Goal: Task Accomplishment & Management: Complete application form

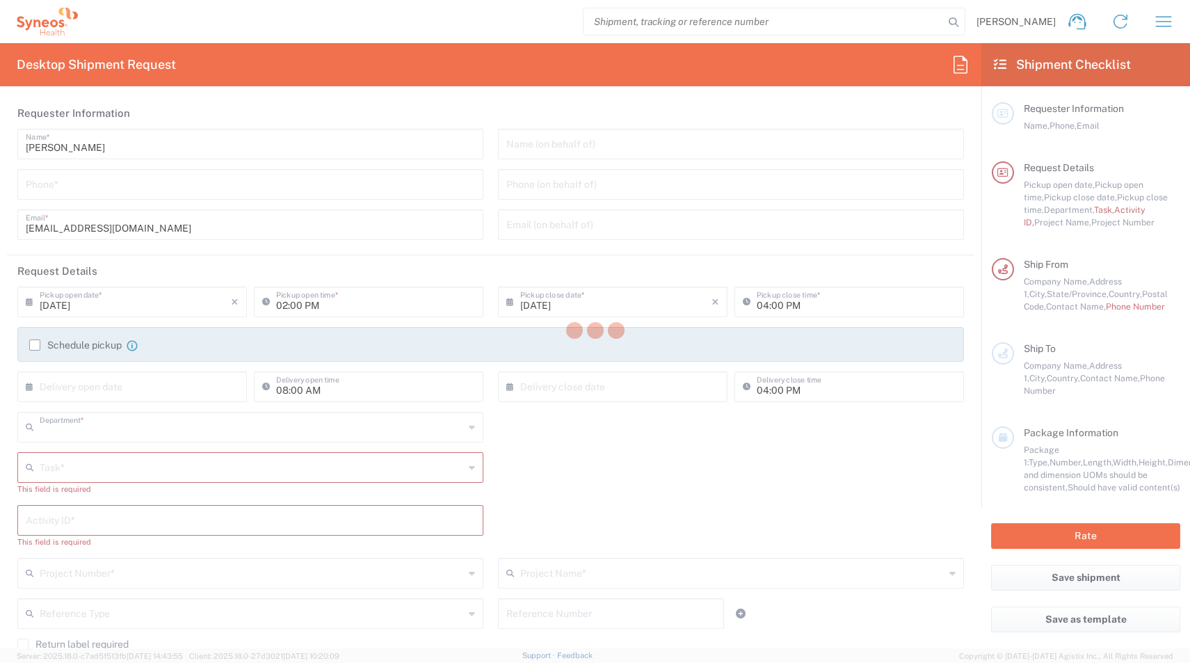
type input "4510"
type input "[US_STATE]"
type input "[GEOGRAPHIC_DATA]"
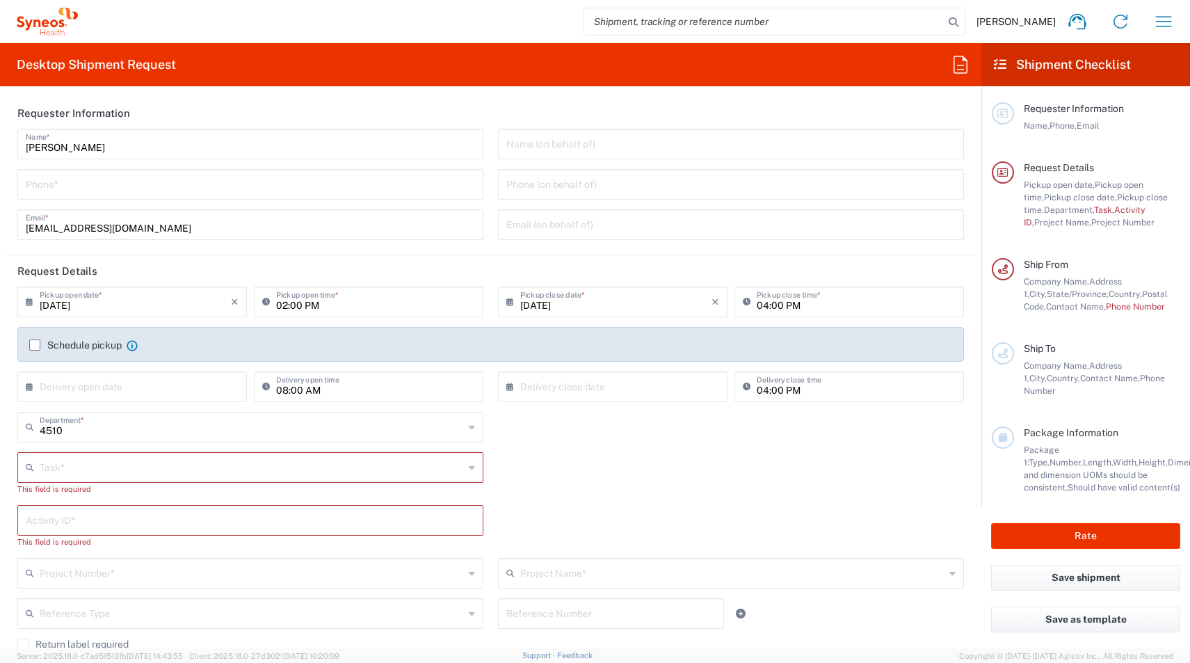
type input "Syneos Health, LLC-Morrisville NC US"
click at [65, 186] on input "tel" at bounding box center [250, 183] width 449 height 24
click at [1160, 22] on icon "button" at bounding box center [1163, 21] width 22 height 22
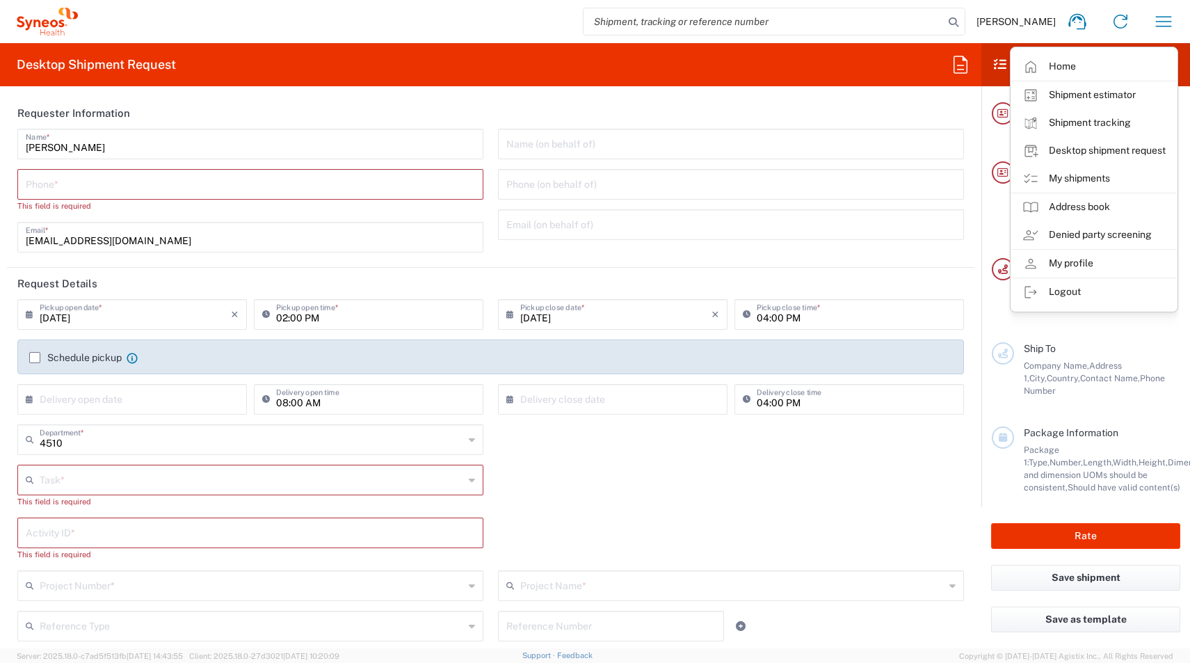
click at [1057, 186] on link "My shipments" at bounding box center [1094, 179] width 166 height 28
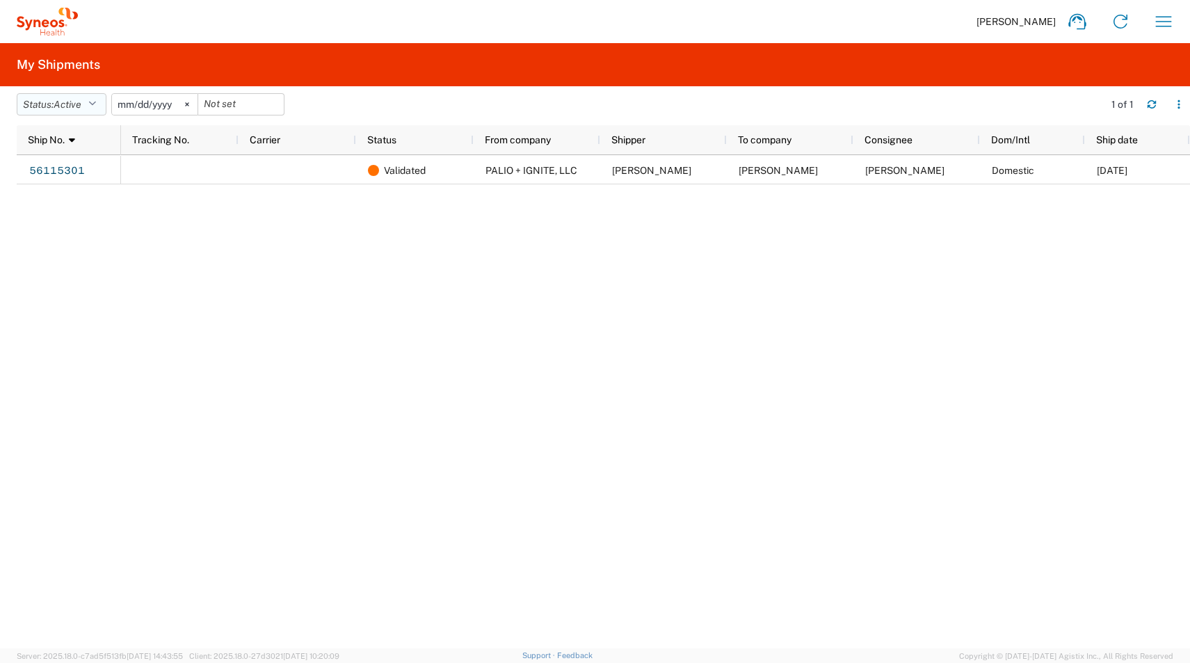
click at [69, 105] on span "Active" at bounding box center [68, 104] width 28 height 11
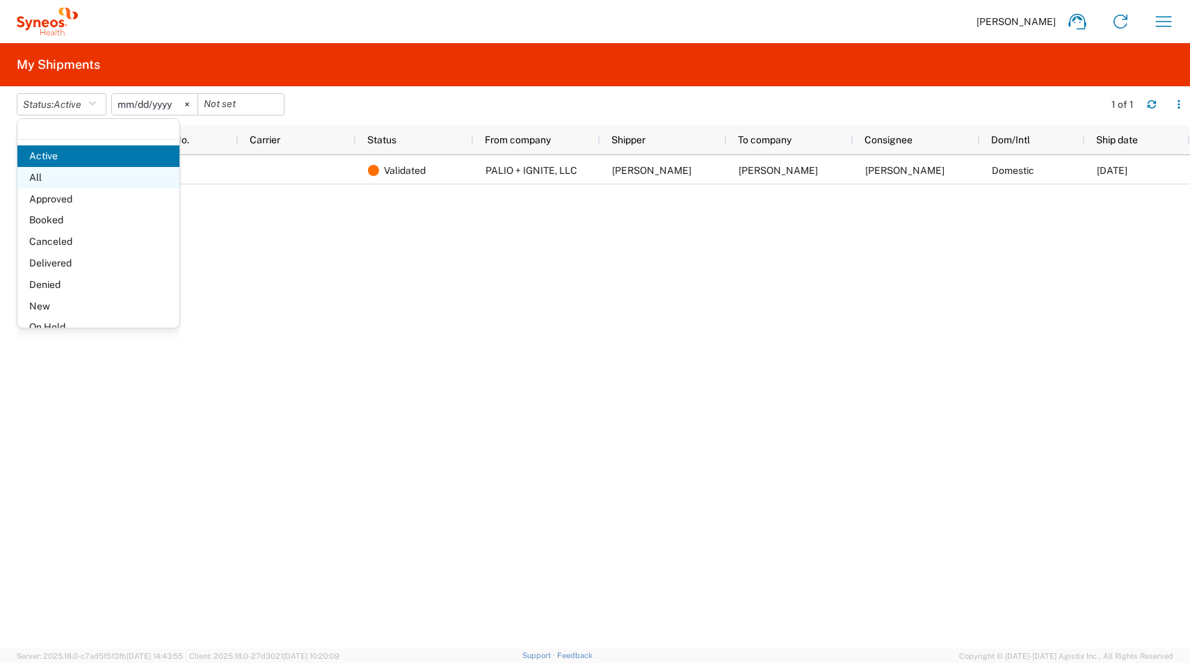
click at [43, 177] on span "All" at bounding box center [98, 178] width 162 height 22
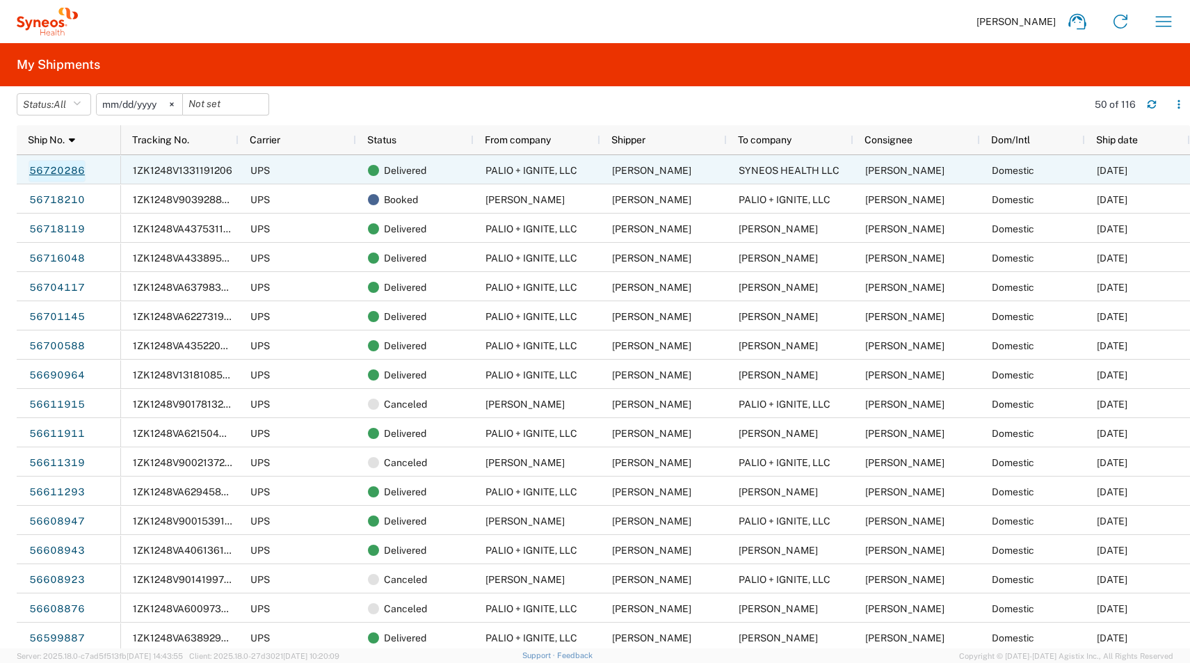
click at [42, 173] on link "56720286" at bounding box center [57, 171] width 57 height 22
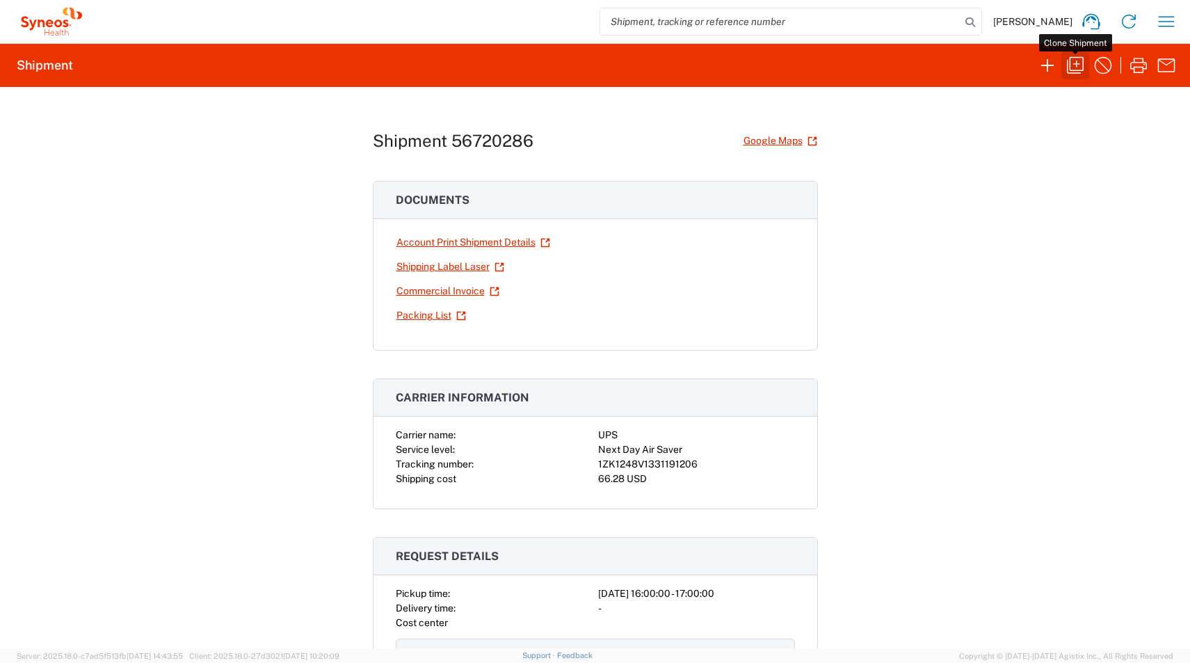
click at [1083, 72] on icon "button" at bounding box center [1075, 65] width 22 height 22
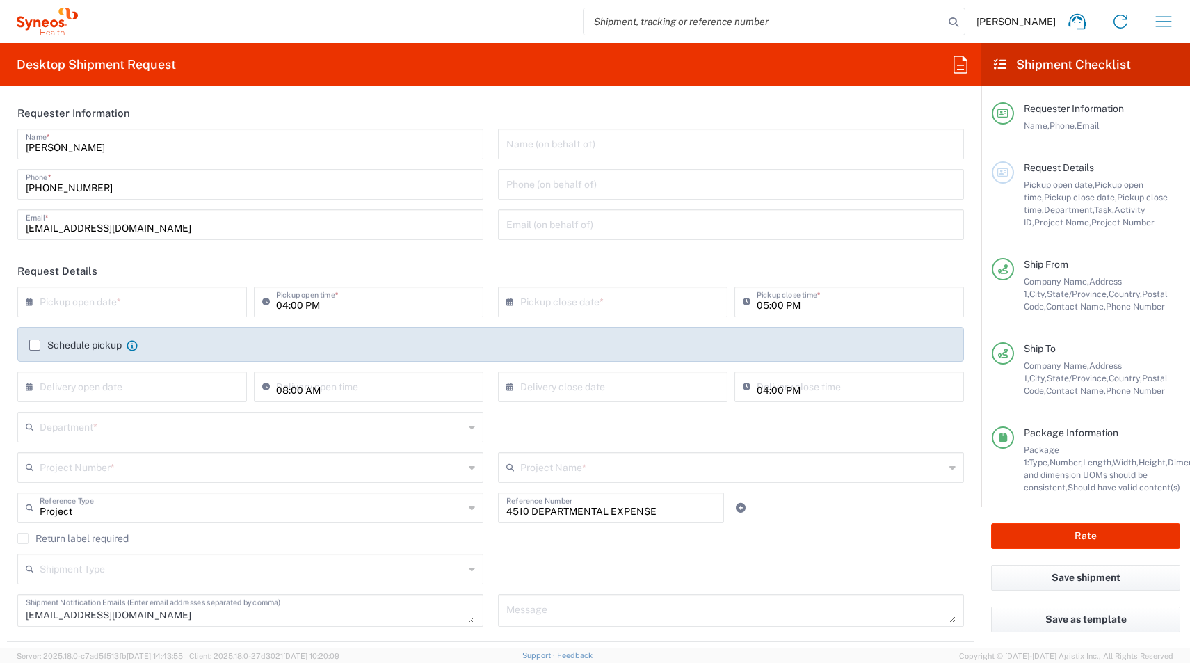
type input "Ohio"
type input "North Carolina"
type input "Medium Box"
type input "USD"
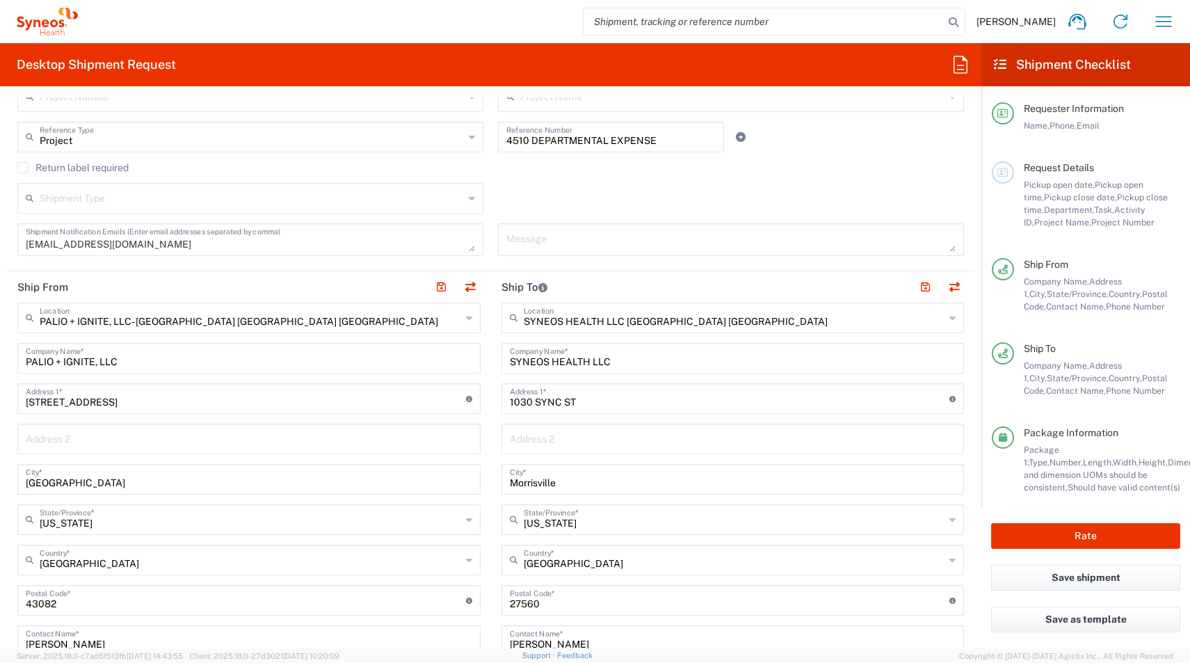
scroll to position [373, 0]
click at [686, 325] on div "SYNEOS HEALTH LLC Morrisville NC Location" at bounding box center [732, 315] width 463 height 31
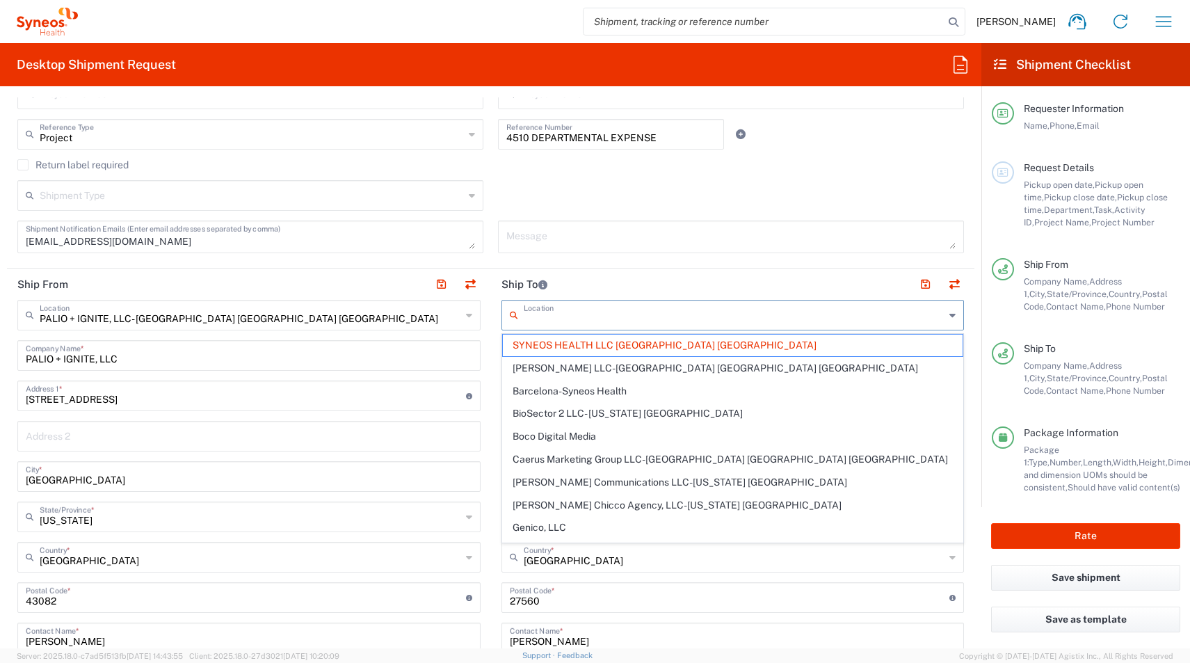
drag, startPoint x: 695, startPoint y: 322, endPoint x: 420, endPoint y: 310, distance: 274.9
click at [420, 310] on div "Ship From PALIO + IGNITE, LLC- Westerville OH US Location PALIO + IGNITE, LLC- …" at bounding box center [490, 578] width 967 height 621
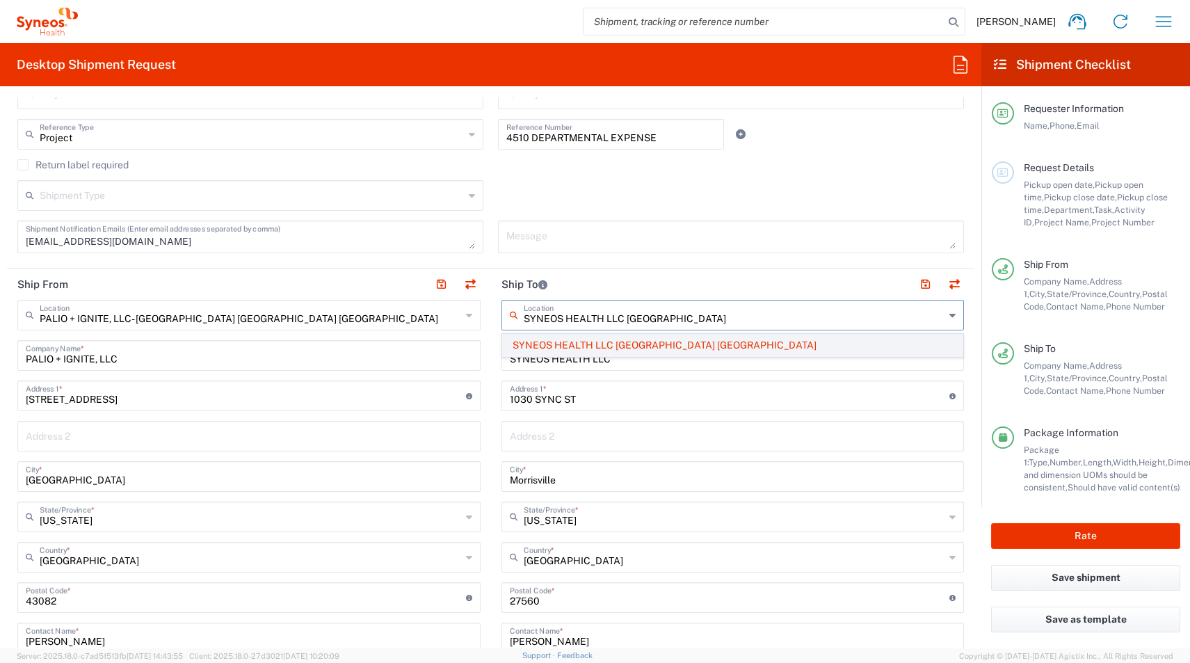
drag, startPoint x: 732, startPoint y: 321, endPoint x: 633, endPoint y: 346, distance: 101.2
click at [442, 316] on div "Ship From PALIO + IGNITE, LLC- Westerville OH US Location PALIO + IGNITE, LLC- …" at bounding box center [490, 578] width 967 height 621
type input "SYNEOS HEALTH LLC Morrisville N"
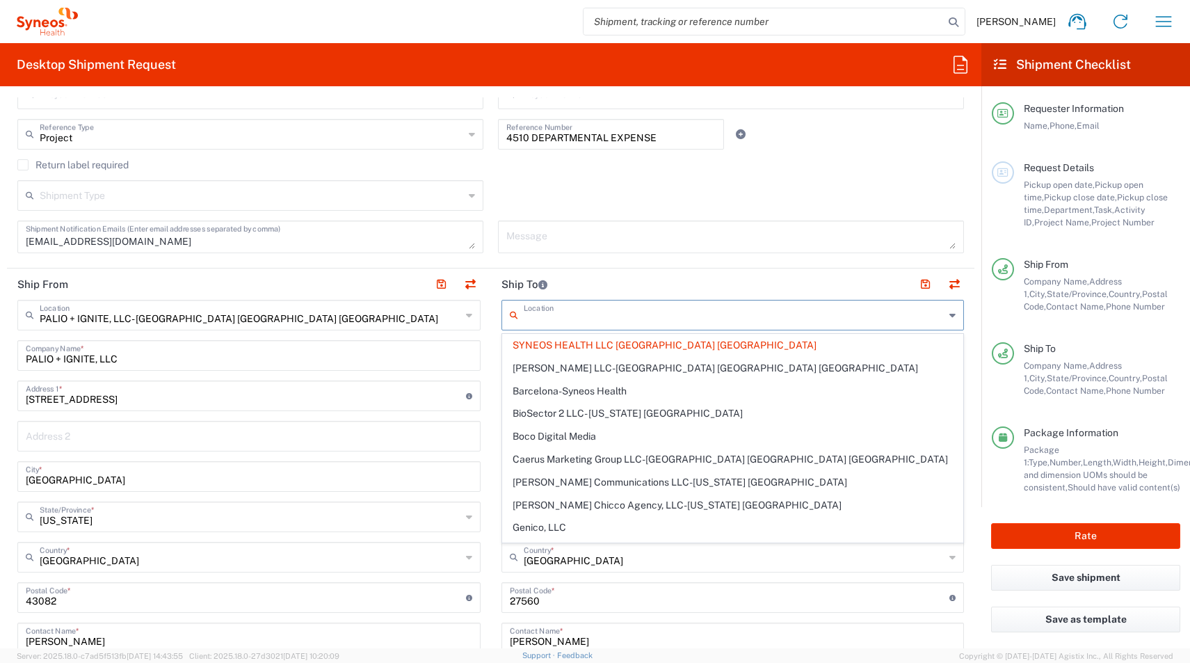
click at [638, 294] on header "Ship To" at bounding box center [733, 283] width 484 height 31
type input "SYNEOS HEALTH LLC Morrisville NC"
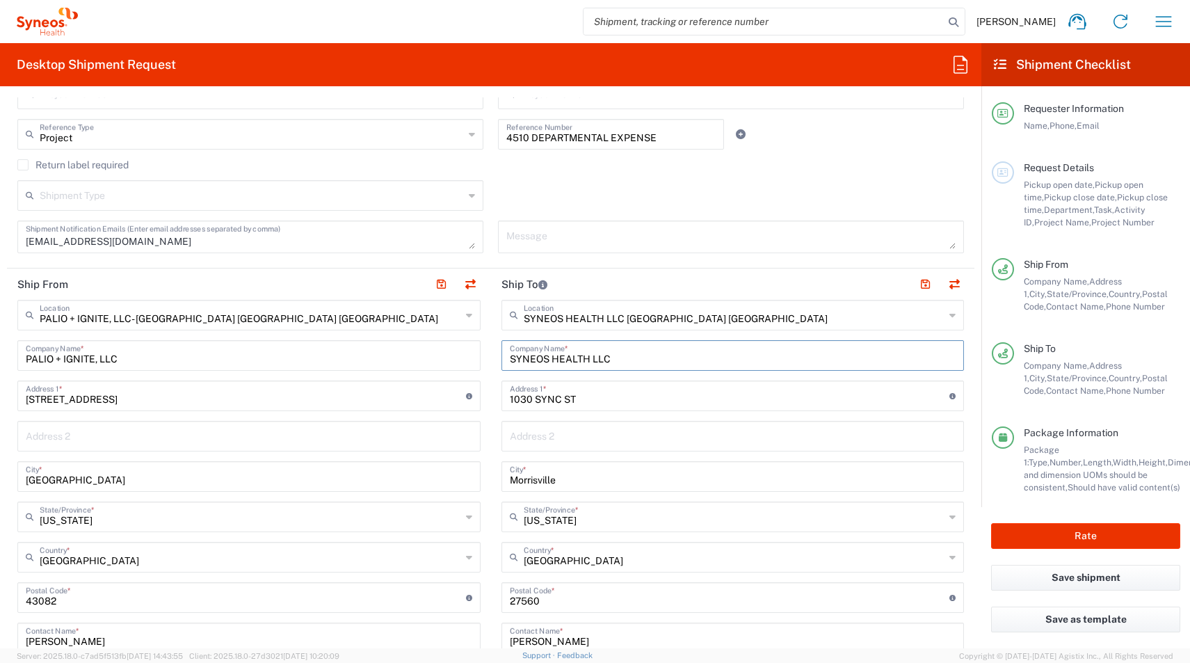
drag, startPoint x: 613, startPoint y: 364, endPoint x: 466, endPoint y: 351, distance: 148.0
click at [449, 346] on div "Ship From PALIO + IGNITE, LLC- Westerville OH US Location PALIO + IGNITE, LLC- …" at bounding box center [490, 578] width 967 height 621
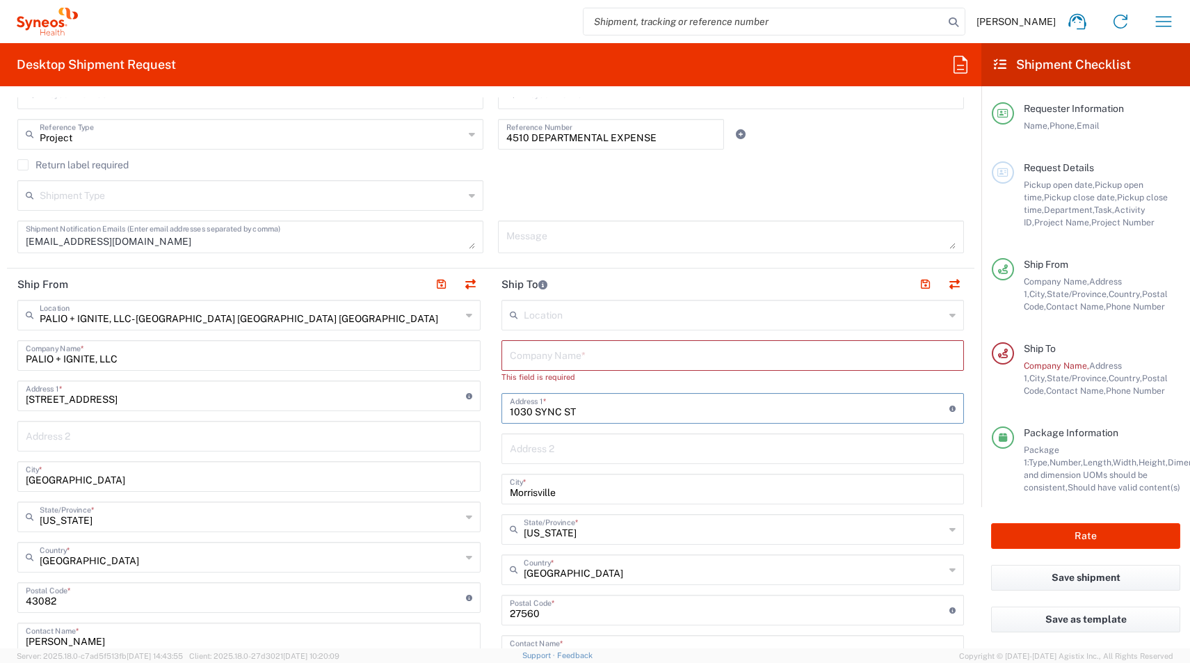
drag, startPoint x: 581, startPoint y: 400, endPoint x: 498, endPoint y: 399, distance: 82.8
click at [476, 394] on div "Ship From PALIO + IGNITE, LLC- Westerville OH US Location PALIO + IGNITE, LLC- …" at bounding box center [490, 584] width 967 height 633
drag, startPoint x: 584, startPoint y: 407, endPoint x: 554, endPoint y: 412, distance: 30.4
click at [419, 394] on div "Ship From PALIO + IGNITE, LLC- Westerville OH US Location PALIO + IGNITE, LLC- …" at bounding box center [490, 584] width 967 height 633
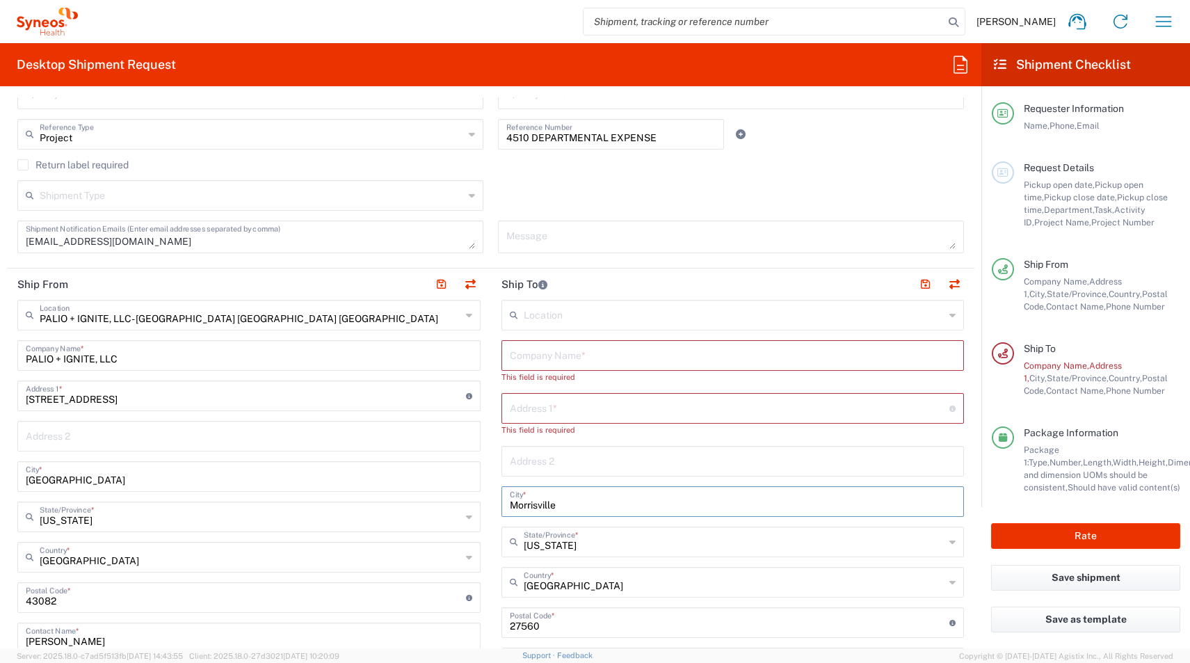
drag, startPoint x: 565, startPoint y: 494, endPoint x: 512, endPoint y: 487, distance: 52.5
click at [481, 485] on div "Ship From PALIO + IGNITE, LLC- Westerville OH US Location PALIO + IGNITE, LLC- …" at bounding box center [490, 591] width 967 height 646
drag, startPoint x: 561, startPoint y: 503, endPoint x: 419, endPoint y: 492, distance: 142.3
click at [419, 492] on div "Ship From PALIO + IGNITE, LLC- Westerville OH US Location PALIO + IGNITE, LLC- …" at bounding box center [490, 591] width 967 height 646
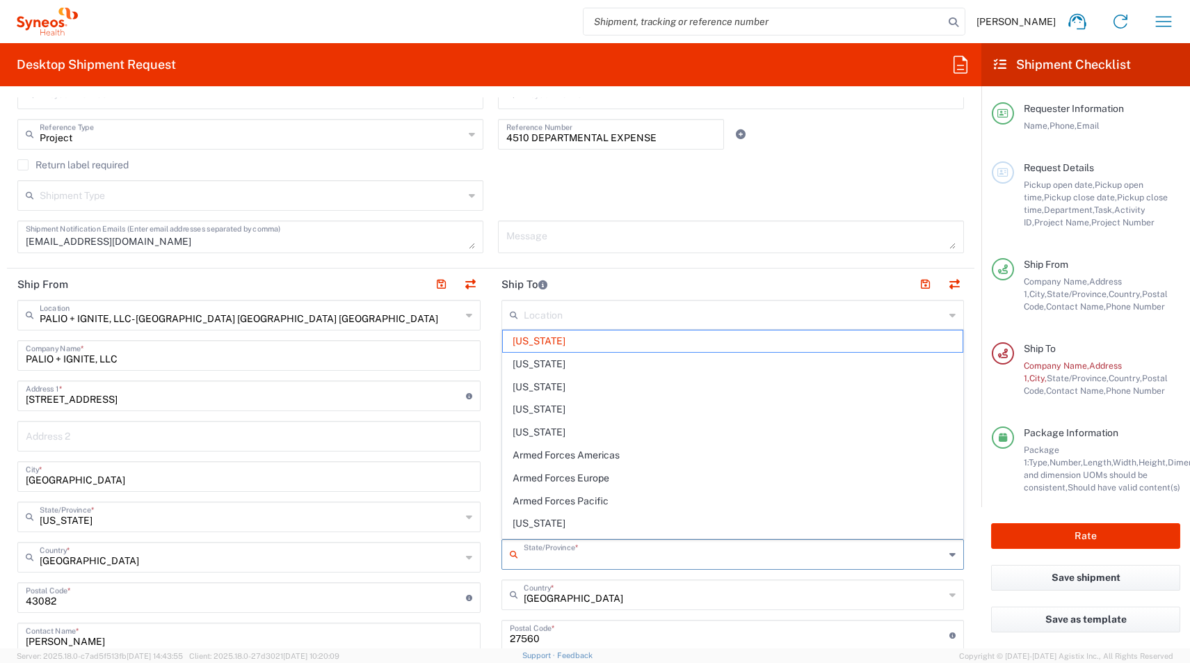
click at [415, 529] on div "Ship From PALIO + IGNITE, LLC- Westerville OH US Location PALIO + IGNITE, LLC- …" at bounding box center [490, 597] width 967 height 659
type input "North Carolina"
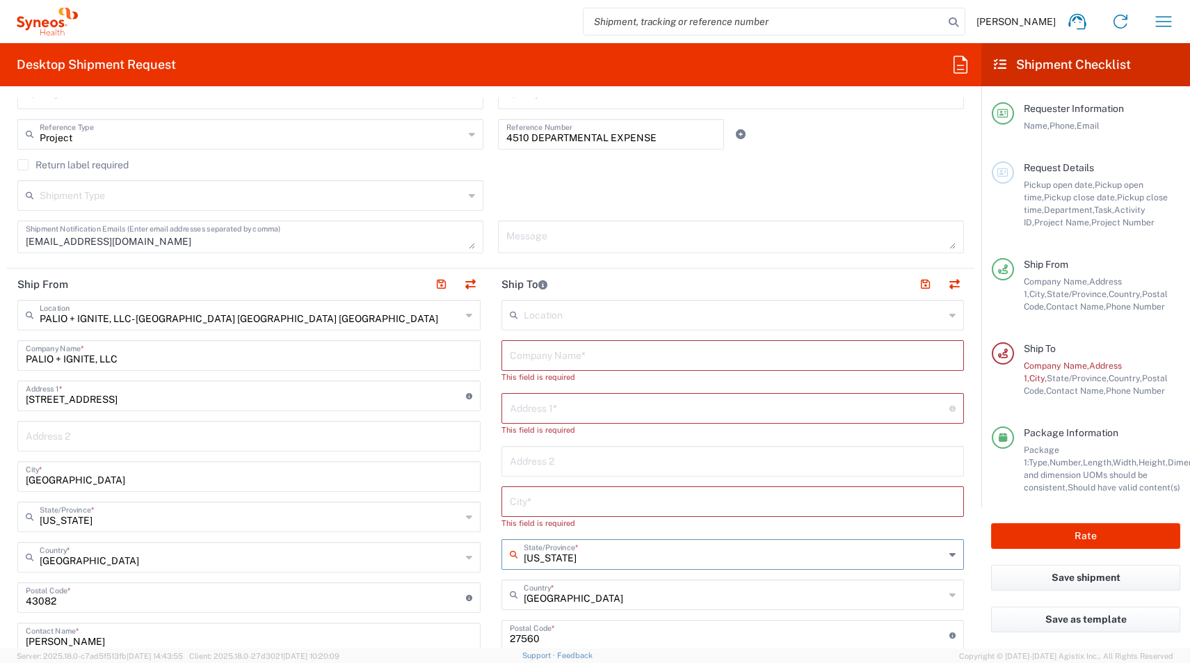
drag, startPoint x: 593, startPoint y: 561, endPoint x: 471, endPoint y: 551, distance: 122.1
click at [466, 549] on div "Ship From PALIO + IGNITE, LLC- Westerville OH US Location PALIO + IGNITE, LLC- …" at bounding box center [490, 597] width 967 height 659
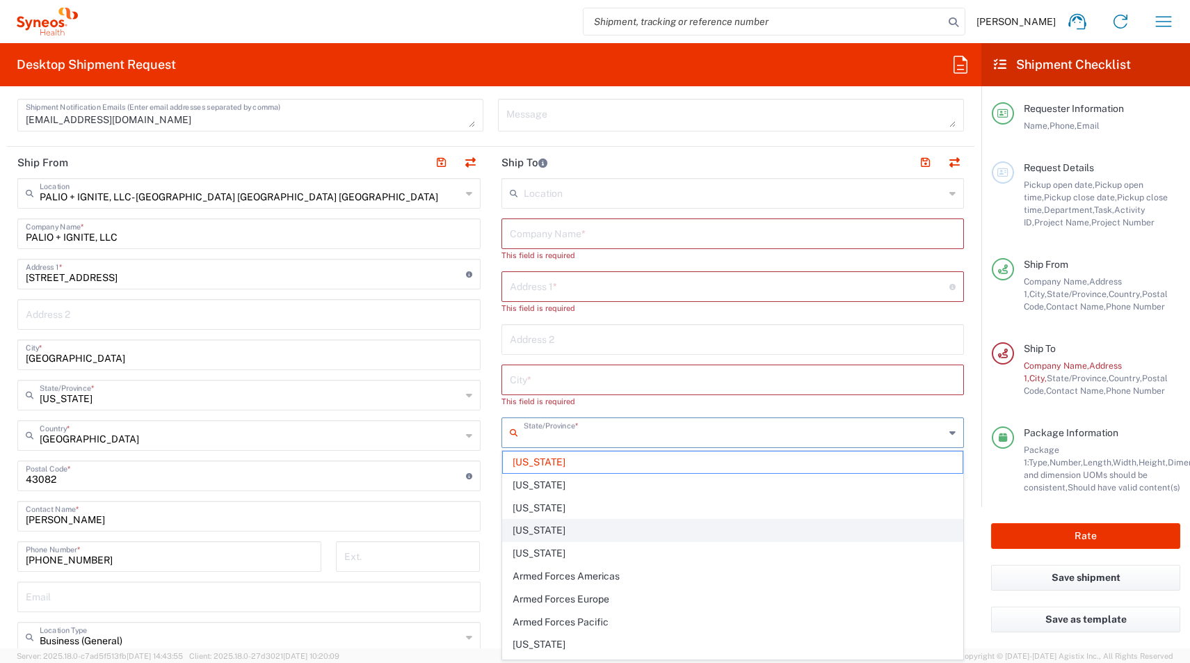
scroll to position [496, 0]
click at [494, 510] on main "Location Addison Whitney LLC-Morrisvile NC US Barcelona-Syneos Health BioSector…" at bounding box center [733, 488] width 484 height 622
type input "North Carolina"
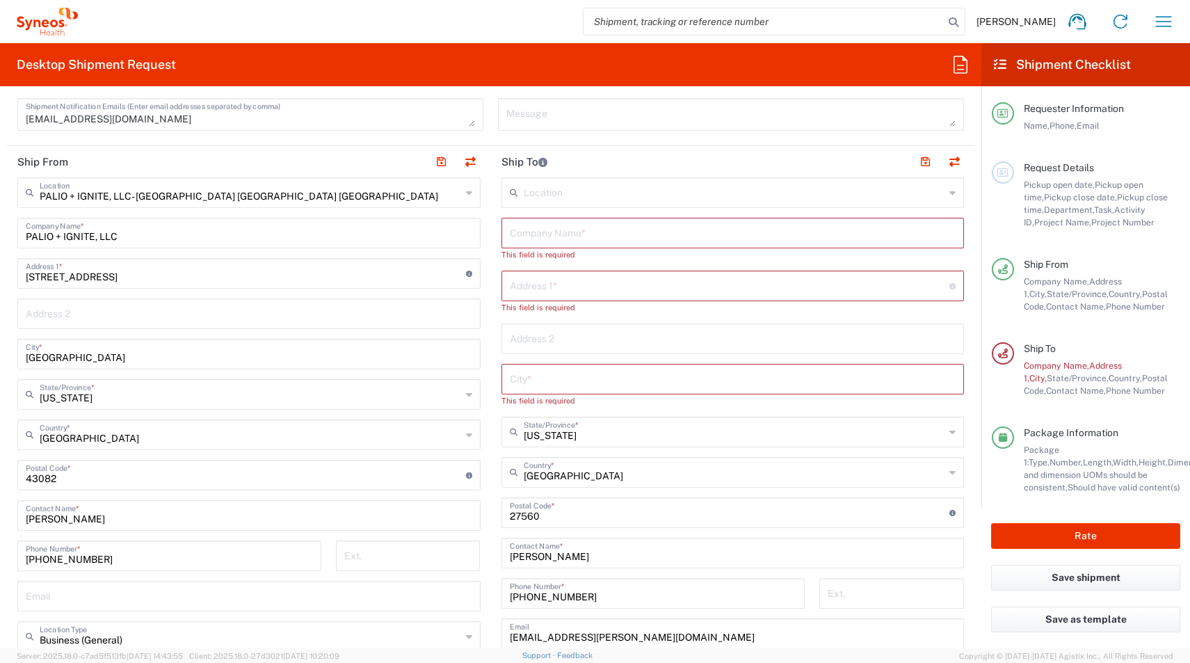
click at [491, 511] on main "Location Addison Whitney LLC-Morrisvile NC US Barcelona-Syneos Health BioSector…" at bounding box center [733, 488] width 484 height 622
drag, startPoint x: 542, startPoint y: 518, endPoint x: 450, endPoint y: 517, distance: 92.5
click at [450, 517] on div "Ship From PALIO + IGNITE, LLC- Westerville OH US Location PALIO + IGNITE, LLC- …" at bounding box center [490, 475] width 967 height 659
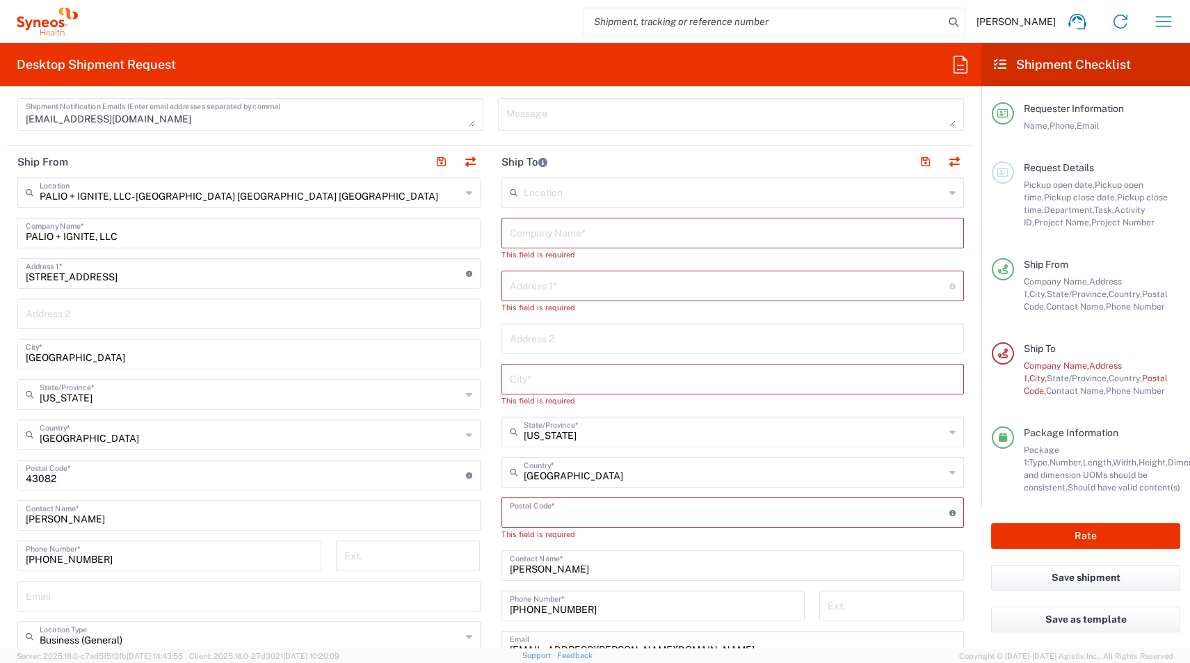
drag, startPoint x: 572, startPoint y: 569, endPoint x: 482, endPoint y: 564, distance: 90.5
click at [482, 564] on div "Ship From PALIO + IGNITE, LLC- Westerville OH US Location PALIO + IGNITE, LLC- …" at bounding box center [490, 481] width 967 height 671
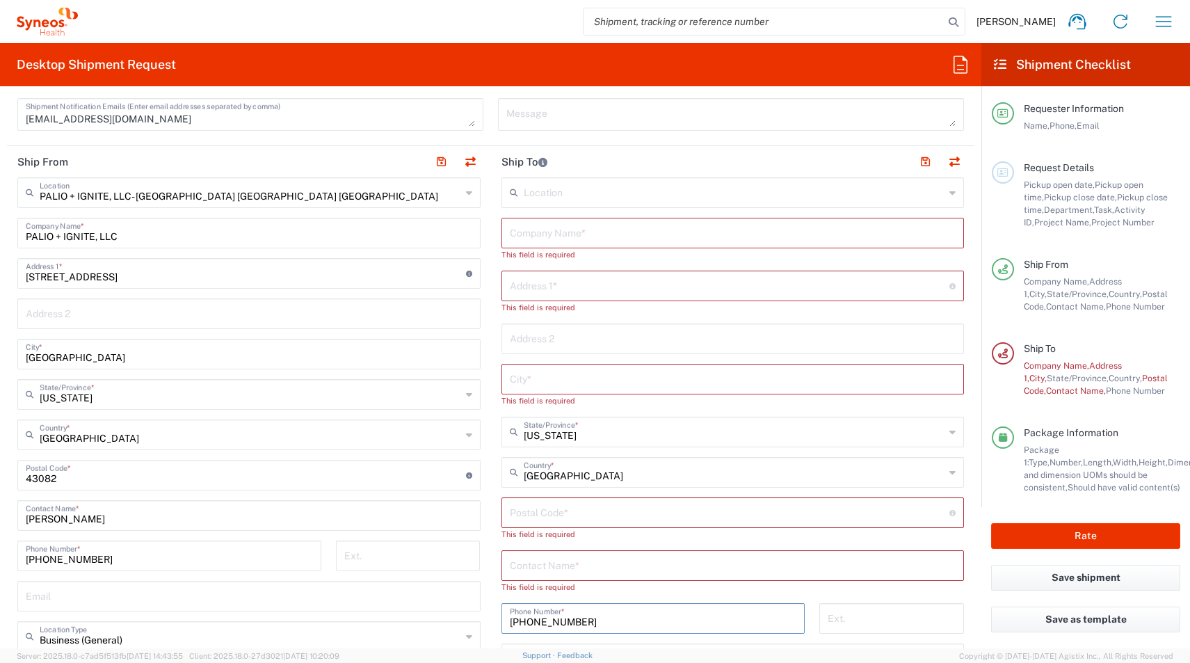
drag, startPoint x: 594, startPoint y: 609, endPoint x: 547, endPoint y: 613, distance: 47.4
click at [495, 604] on div "+1 (919) 6659026 Phone Number *" at bounding box center [653, 623] width 318 height 40
click at [497, 601] on main "Location Addison Whitney LLC-Morrisvile NC US Barcelona-Syneos Health BioSector…" at bounding box center [733, 500] width 484 height 647
drag, startPoint x: 587, startPoint y: 622, endPoint x: 494, endPoint y: 603, distance: 95.1
click at [459, 608] on div "Ship From PALIO + IGNITE, LLC- Westerville OH US Location PALIO + IGNITE, LLC- …" at bounding box center [490, 488] width 967 height 684
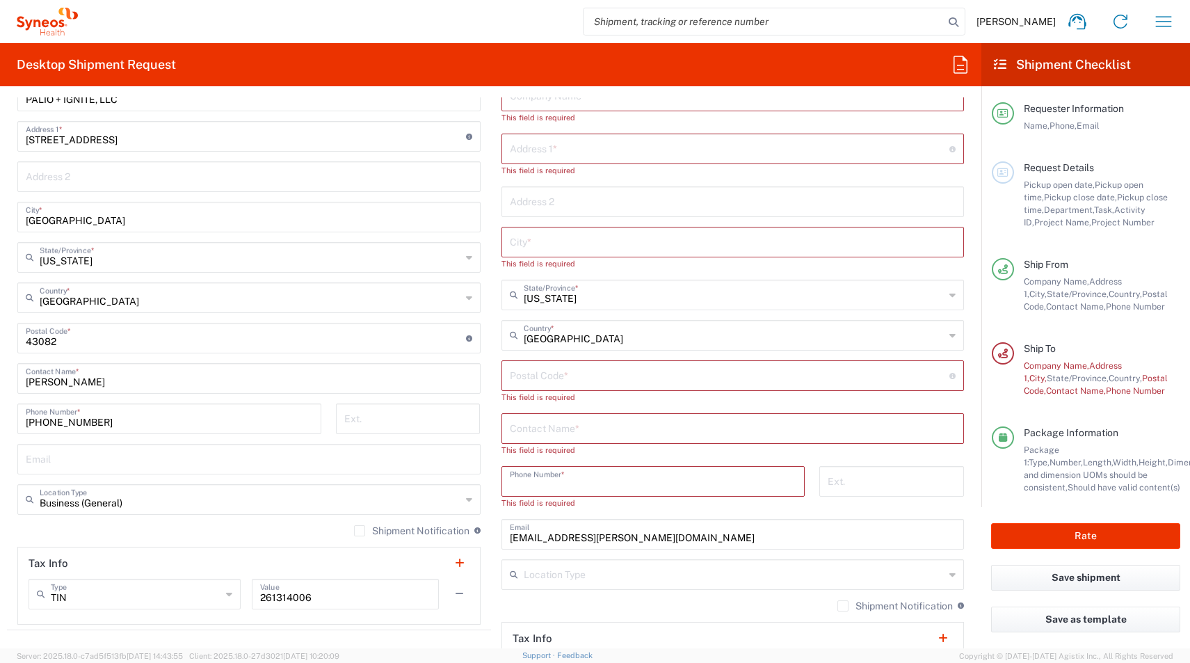
scroll to position [635, 0]
drag, startPoint x: 652, startPoint y: 540, endPoint x: 508, endPoint y: 548, distance: 144.9
click at [458, 541] on div "Ship From PALIO + IGNITE, LLC- Westerville OH US Location PALIO + IGNITE, LLC- …" at bounding box center [490, 355] width 967 height 696
click at [529, 421] on input "text" at bounding box center [733, 425] width 446 height 24
paste input "Emily Valdez"
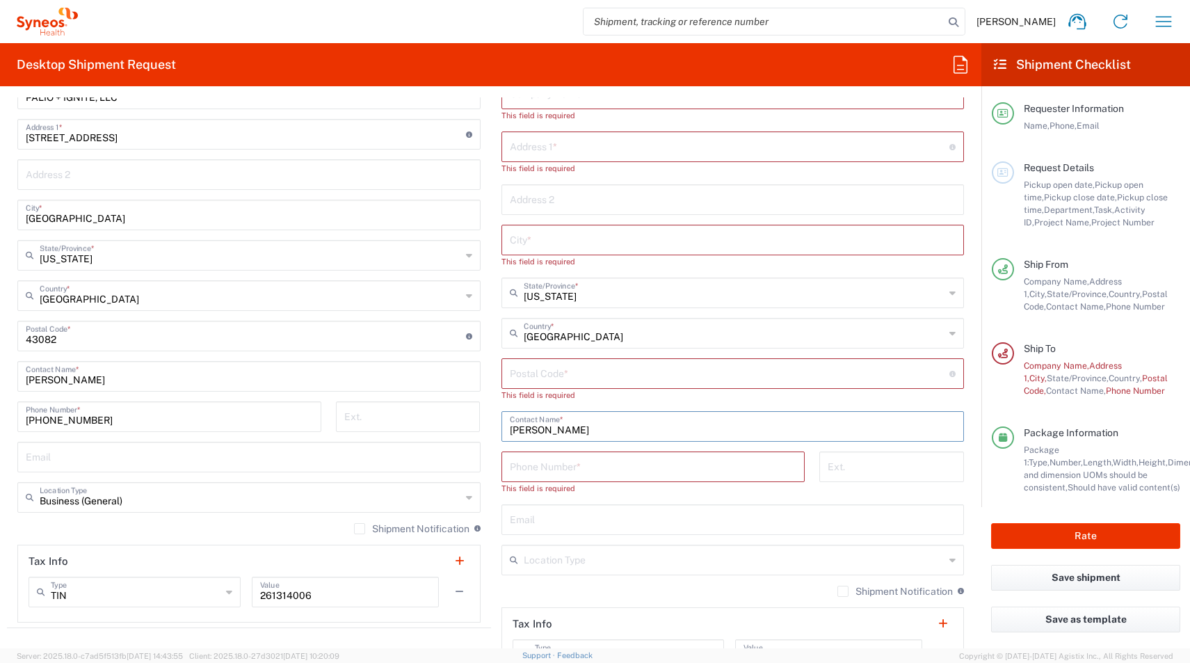
scroll to position [551, 0]
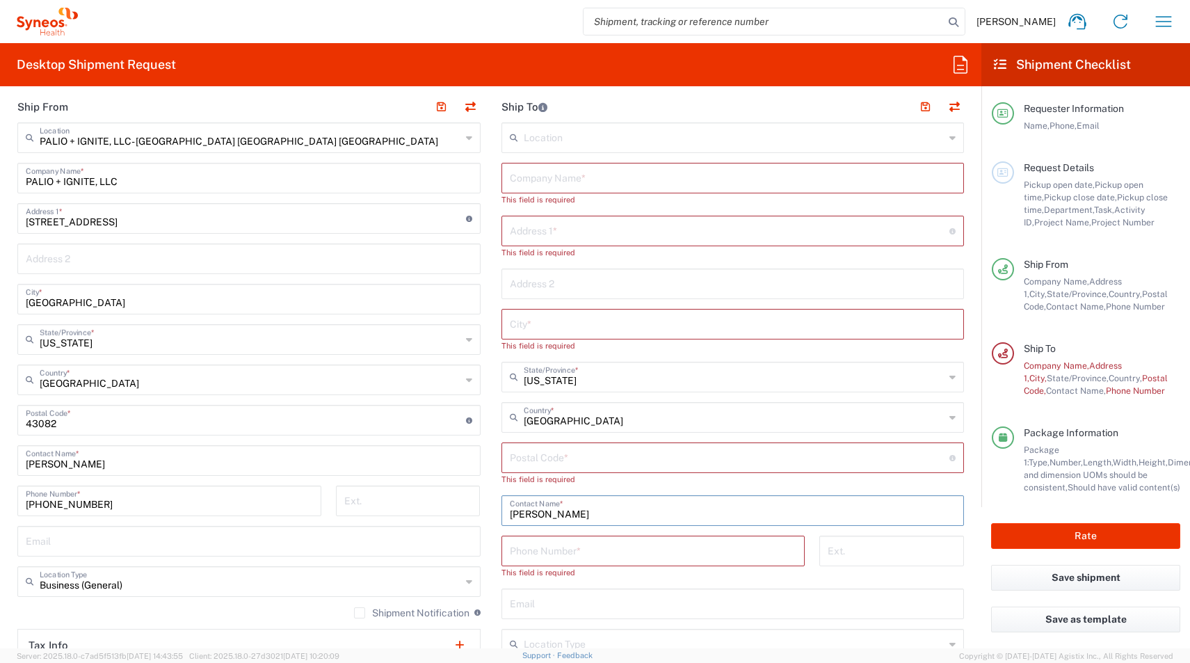
type input "Emily Valdez"
click at [540, 184] on input "text" at bounding box center [733, 177] width 446 height 24
paste input "Emily Valdez"
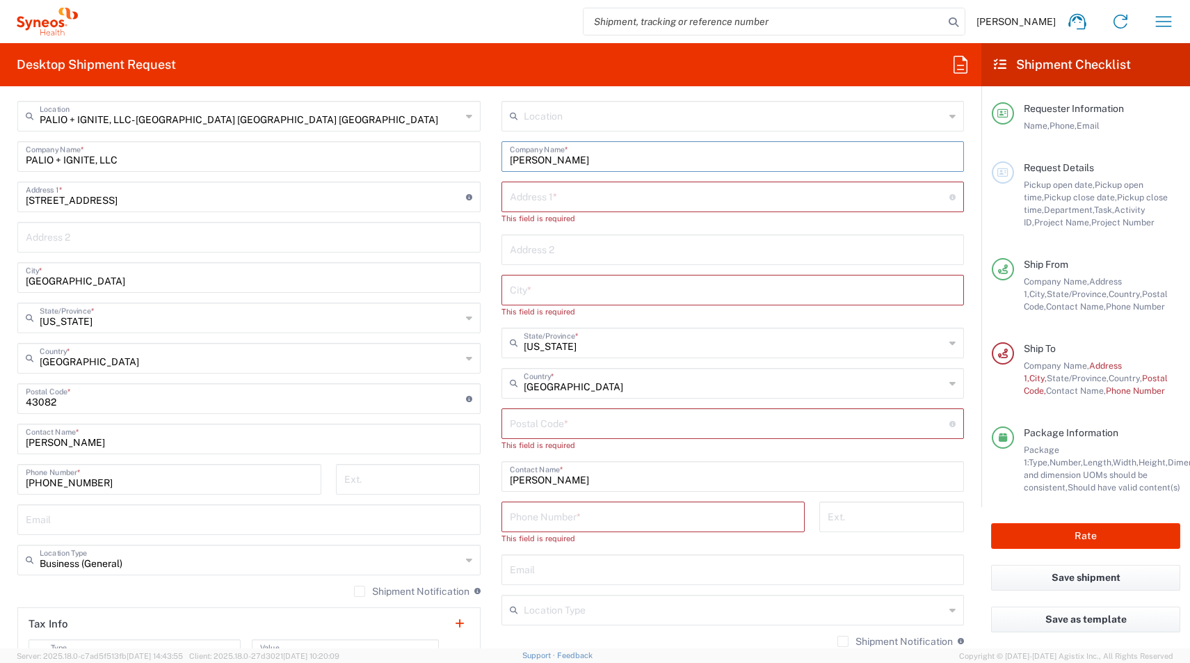
scroll to position [575, 0]
type input "Emily Valdez"
click at [528, 510] on input "tel" at bounding box center [653, 513] width 287 height 24
paste input "503-569-5653"
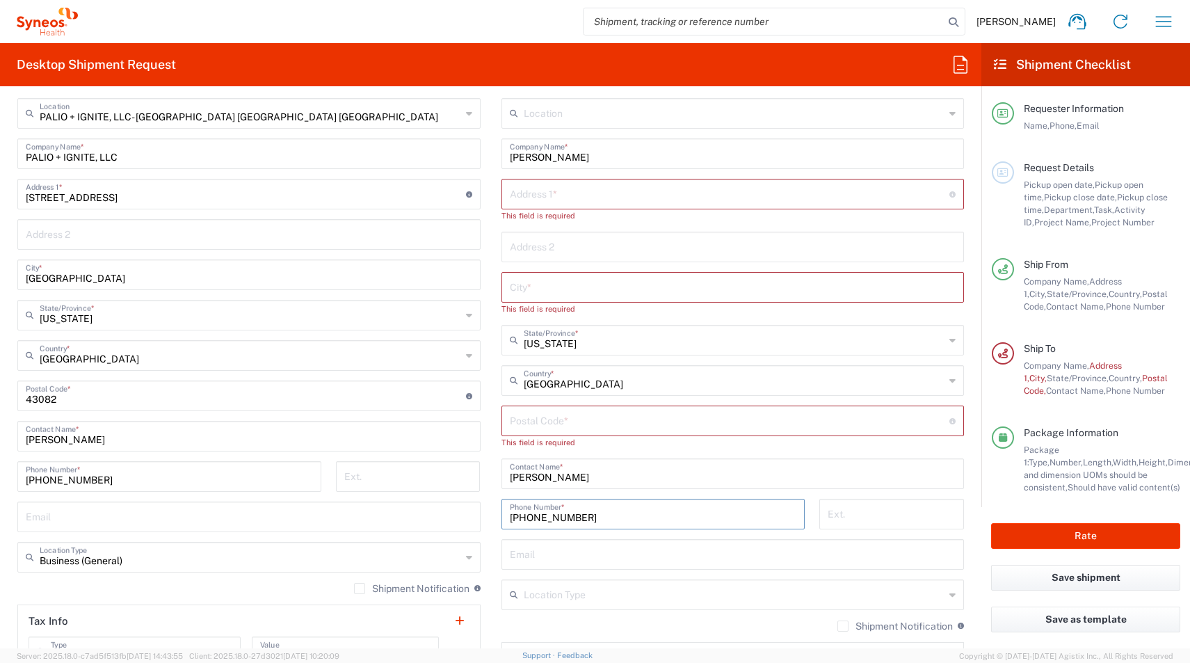
type input "503-569-5653"
click at [544, 198] on input "text" at bounding box center [730, 193] width 440 height 24
paste input "5159 Lacey St N"
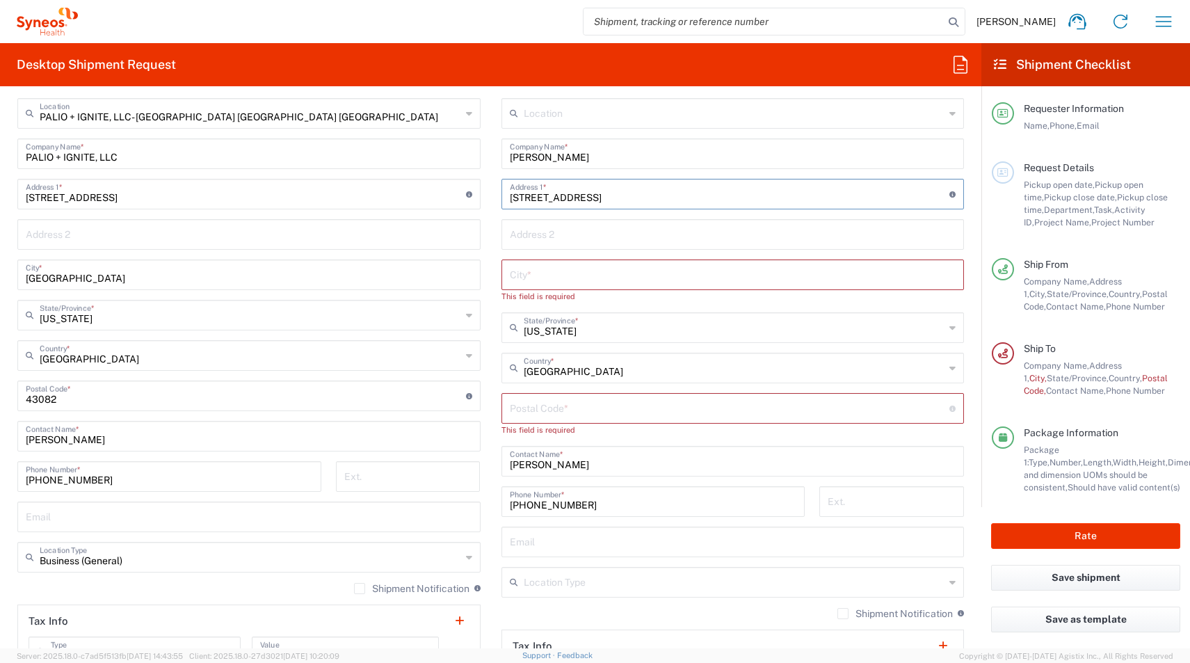
type input "5159 Lacey St N"
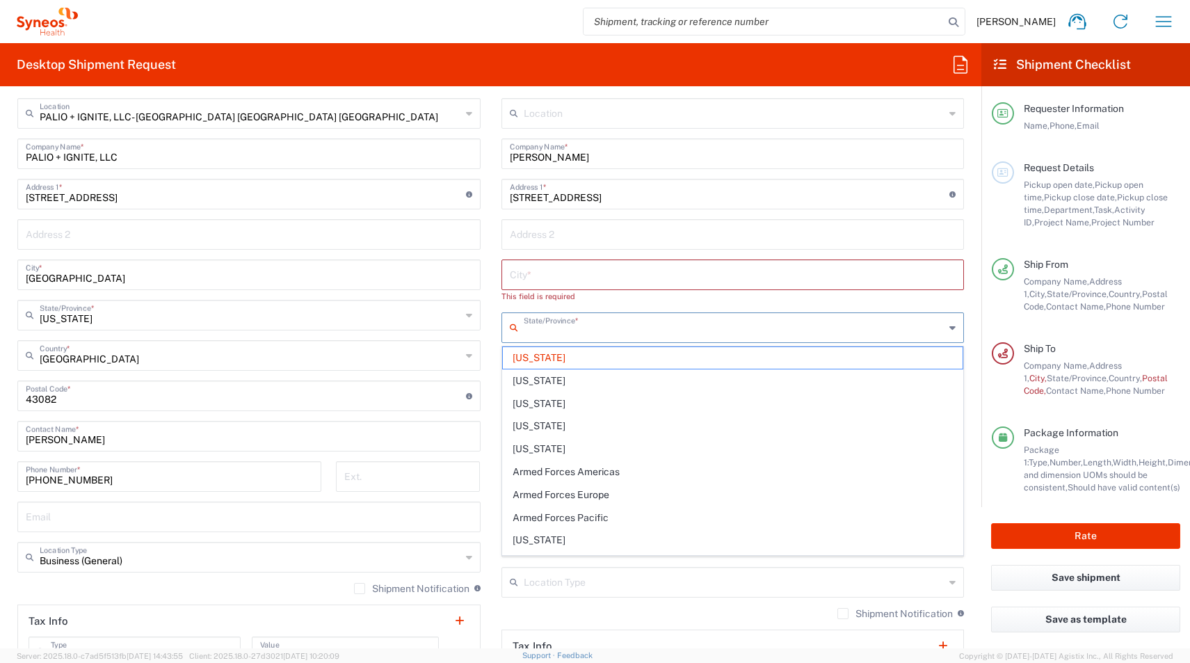
drag, startPoint x: 568, startPoint y: 331, endPoint x: 465, endPoint y: 332, distance: 103.6
click at [463, 332] on div "Ship From PALIO + IGNITE, LLC- Westerville OH US Location PALIO + IGNITE, LLC- …" at bounding box center [490, 390] width 967 height 646
type input "North Carolina"
type input "or"
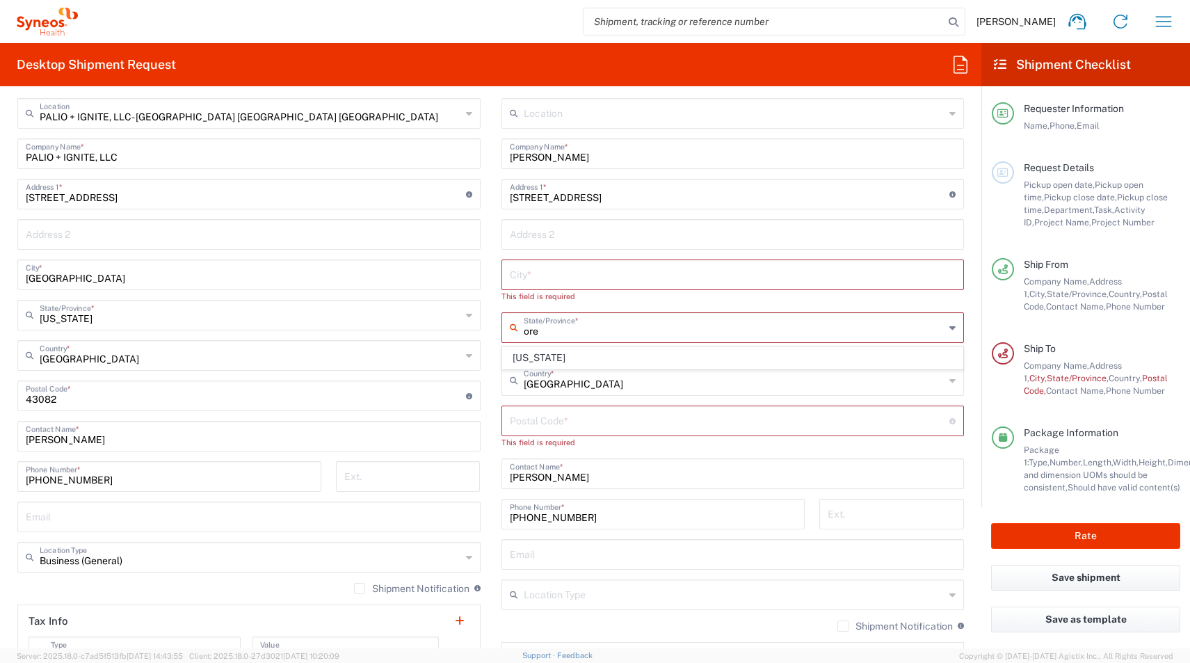
drag, startPoint x: 517, startPoint y: 352, endPoint x: 526, endPoint y: 354, distance: 8.6
click at [517, 352] on span "Oregon" at bounding box center [733, 358] width 460 height 22
type input "Oregon"
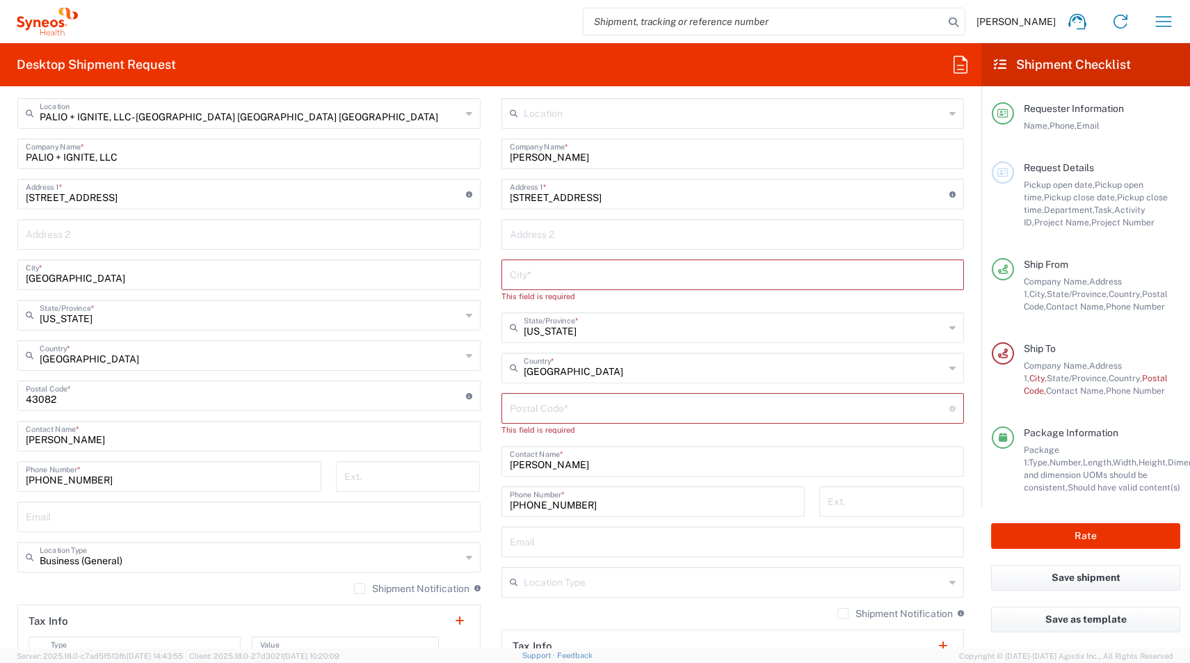
click at [516, 279] on input "text" at bounding box center [733, 273] width 446 height 24
paste input "5159 Lacey St N"
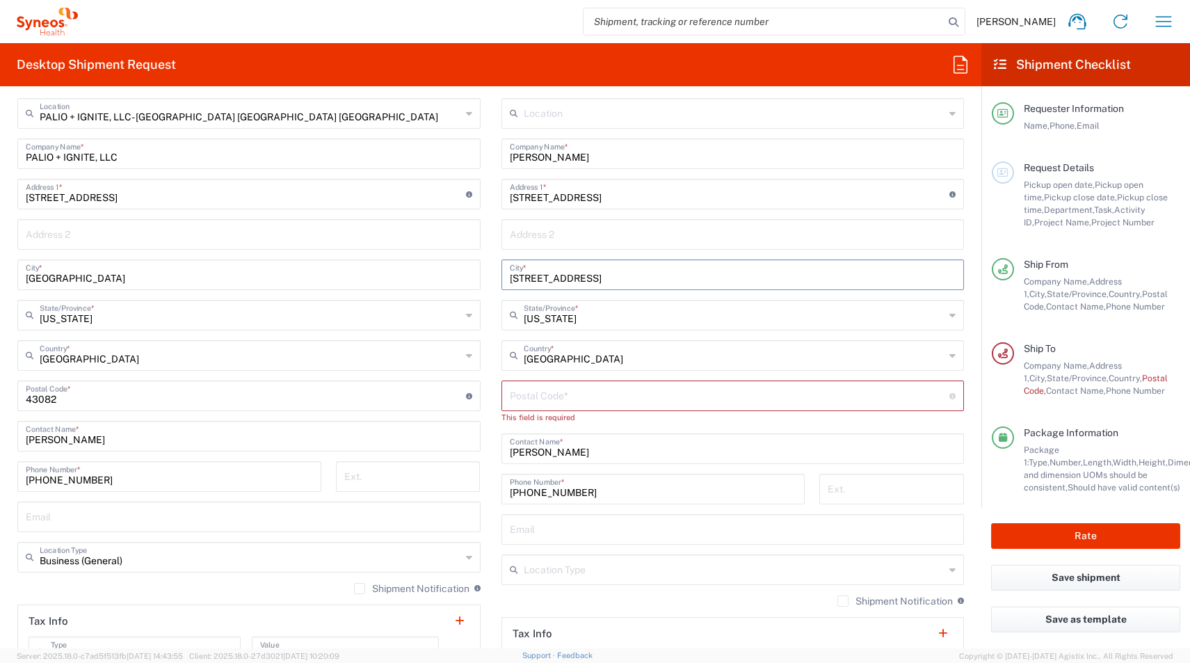
drag, startPoint x: 581, startPoint y: 278, endPoint x: 340, endPoint y: 288, distance: 241.5
click at [340, 288] on div "Ship From PALIO + IGNITE, LLC- Westerville OH US Location PALIO + IGNITE, LLC- …" at bounding box center [490, 383] width 967 height 633
type input "5159 Lacey St"
click at [556, 395] on input "undefined" at bounding box center [730, 394] width 440 height 24
paste input "97303"
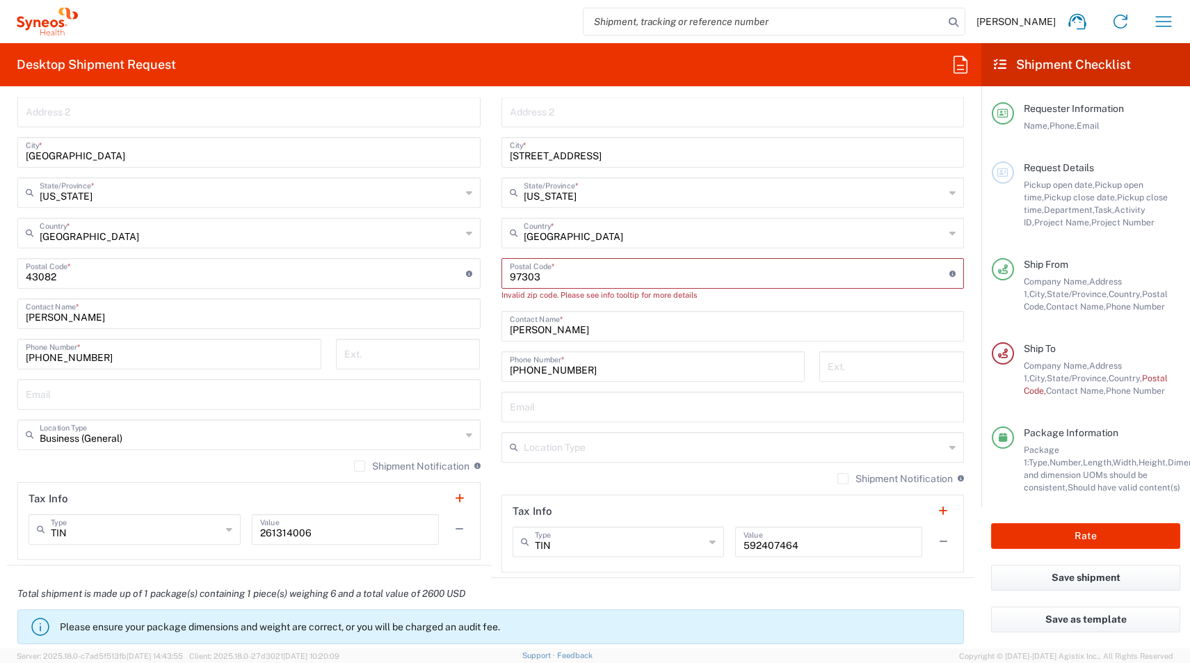
scroll to position [699, 0]
type input "97303"
click at [513, 404] on input "text" at bounding box center [733, 404] width 446 height 24
click at [543, 403] on input "text" at bounding box center [733, 404] width 446 height 24
paste input "emily.valdez@syneoshealth.com"
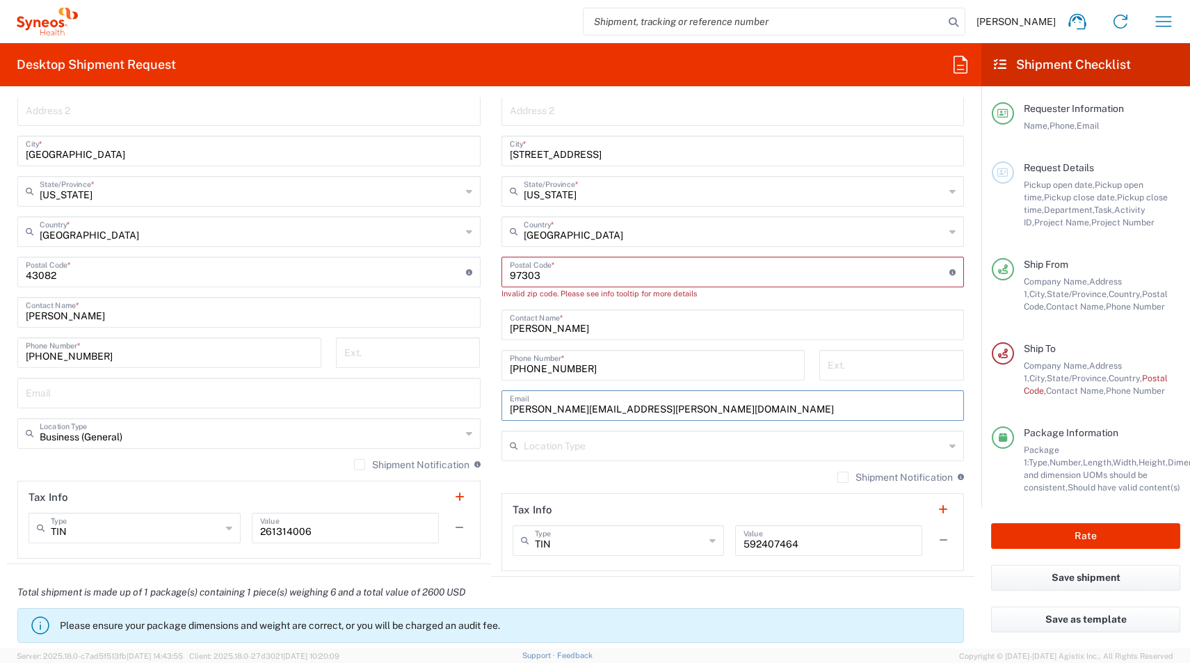
type input "emily.valdez@syneoshealth.com"
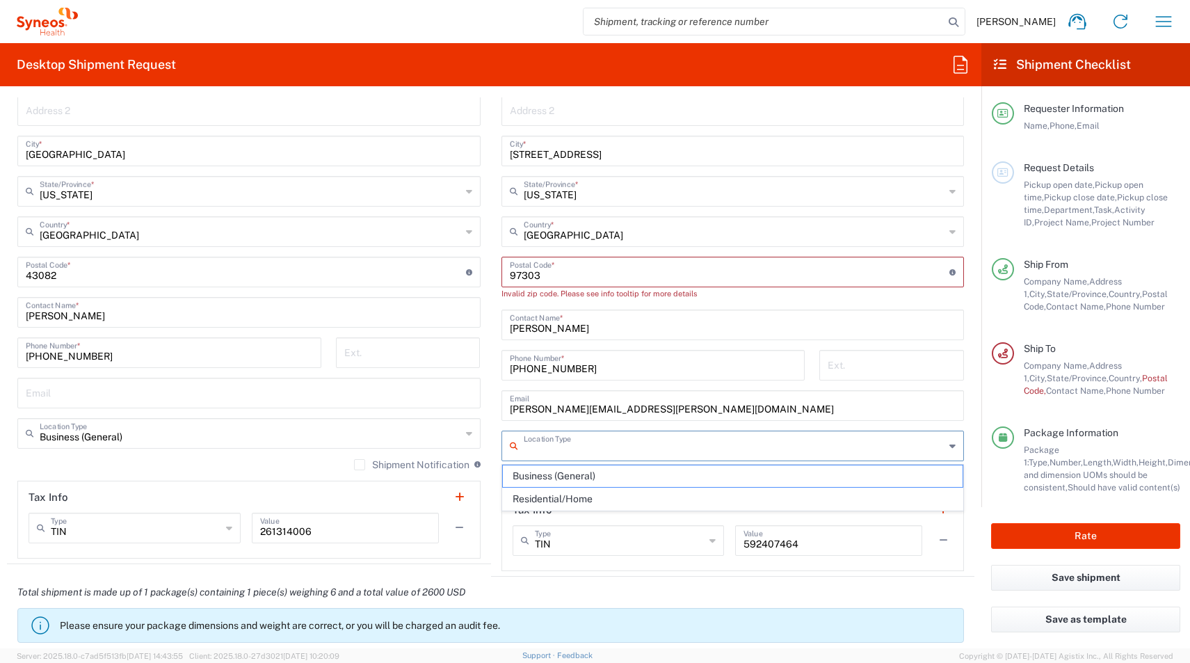
click at [544, 449] on input "text" at bounding box center [734, 445] width 421 height 24
drag, startPoint x: 524, startPoint y: 495, endPoint x: 474, endPoint y: 487, distance: 50.6
click at [524, 495] on span "Residential/Home" at bounding box center [733, 499] width 460 height 22
type input "Residential/Home"
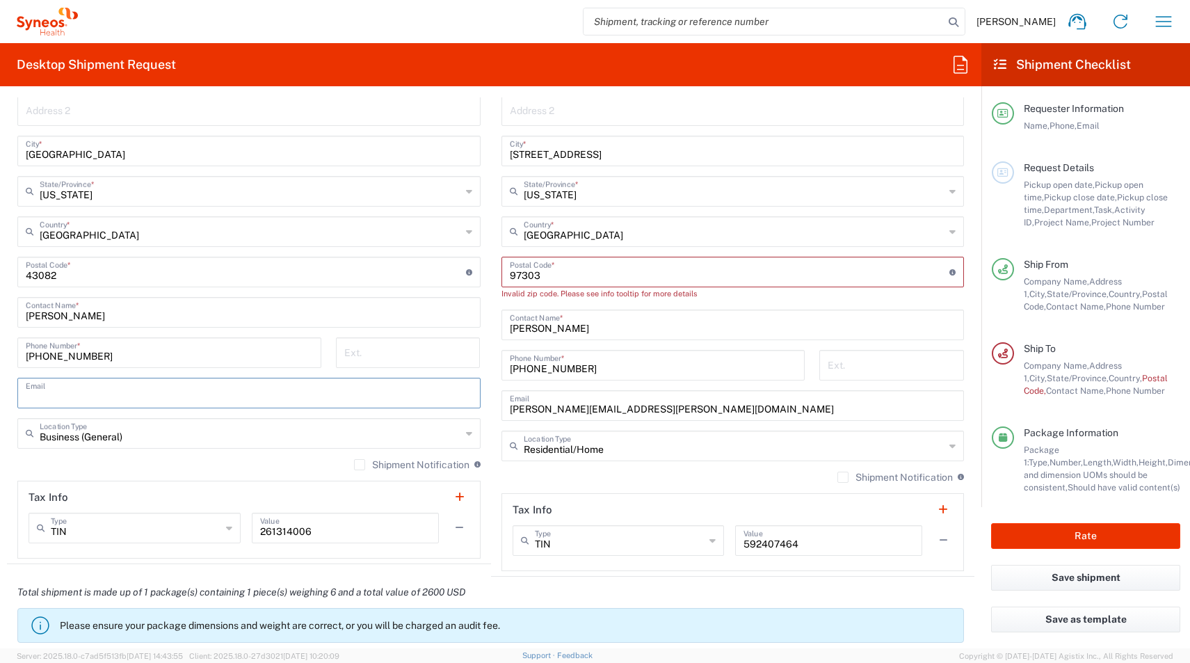
click at [74, 402] on input "text" at bounding box center [249, 392] width 446 height 24
type input "atilla.mustafa@syneoshealth.com"
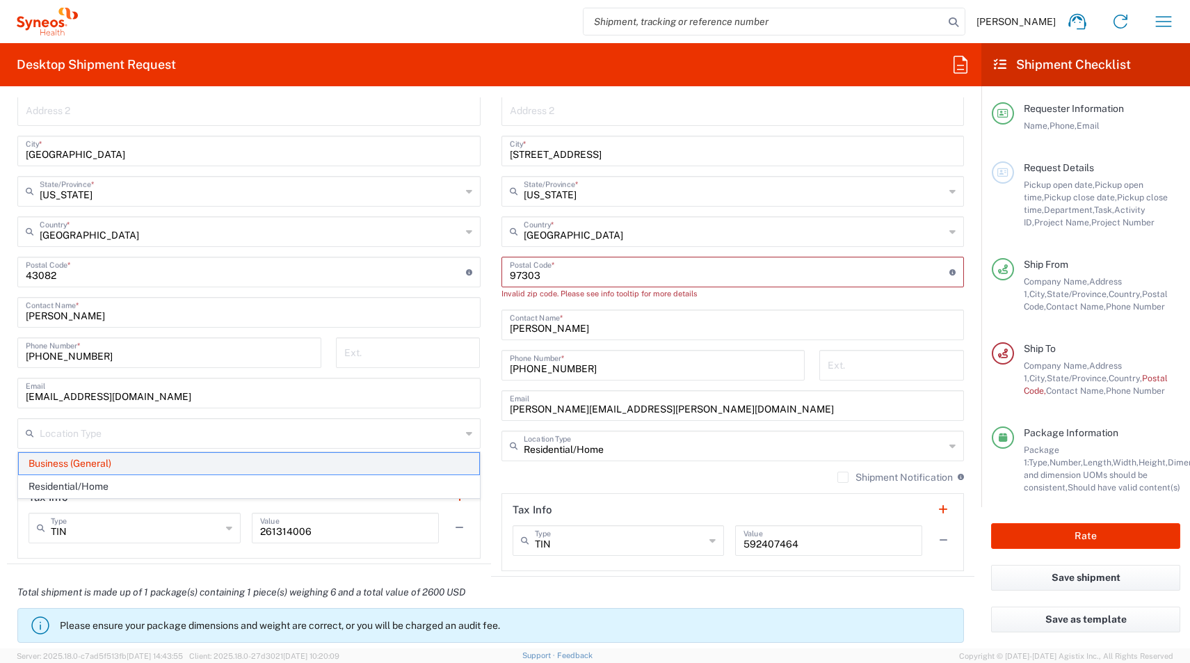
click at [54, 467] on span "Business (General)" at bounding box center [249, 464] width 460 height 22
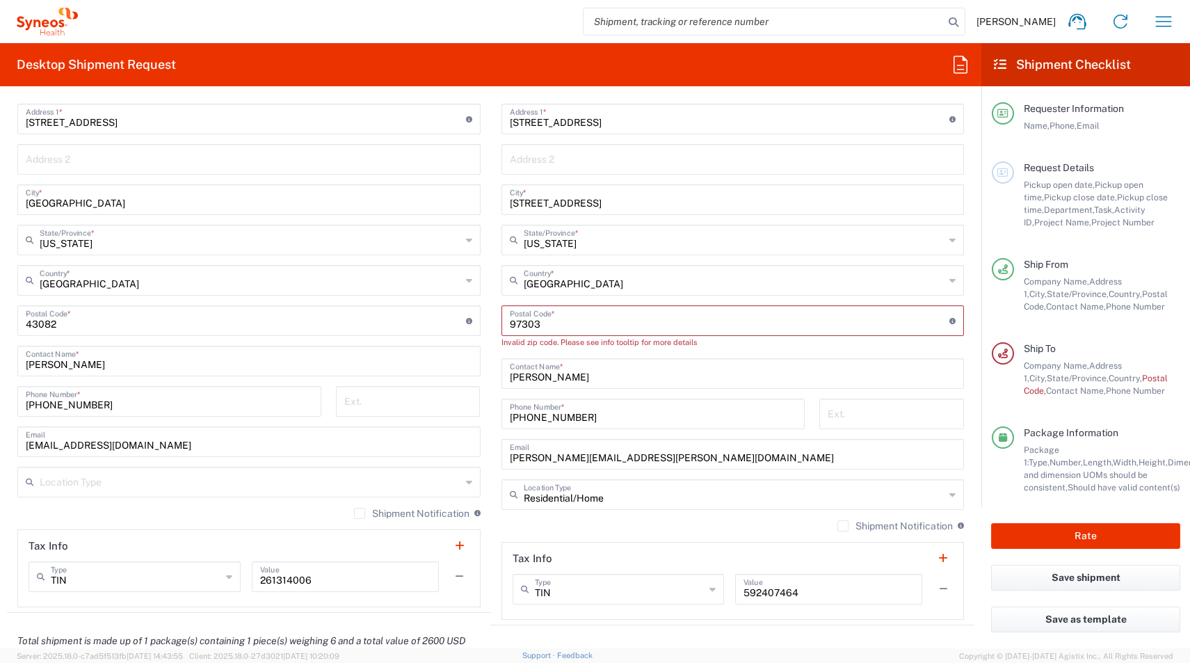
scroll to position [629, 0]
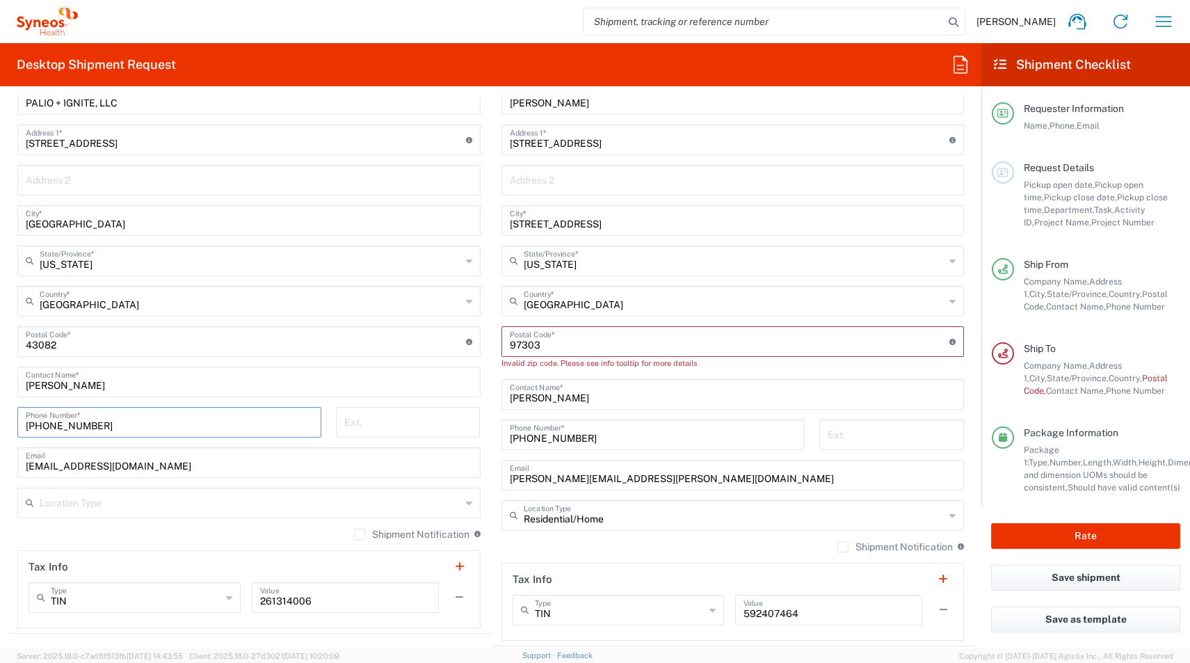
drag, startPoint x: 117, startPoint y: 431, endPoint x: -109, endPoint y: 417, distance: 226.5
click at [0, 417] on html "Atilla Mustafa Home Shipment estimator Shipment tracking Desktop shipment reque…" at bounding box center [595, 331] width 1190 height 663
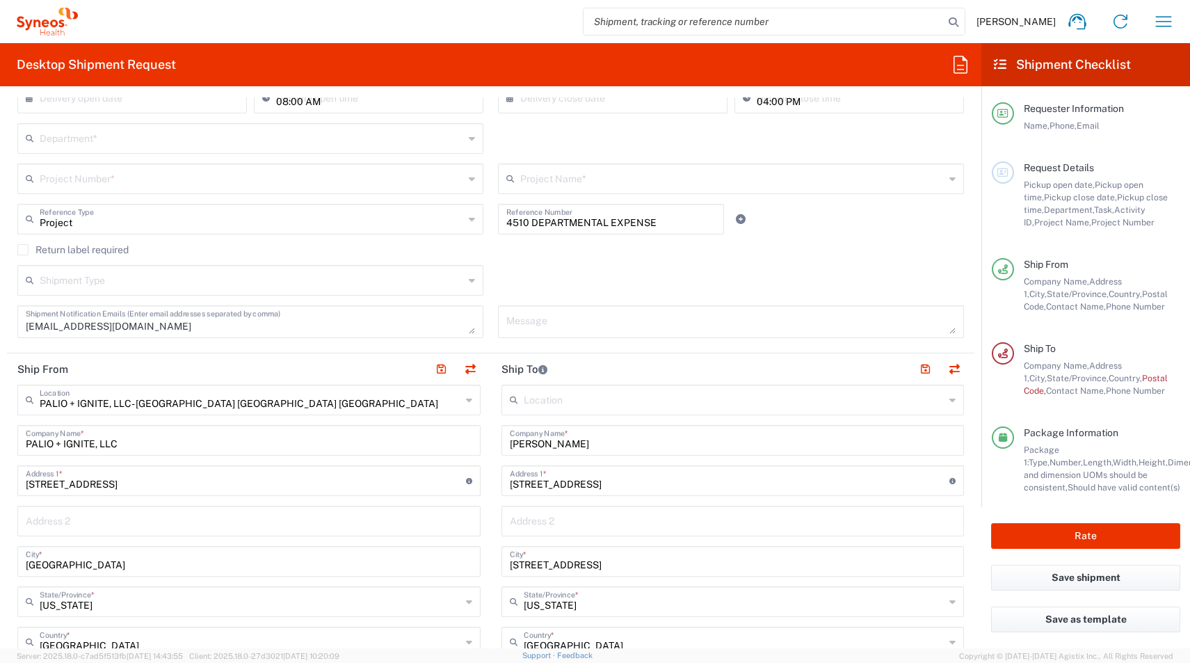
scroll to position [151, 0]
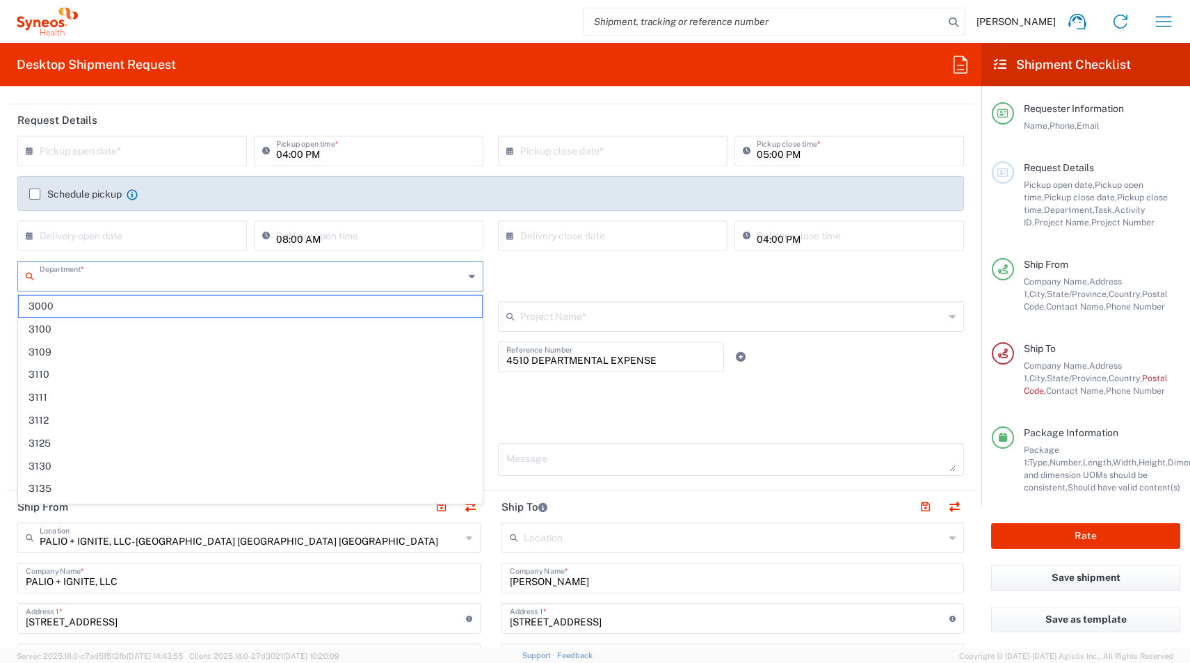
click at [86, 275] on input "text" at bounding box center [252, 275] width 424 height 24
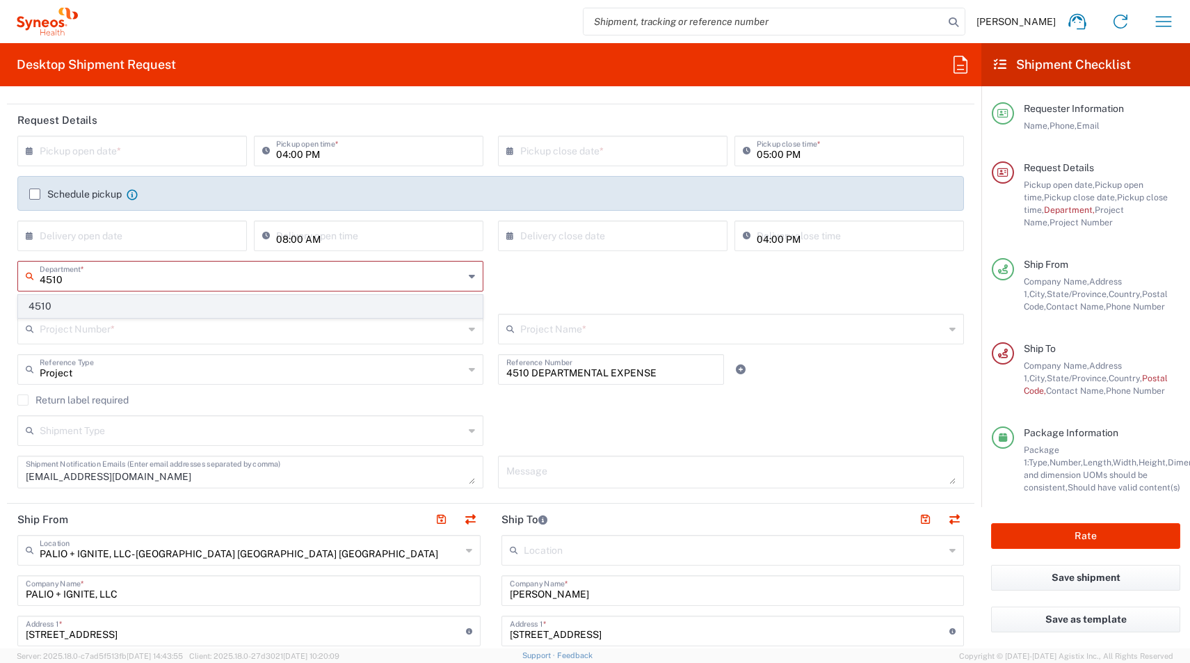
type input "4510"
click at [52, 299] on span "4510" at bounding box center [250, 307] width 463 height 22
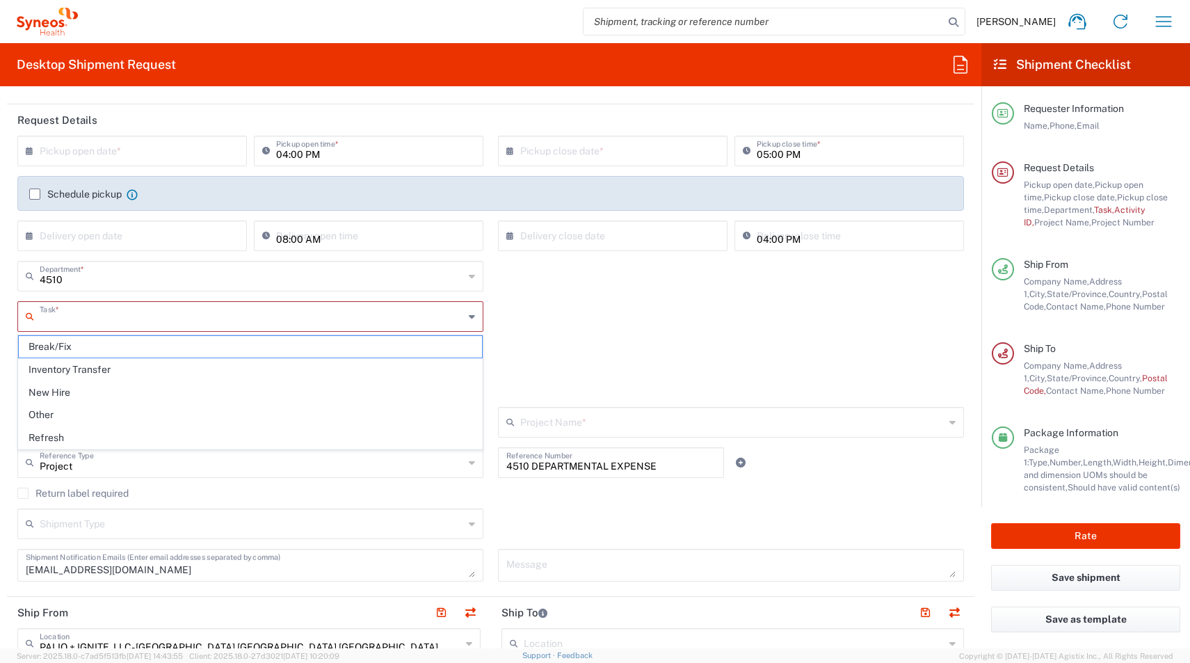
click at [60, 319] on input "text" at bounding box center [252, 315] width 424 height 24
click at [52, 346] on span "Break/Fix" at bounding box center [250, 347] width 463 height 22
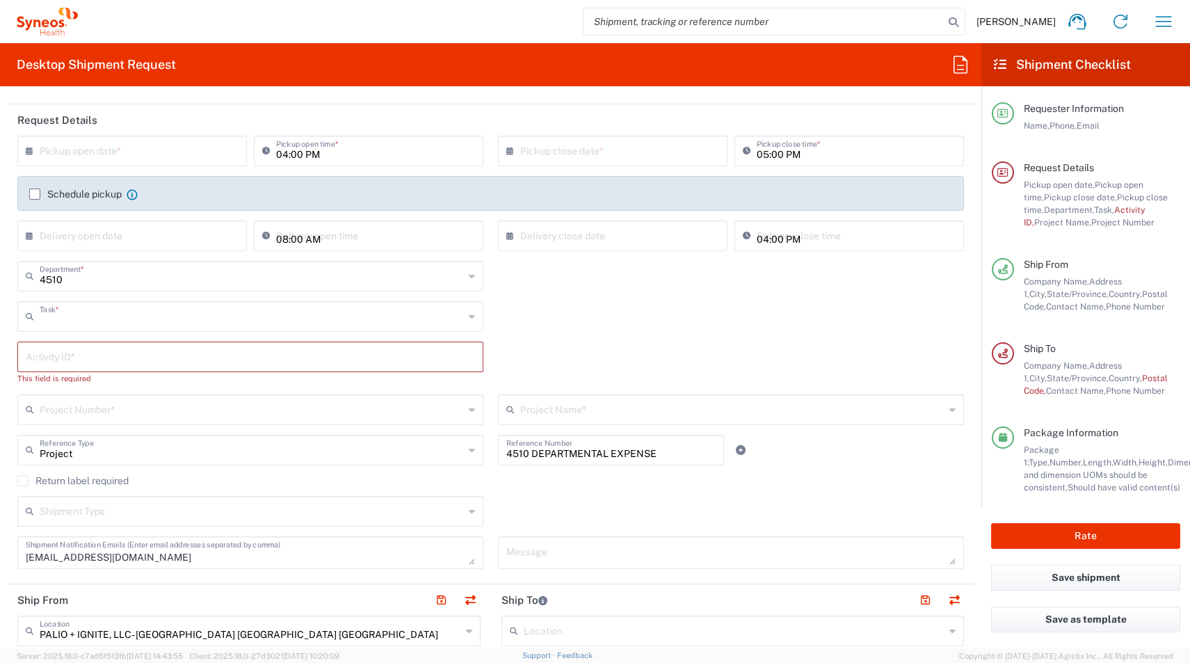
type input "Break/Fix"
click at [47, 364] on input "text" at bounding box center [250, 356] width 449 height 24
click at [118, 358] on input "text" at bounding box center [250, 356] width 449 height 24
paste input "SCTASK2691550"
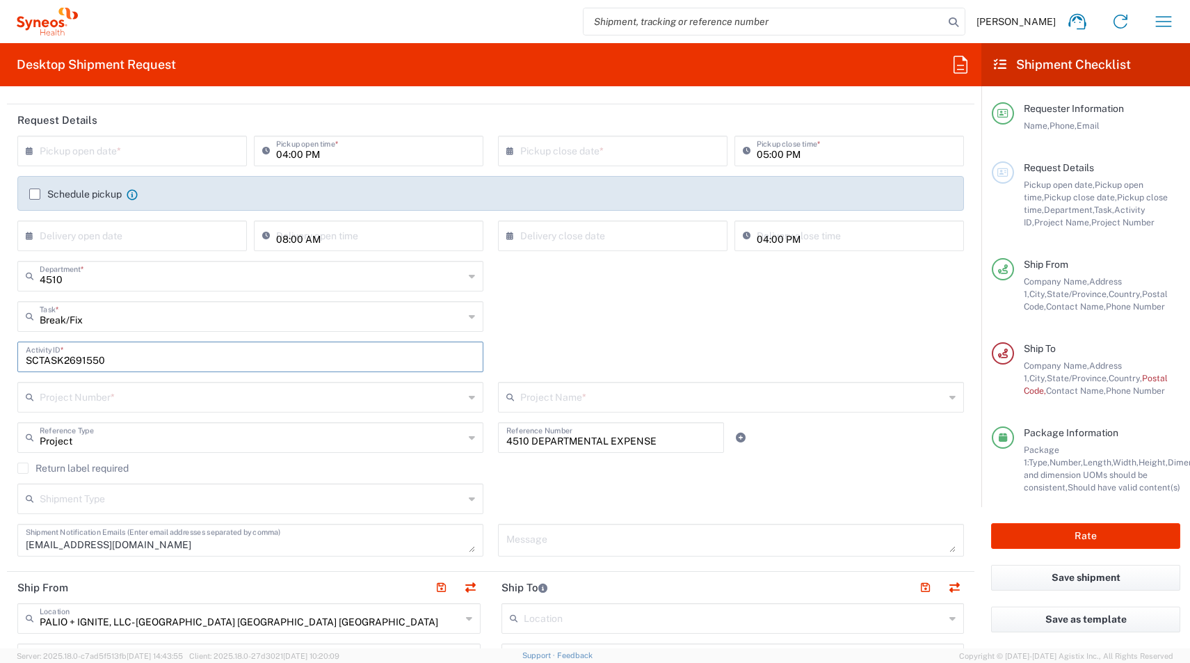
type input "SCTASK2691550"
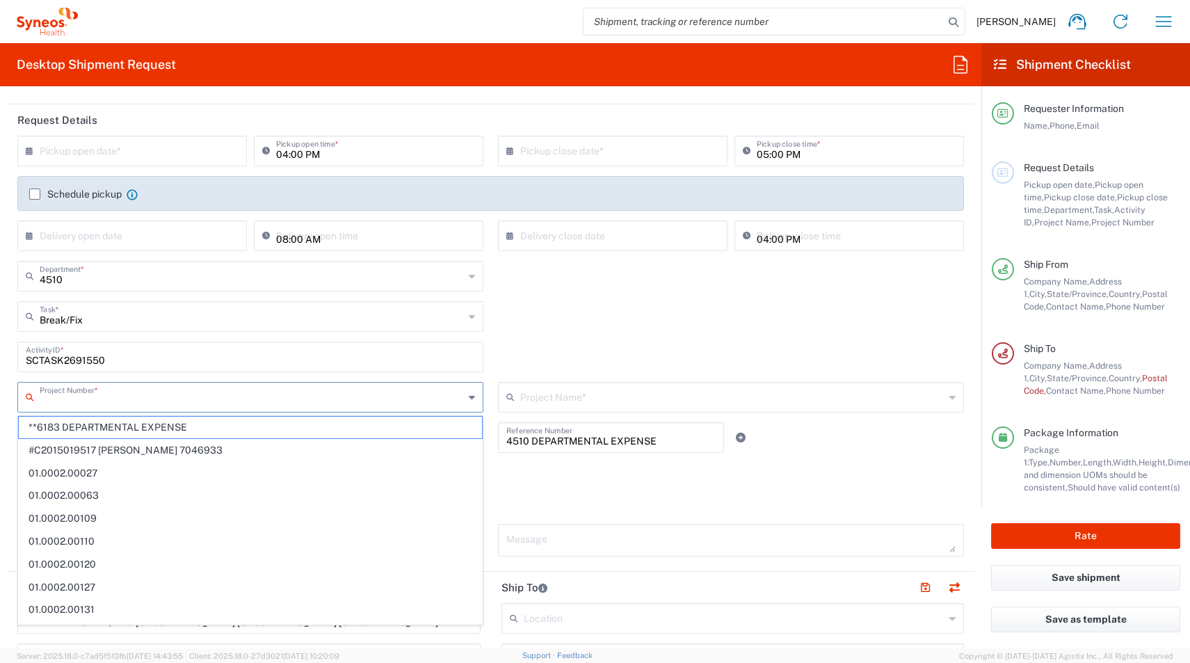
click at [78, 402] on input "text" at bounding box center [252, 396] width 424 height 24
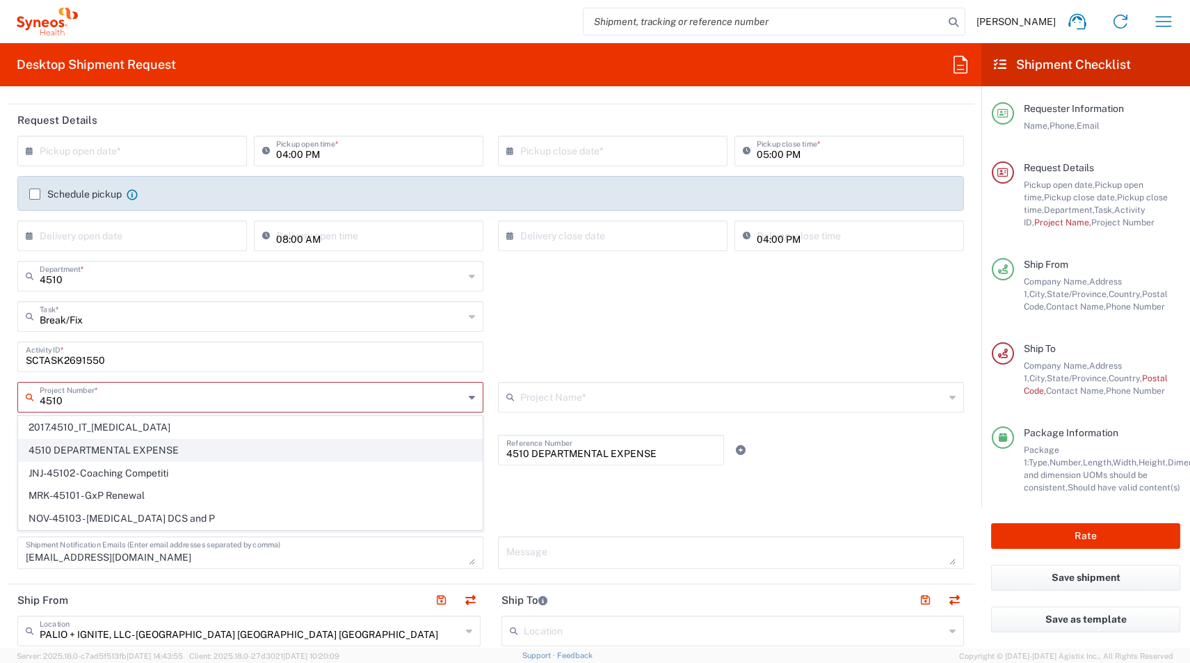
click at [95, 450] on span "4510 DEPARTMENTAL EXPENSE" at bounding box center [250, 450] width 463 height 22
type input "4510 DEPARTMENTAL EXPENSE"
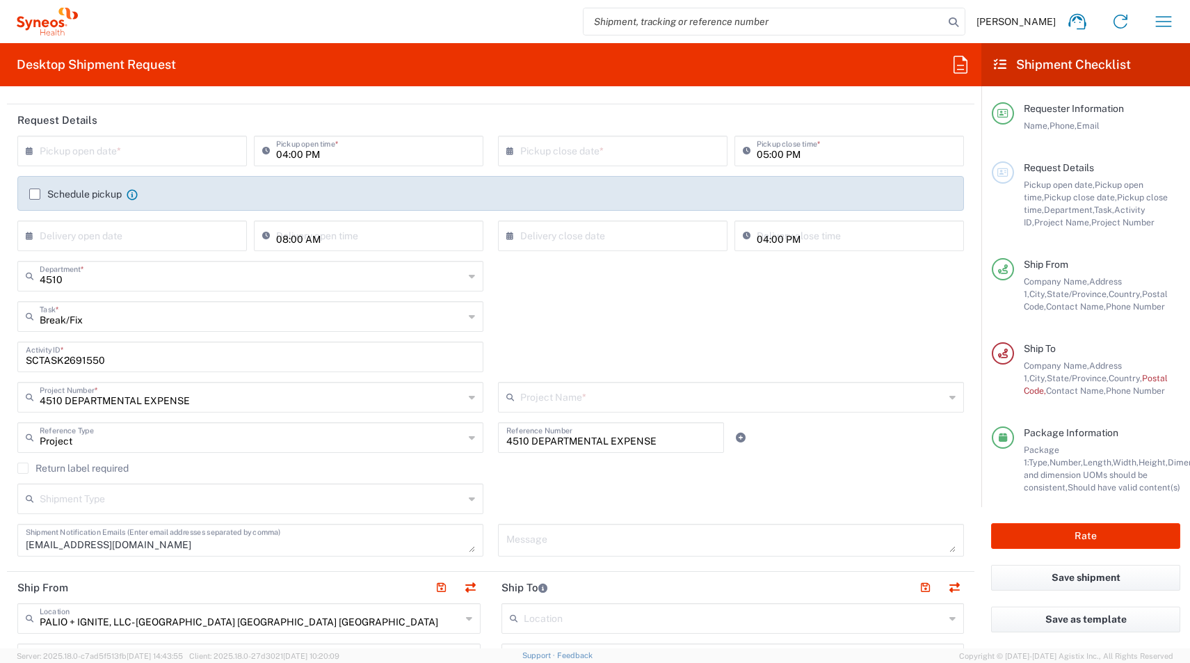
type input "4510 DEPARTMENTAL EXPENSE"
drag, startPoint x: 26, startPoint y: 471, endPoint x: 36, endPoint y: 474, distance: 10.3
click at [26, 471] on label "Return label required" at bounding box center [72, 467] width 111 height 11
click at [23, 468] on input "Return label required" at bounding box center [23, 468] width 0 height 0
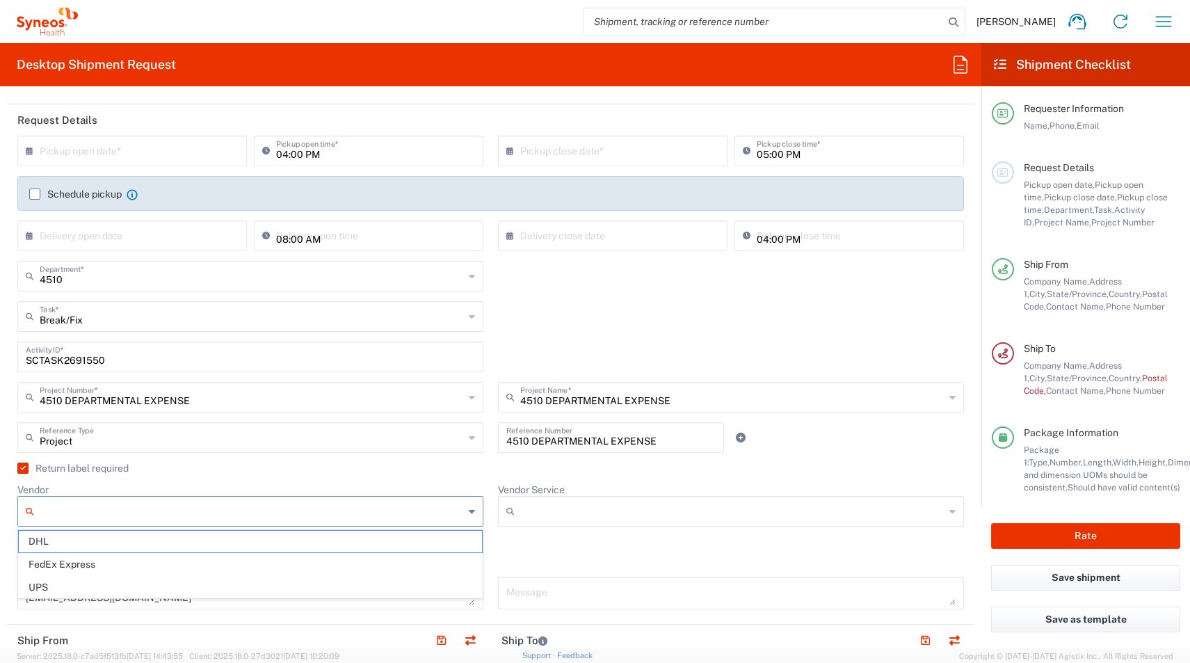
click at [59, 515] on input "Vendor" at bounding box center [252, 511] width 424 height 22
click at [52, 587] on span "UPS" at bounding box center [250, 587] width 463 height 22
type input "UPS"
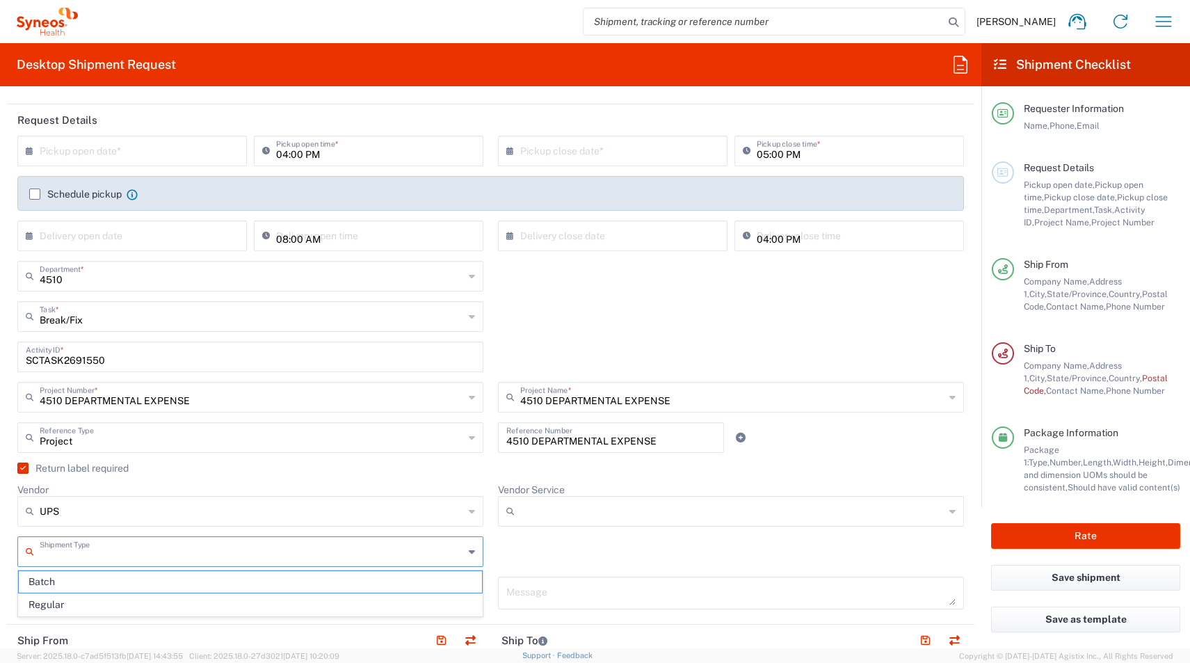
drag, startPoint x: 229, startPoint y: 560, endPoint x: 153, endPoint y: 563, distance: 76.5
click at [229, 560] on input "text" at bounding box center [252, 550] width 424 height 24
drag, startPoint x: 52, startPoint y: 603, endPoint x: 86, endPoint y: 598, distance: 34.4
click at [51, 604] on span "Regular" at bounding box center [250, 605] width 463 height 22
type input "Regular"
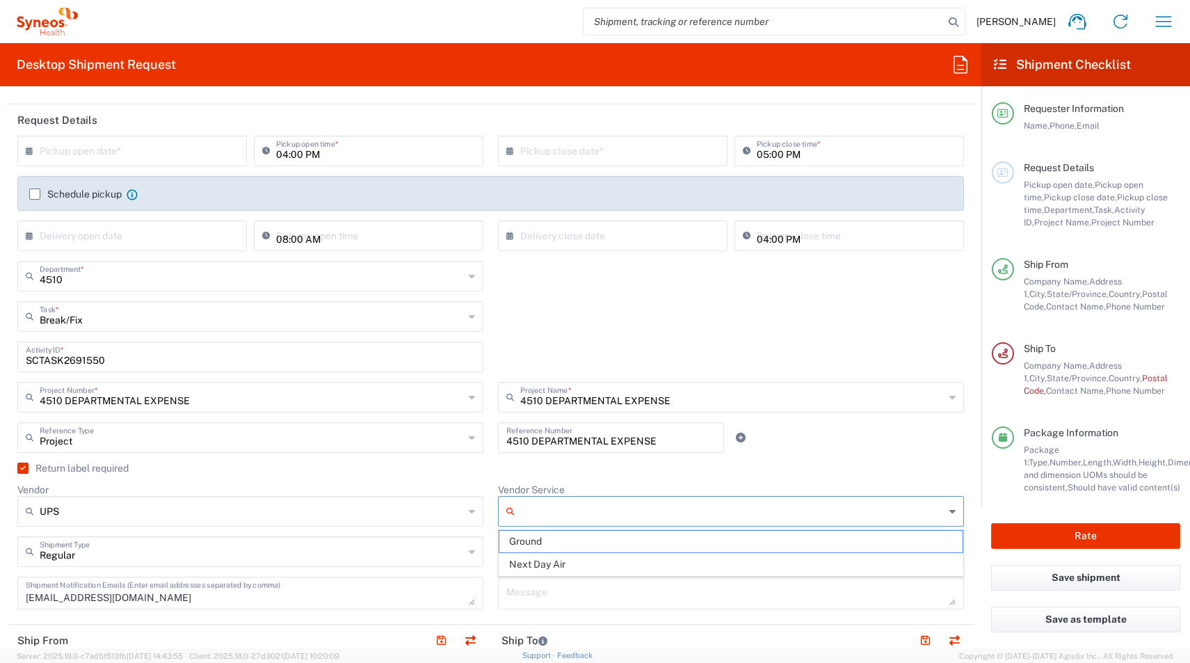
click at [522, 516] on input "Vendor Service" at bounding box center [732, 511] width 424 height 22
click at [517, 547] on span "Ground" at bounding box center [730, 542] width 463 height 22
type input "Ground"
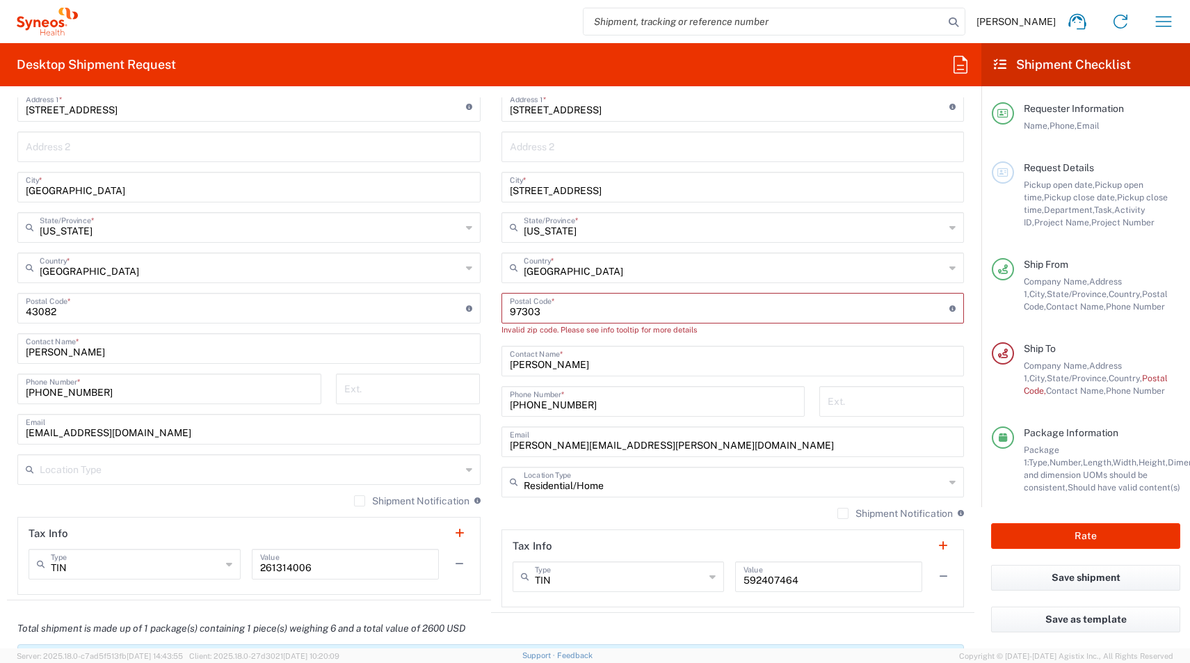
scroll to position [800, 0]
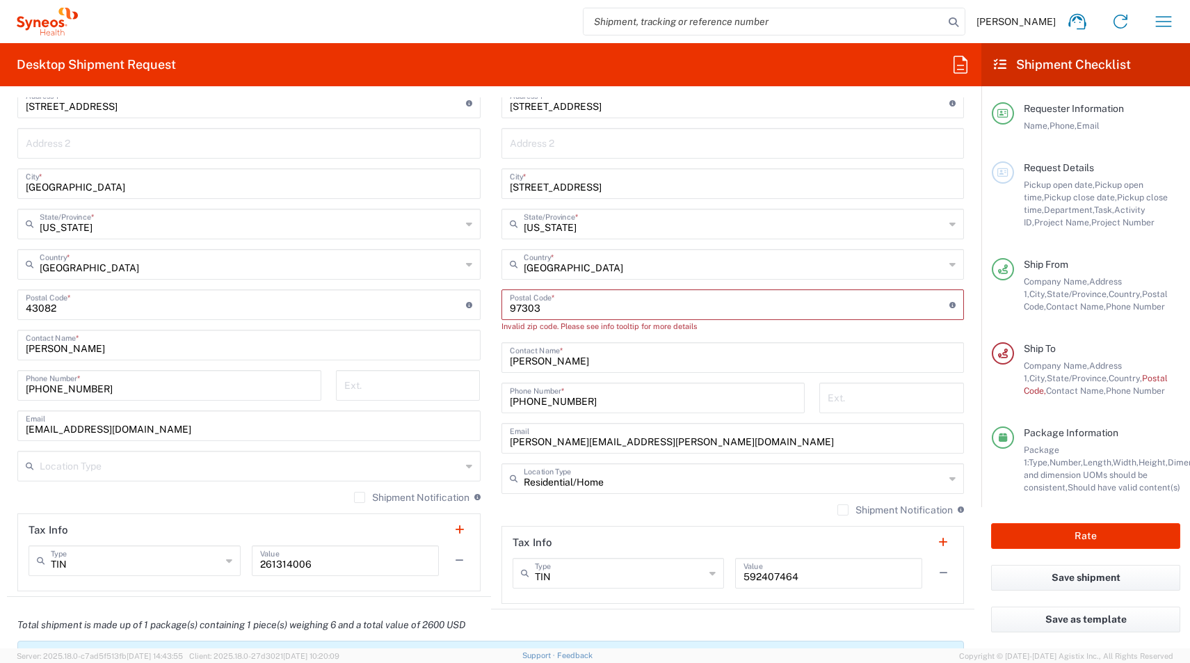
click at [170, 468] on input "text" at bounding box center [250, 465] width 421 height 24
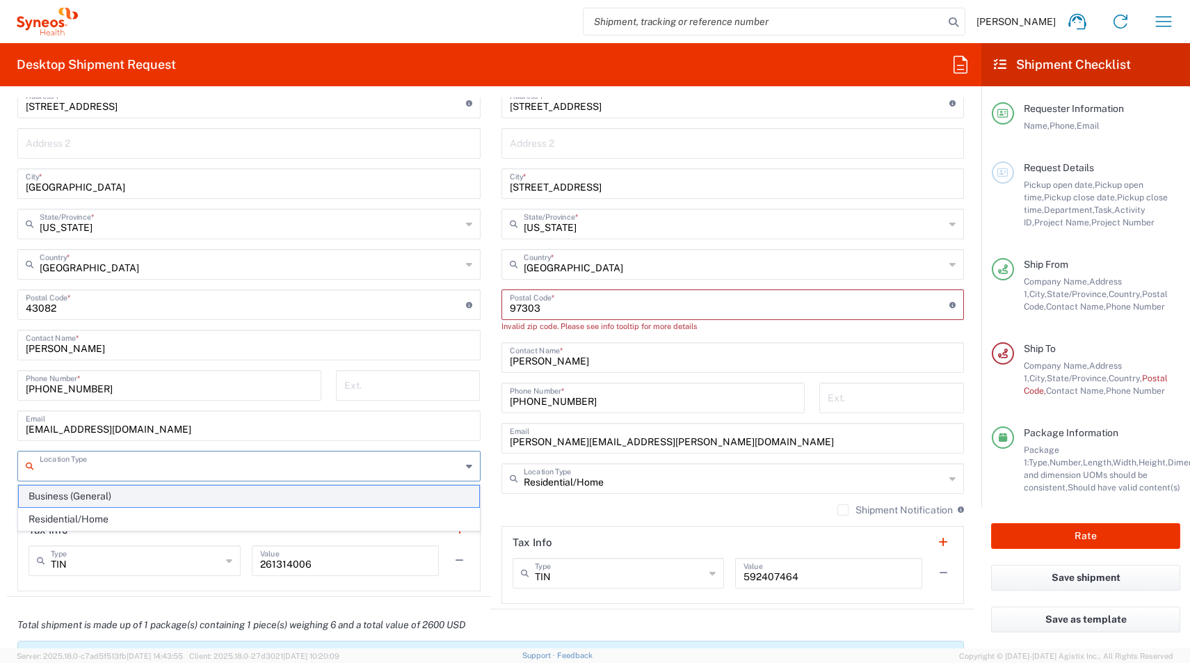
click at [72, 500] on span "Business (General)" at bounding box center [249, 496] width 460 height 22
type input "Business (General)"
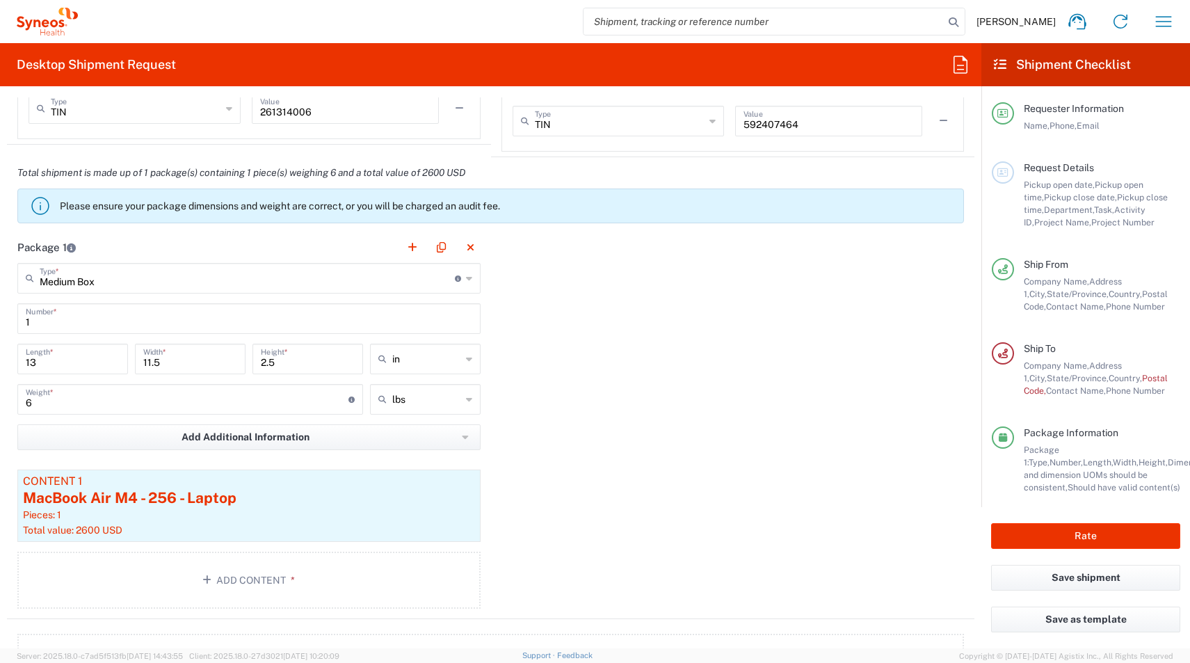
scroll to position [1254, 0]
click at [468, 483] on icon "button" at bounding box center [468, 480] width 8 height 10
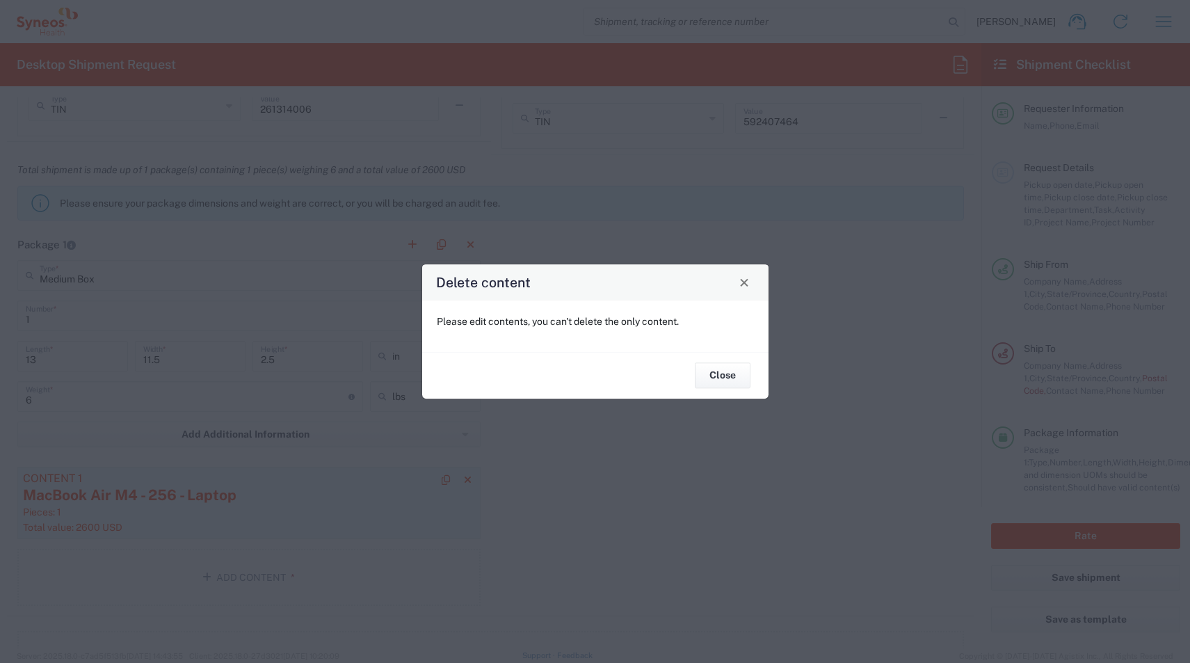
drag, startPoint x: 750, startPoint y: 284, endPoint x: 250, endPoint y: 531, distance: 557.0
click at [749, 284] on button "Close" at bounding box center [743, 282] width 19 height 19
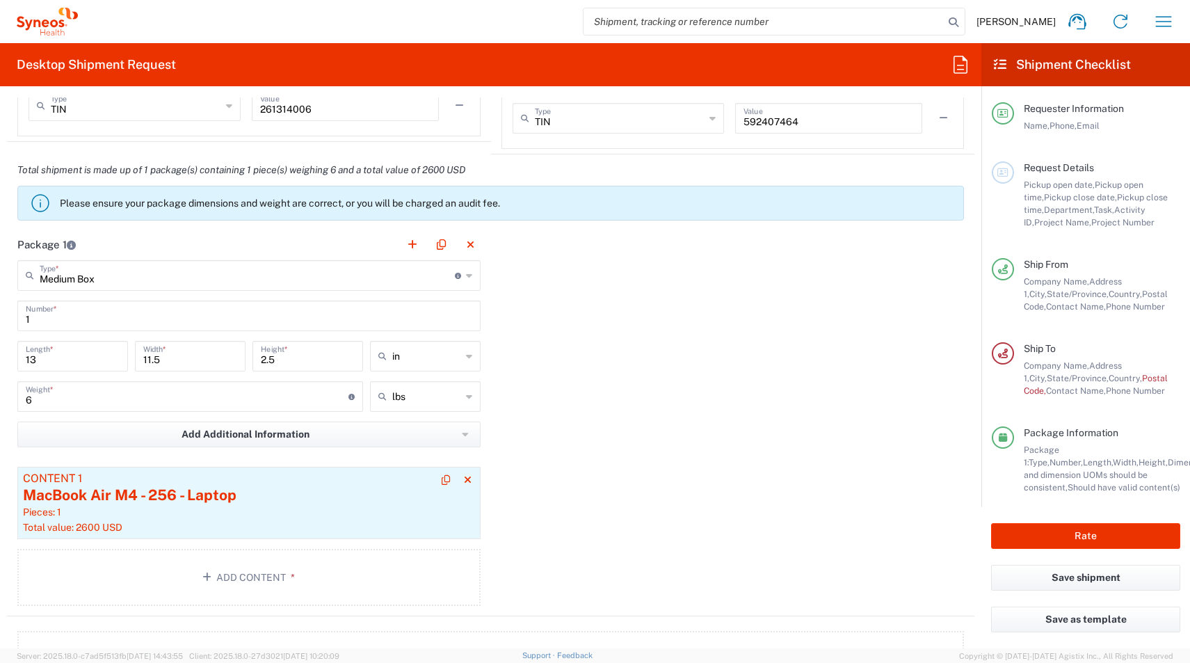
click at [172, 499] on div "MacBook Air M4 - 256 - Laptop" at bounding box center [249, 495] width 452 height 21
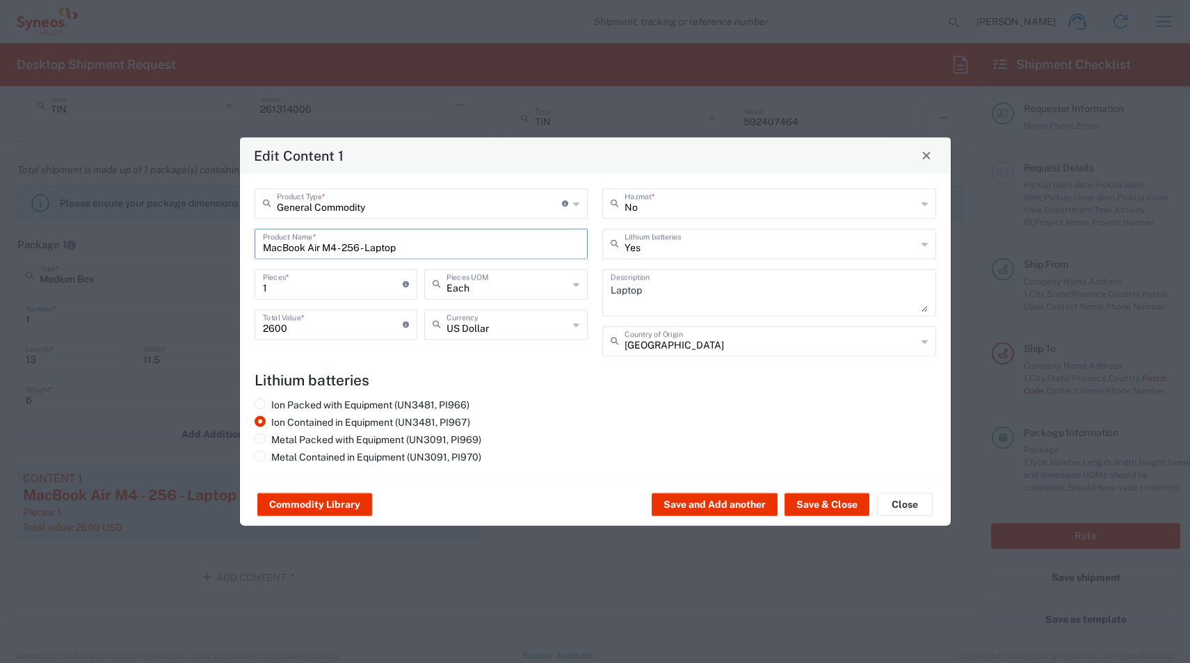
drag, startPoint x: 425, startPoint y: 250, endPoint x: 236, endPoint y: 239, distance: 188.8
click at [236, 239] on div "Edit Content 1 General Commodity Product Type * Document: Paper document genera…" at bounding box center [595, 331] width 1190 height 663
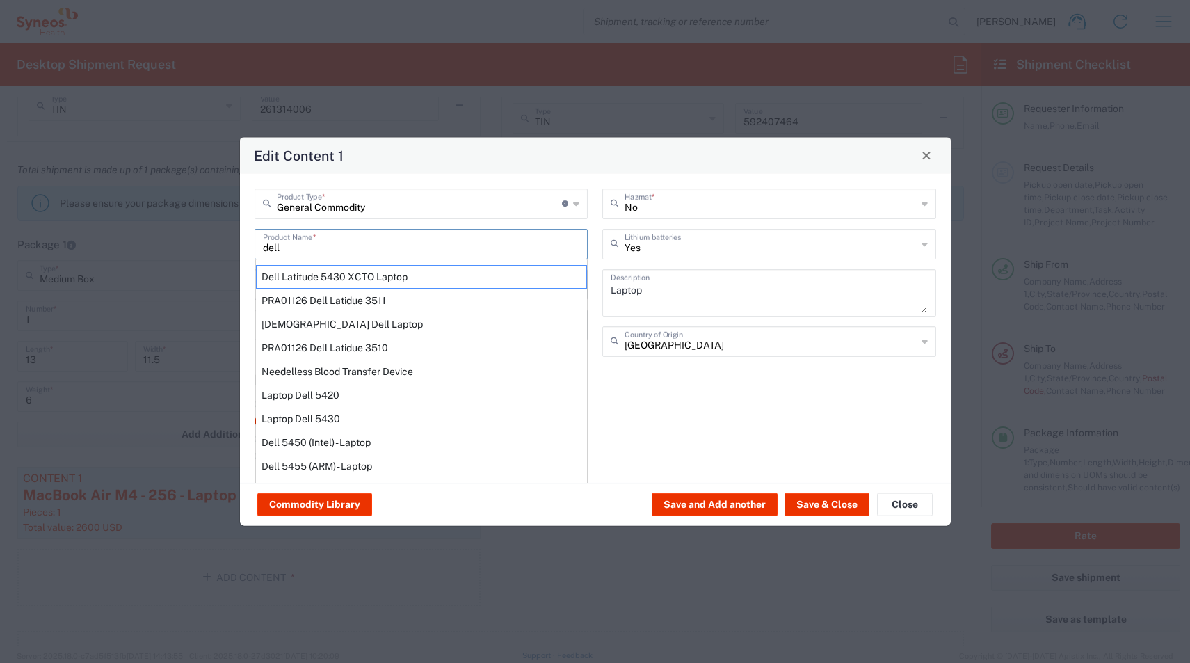
click at [300, 281] on div "Dell Latitude 5430 XCTO Laptop" at bounding box center [421, 276] width 331 height 24
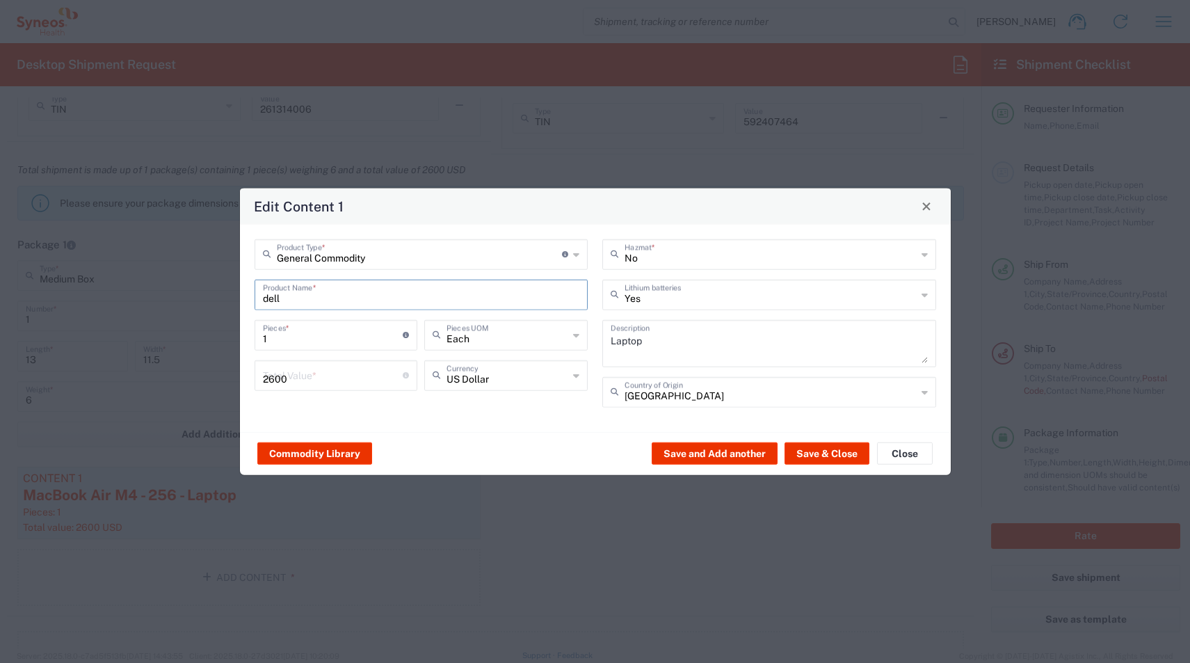
type input "Dell Latitude 5430 XCTO Laptop"
type input "No"
type textarea "BaseIntel Core i7-1265U vProÂ® Processor - 14" 16 GB RAM - 512 GB SSD"
click at [284, 382] on input "number" at bounding box center [333, 374] width 140 height 24
type input "600"
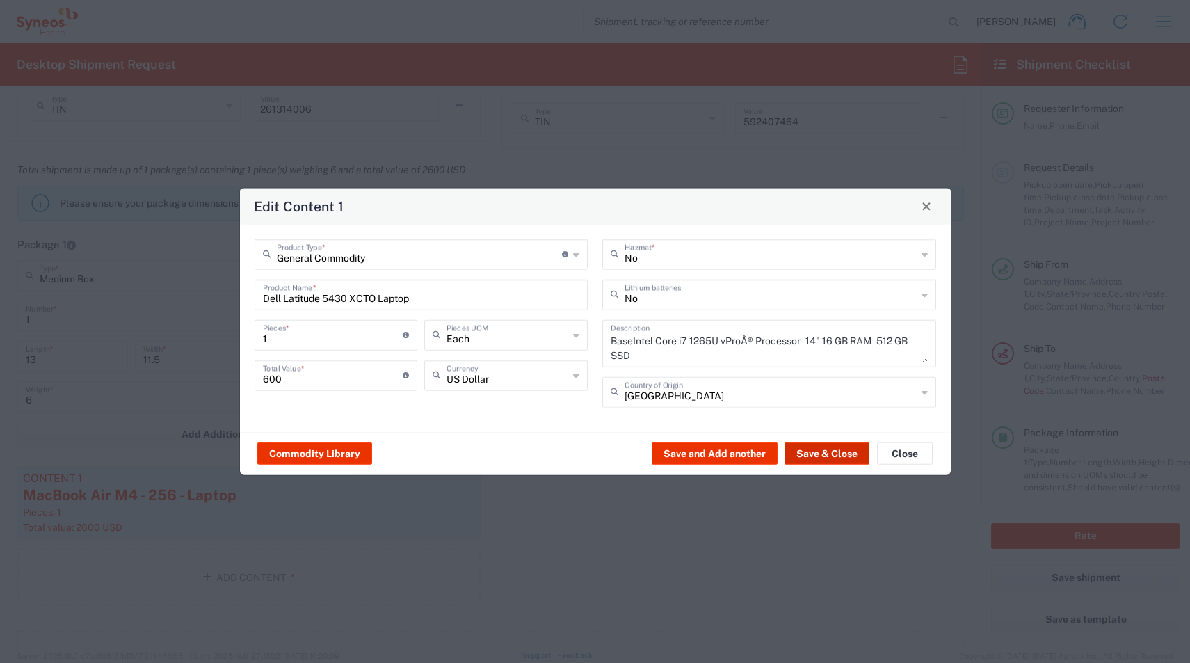
drag, startPoint x: 811, startPoint y: 459, endPoint x: 793, endPoint y: 459, distance: 18.1
click at [811, 459] on button "Save & Close" at bounding box center [826, 453] width 85 height 22
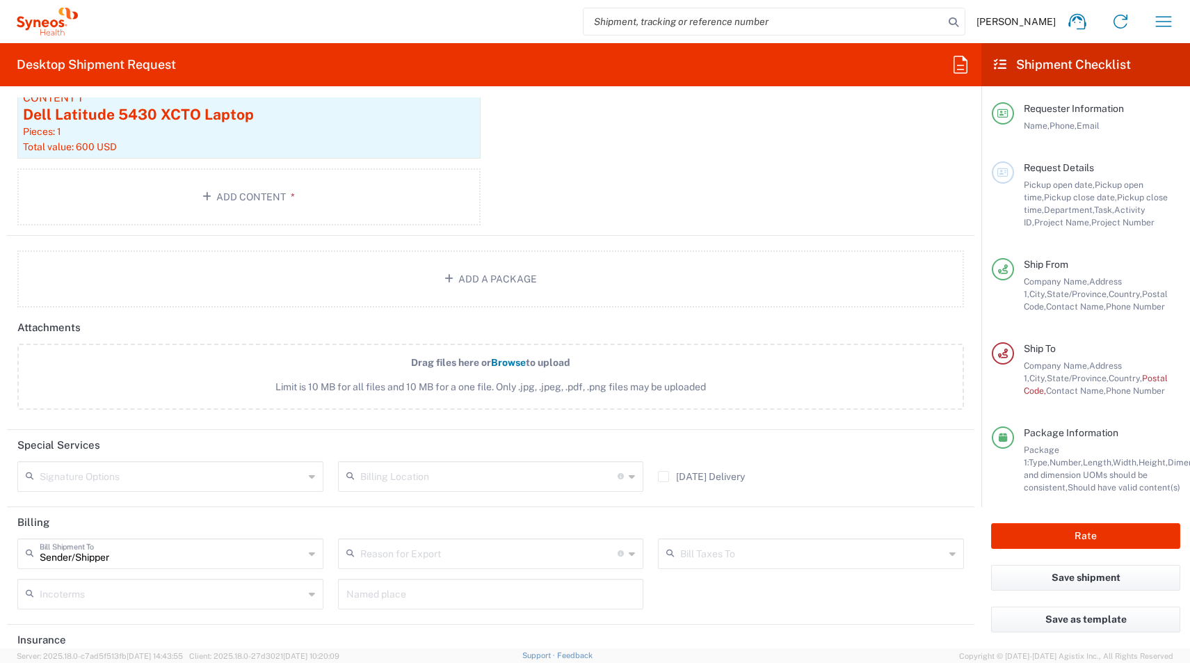
scroll to position [1701, 0]
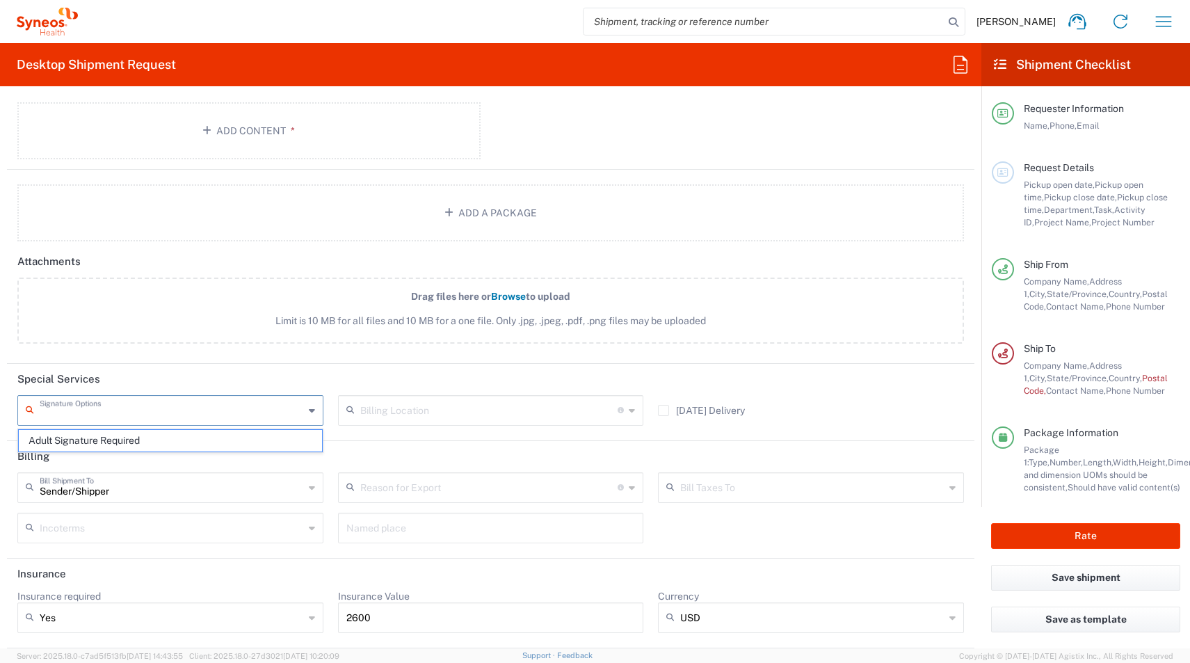
click at [143, 415] on input "text" at bounding box center [172, 409] width 264 height 24
click at [92, 436] on span "Adult Signature Required" at bounding box center [170, 441] width 303 height 22
type input "Adult Signature Required"
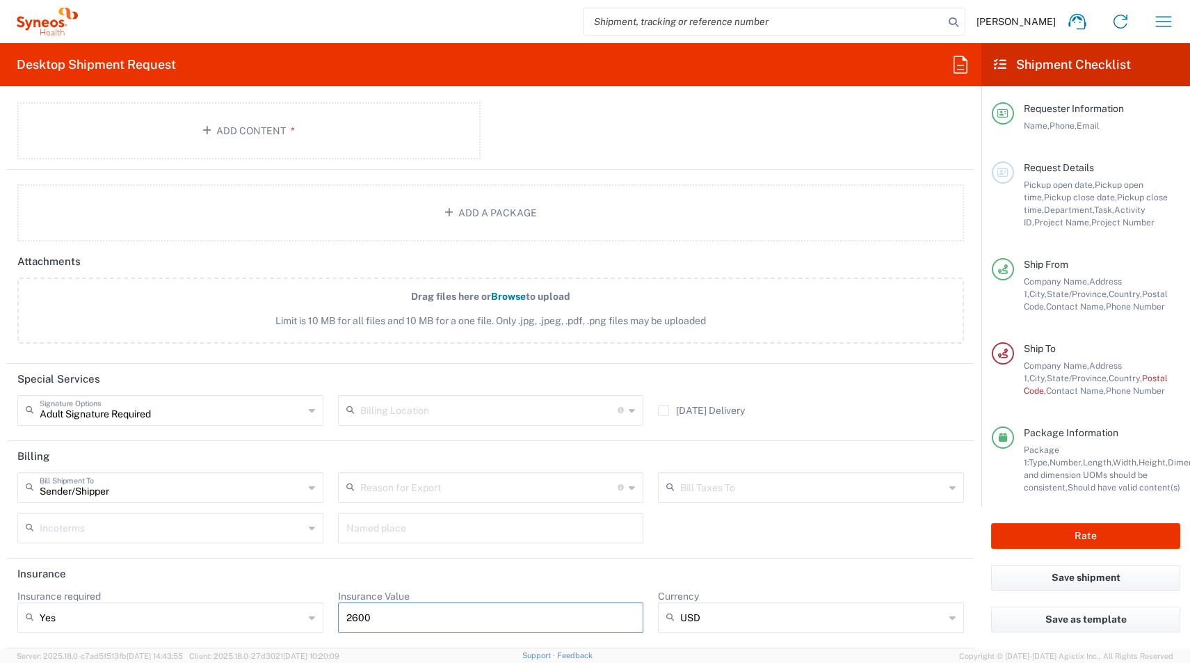
drag, startPoint x: 336, startPoint y: 609, endPoint x: 282, endPoint y: 600, distance: 54.3
click at [272, 599] on div "Insurance required Yes Yes No Insurance Value 2600 Currency USD USD ADP AED AFN…" at bounding box center [490, 616] width 961 height 53
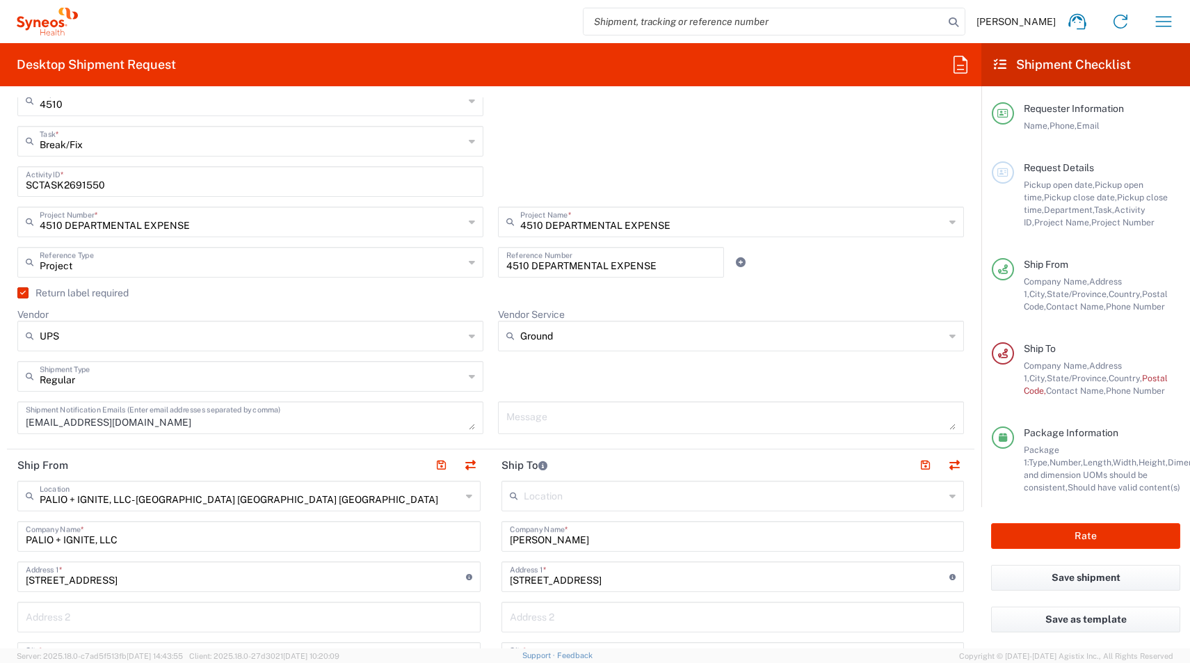
scroll to position [239, 0]
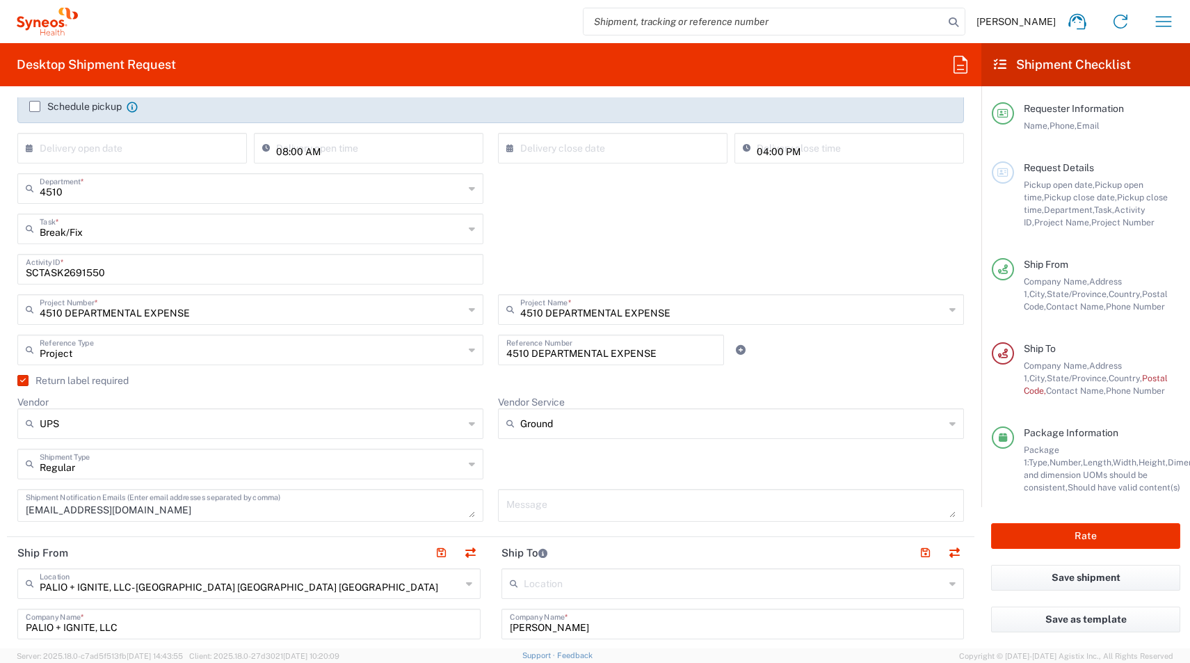
type input "600"
click at [349, 350] on input "text" at bounding box center [252, 349] width 424 height 24
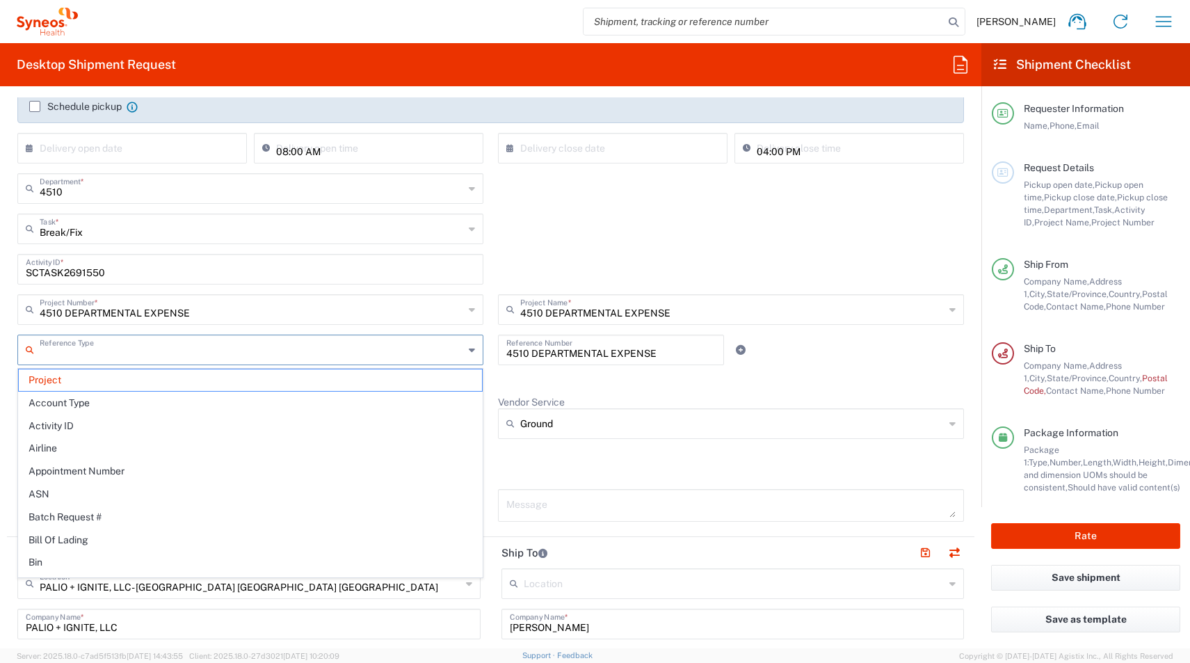
click at [349, 350] on input "text" at bounding box center [252, 349] width 424 height 24
click at [469, 344] on icon at bounding box center [472, 350] width 6 height 22
click at [572, 264] on div "SCTASK2691550 Activity ID *" at bounding box center [490, 274] width 961 height 40
type input "Project"
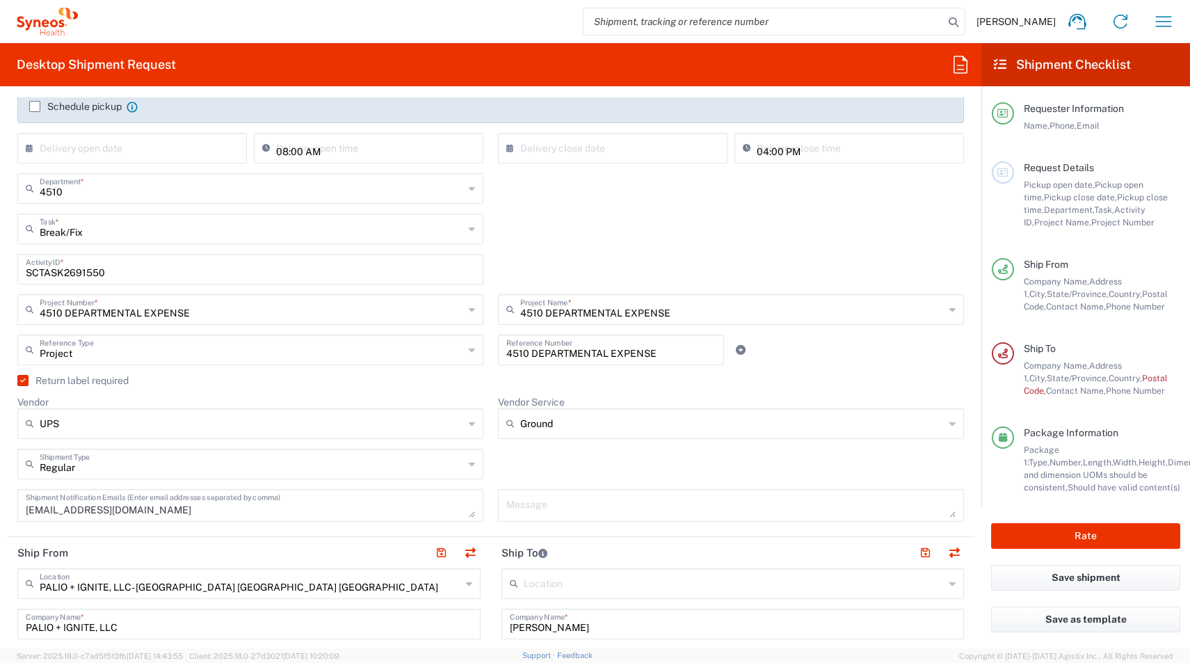
click at [572, 264] on div "SCTASK2691550 Activity ID *" at bounding box center [490, 274] width 961 height 40
click at [469, 352] on div "Project Reference Type" at bounding box center [250, 349] width 466 height 31
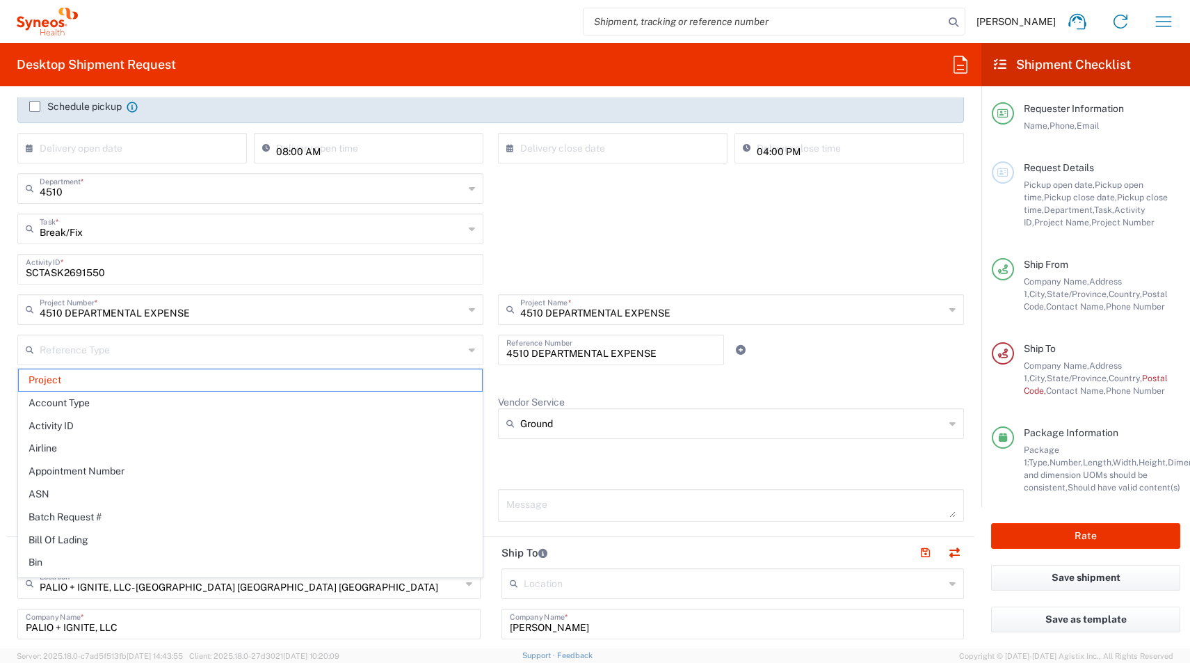
click at [670, 264] on div "SCTASK2691550 Activity ID *" at bounding box center [490, 274] width 961 height 40
type input "Project"
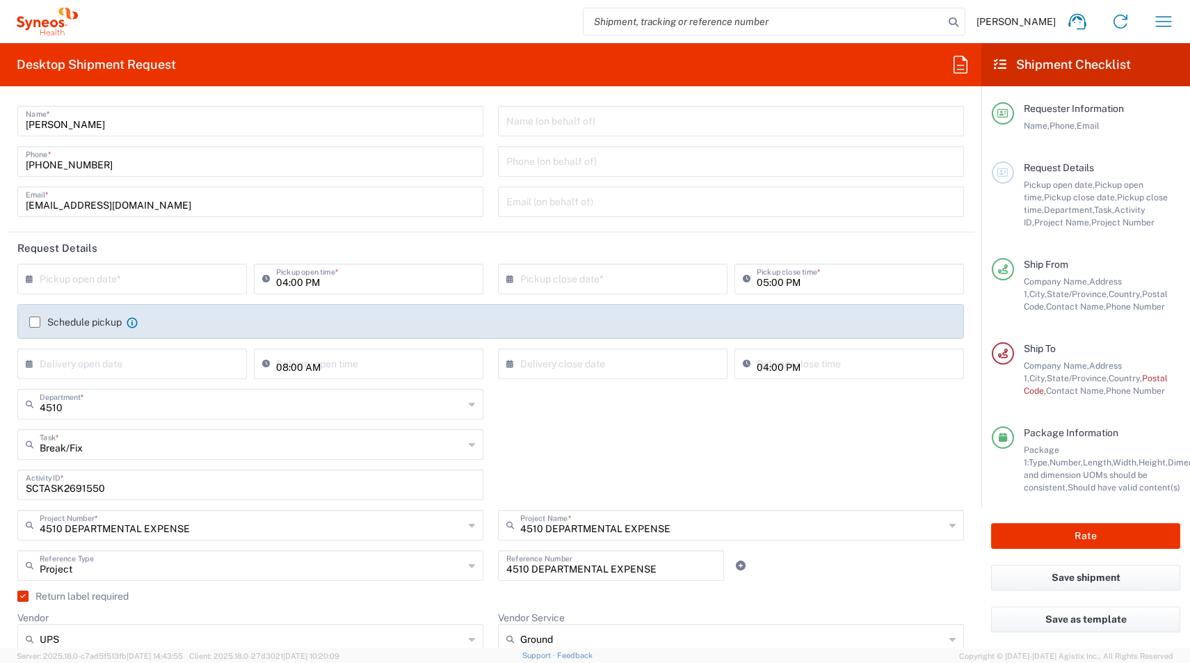
scroll to position [0, 0]
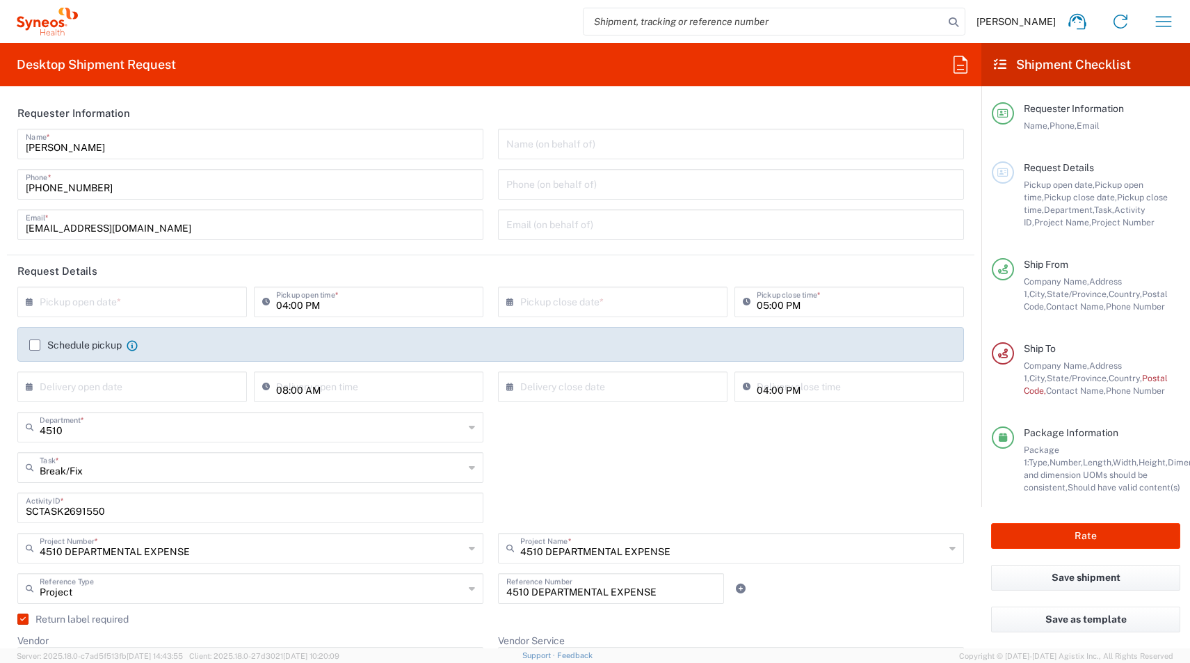
click at [81, 305] on input "text" at bounding box center [135, 301] width 191 height 24
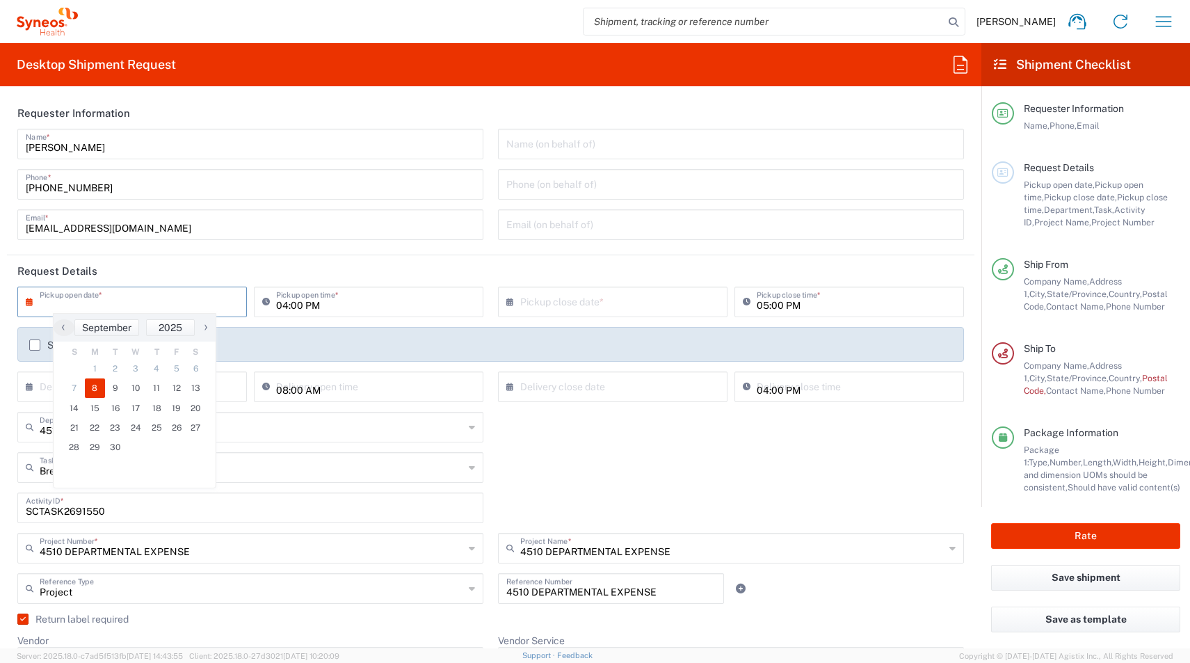
click at [98, 388] on span "8" at bounding box center [95, 387] width 21 height 19
type input "09/08/2025"
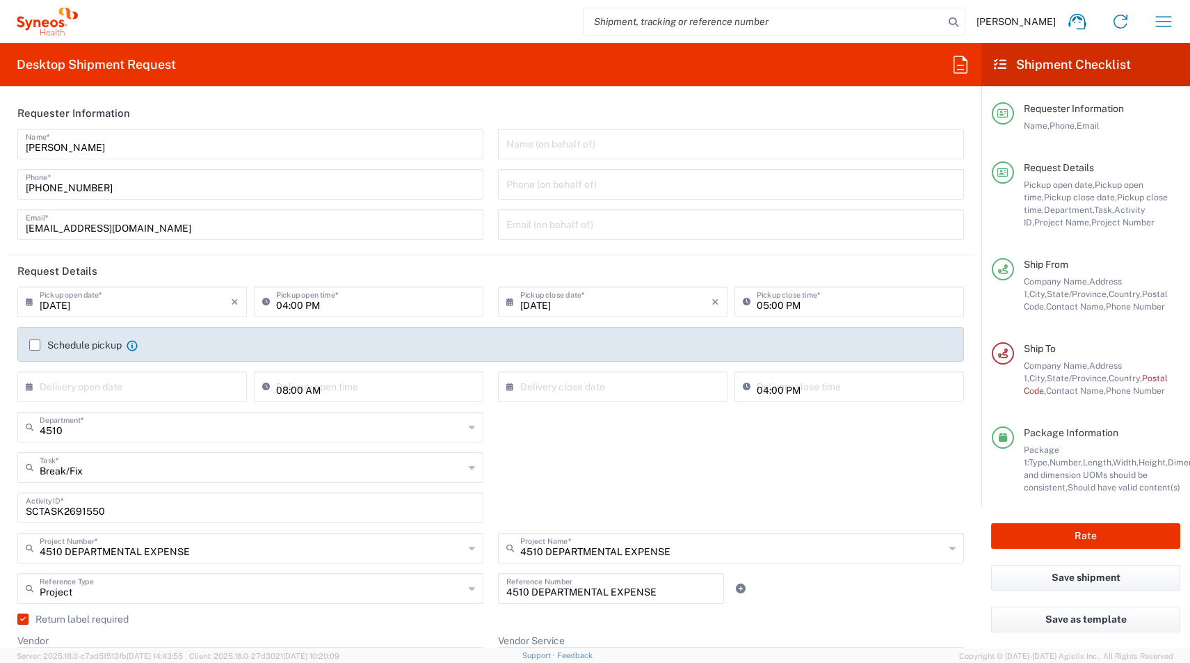
click at [1019, 383] on div "Ship To Company Name, Address 1, City, State/Province, Country, Postal Code, Co…" at bounding box center [1097, 369] width 166 height 55
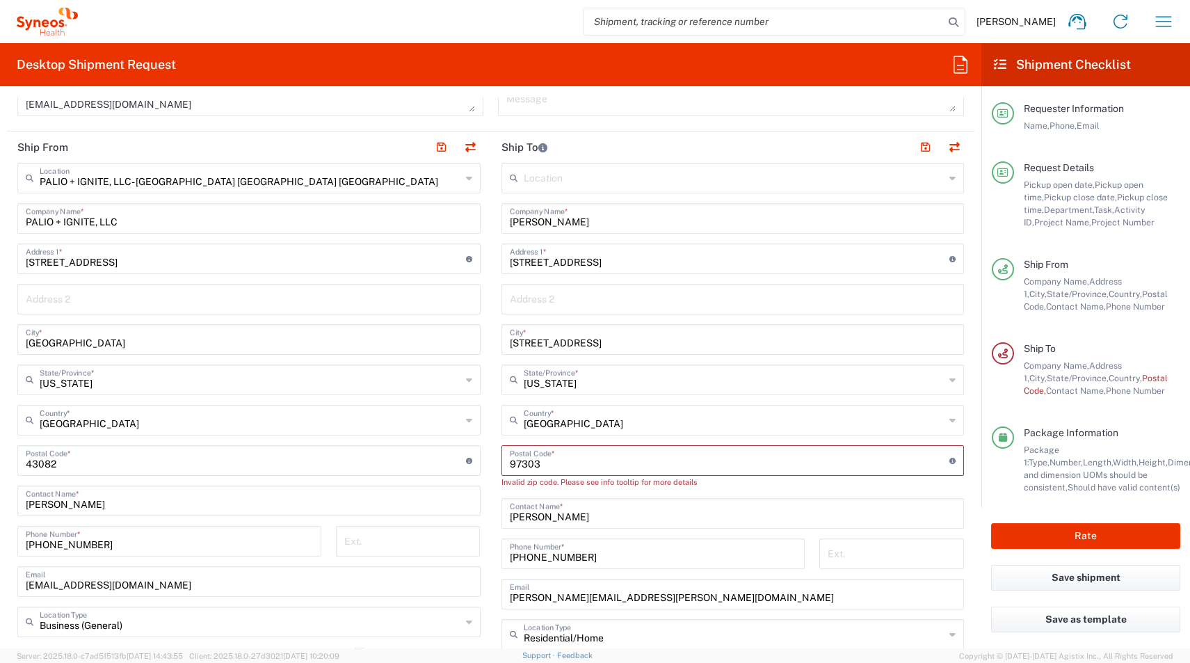
scroll to position [674, 0]
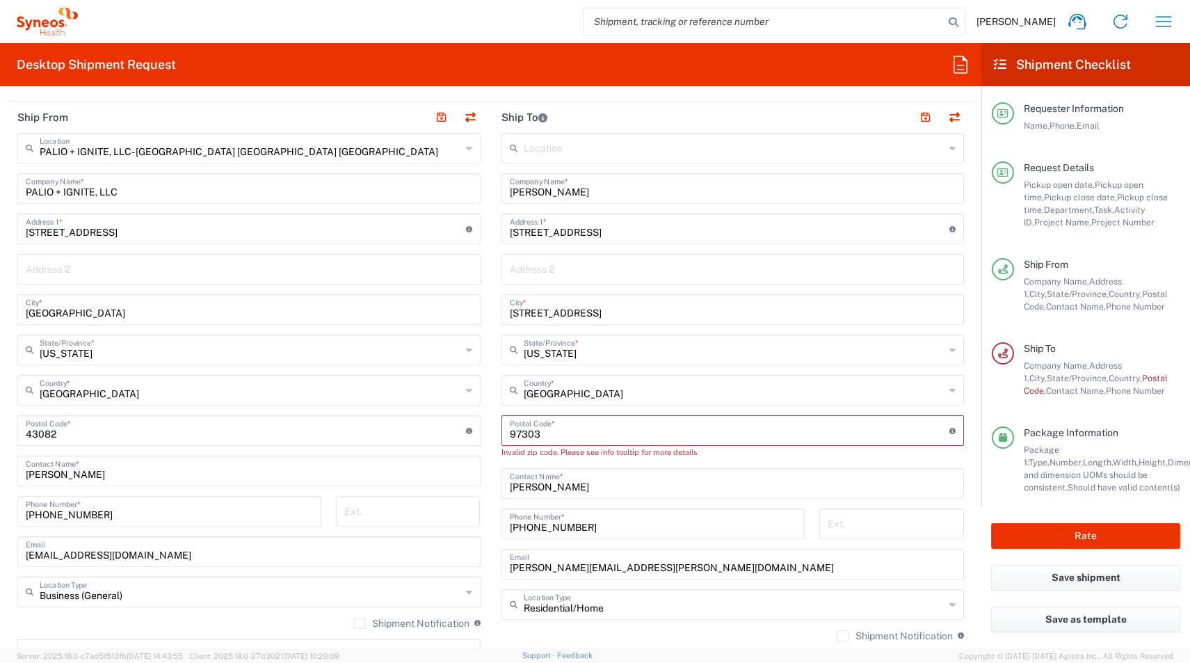
click at [508, 437] on div "Postal Code * Postal Code for United States should have the following format: 5…" at bounding box center [732, 430] width 463 height 31
click at [512, 435] on input "undefined" at bounding box center [730, 429] width 440 height 24
click at [583, 313] on input "5159 Lacey St" at bounding box center [733, 308] width 446 height 24
click at [506, 309] on div "5159 Lacey St City *" at bounding box center [732, 309] width 463 height 31
type input "Salem"
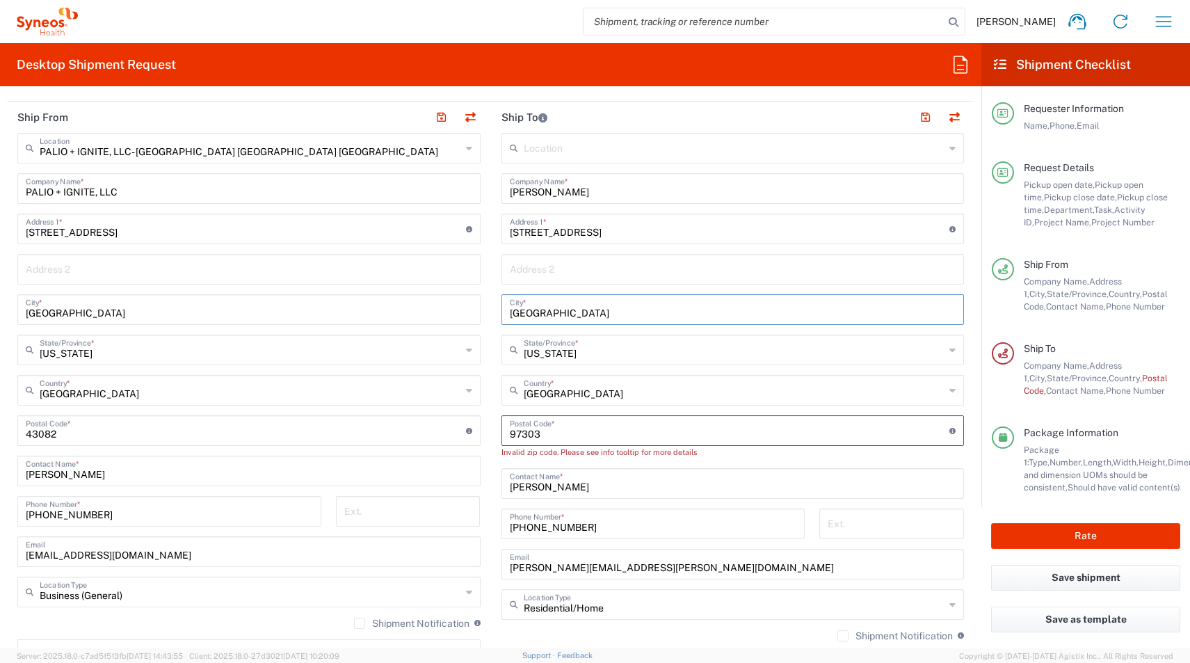
click at [599, 439] on input "undefined" at bounding box center [730, 429] width 440 height 24
click at [579, 440] on input "undefined" at bounding box center [730, 429] width 440 height 24
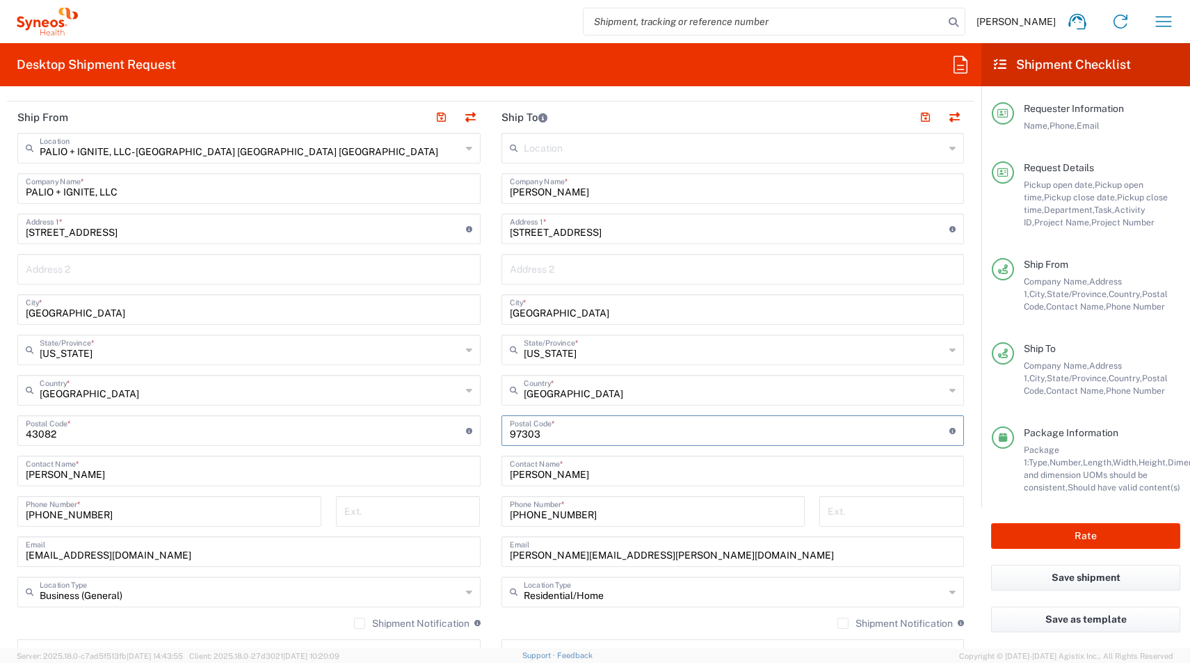
type input "97303"
click at [994, 502] on div "Package Information Package 1: Type, Number, Length, Width, Height, Dimension, …" at bounding box center [1086, 474] width 188 height 97
click at [1035, 530] on button "Rate" at bounding box center [1085, 536] width 189 height 26
type input "4510 DEPARTMENTAL EXPENSE"
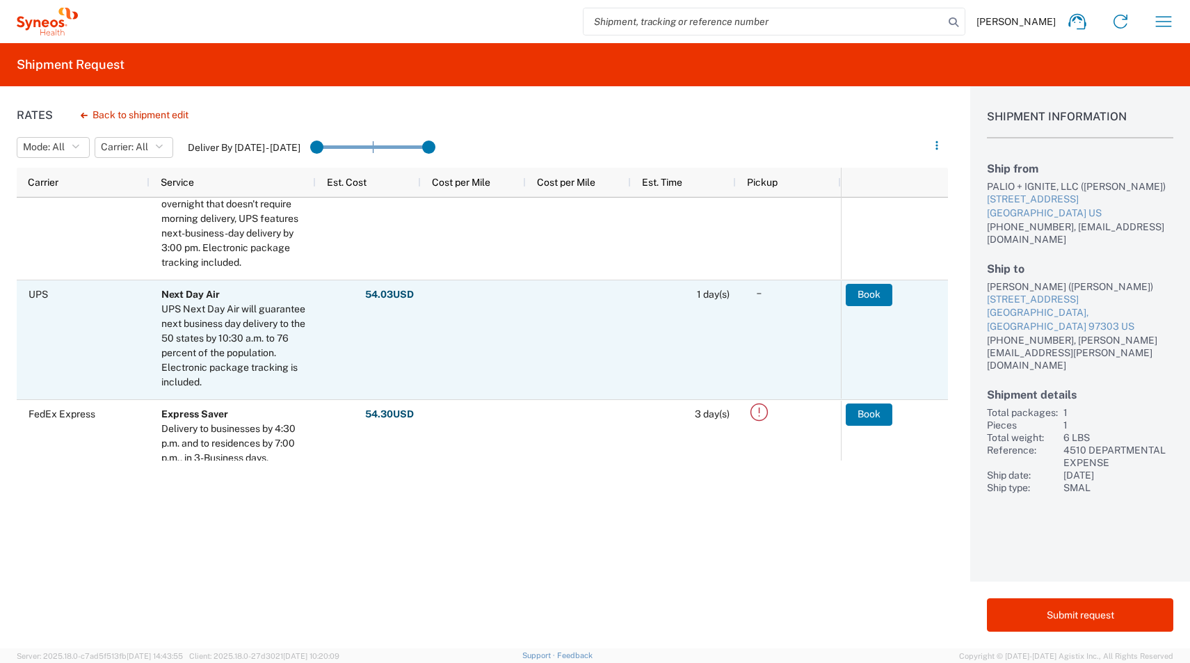
scroll to position [127, 0]
click at [867, 300] on button "Book" at bounding box center [869, 295] width 47 height 22
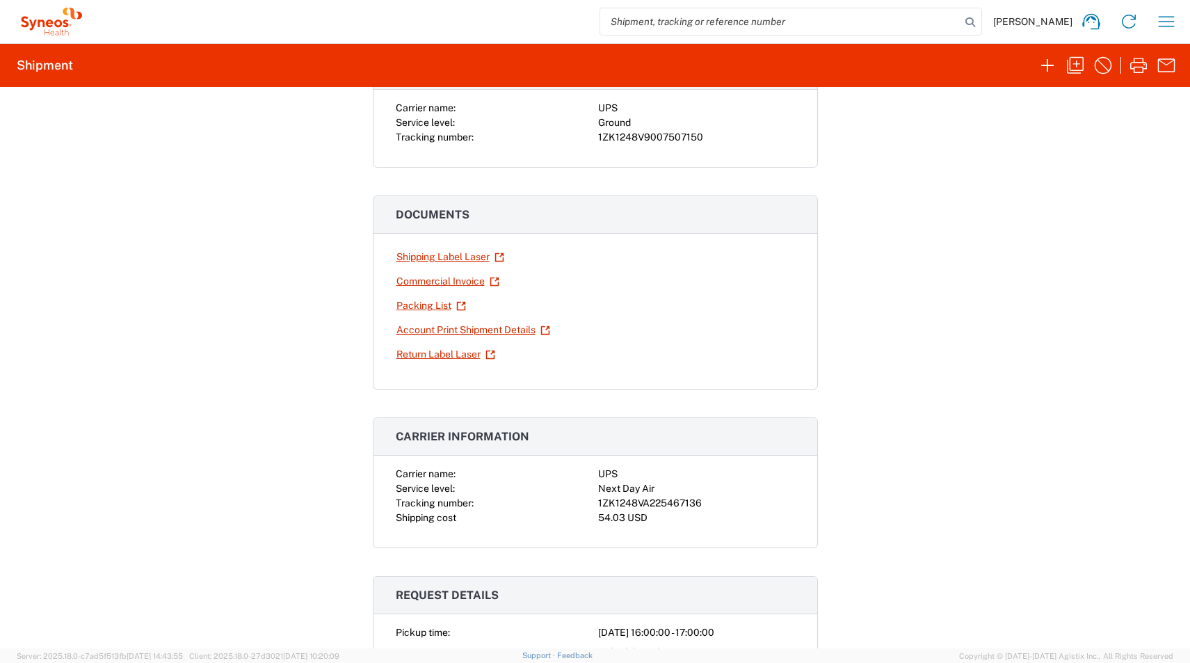
scroll to position [129, 0]
drag, startPoint x: 592, startPoint y: 505, endPoint x: 709, endPoint y: 501, distance: 116.2
click at [709, 501] on div "Carrier name: UPS Service level: Next Day Air Tracking number: 1ZK1248VA2254671…" at bounding box center [595, 496] width 399 height 58
copy div "1ZK1248VA225467136"
drag, startPoint x: 704, startPoint y: 138, endPoint x: 595, endPoint y: 140, distance: 108.5
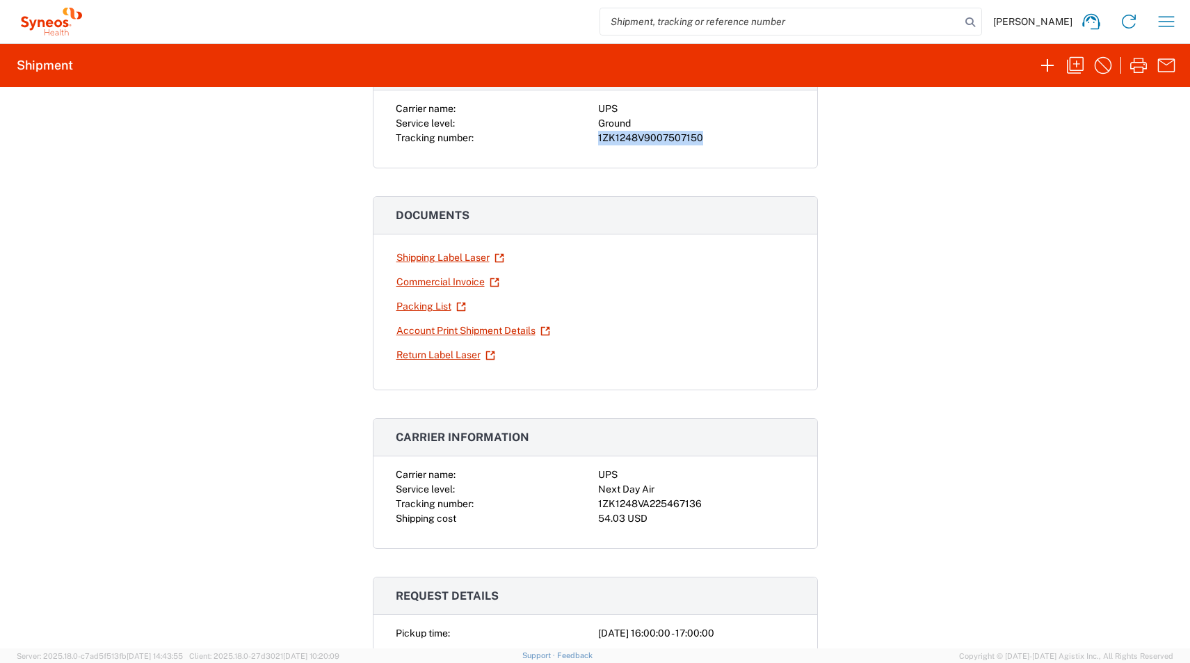
click at [595, 140] on div "Carrier name: UPS Service level: Ground Tracking number: 1ZK1248V9007507150" at bounding box center [595, 124] width 399 height 44
copy div "1ZK1248V9007507150"
click at [418, 258] on link "Shipping Label Laser" at bounding box center [450, 257] width 109 height 24
click at [408, 352] on link "Return Label Laser" at bounding box center [446, 355] width 100 height 24
click at [1074, 69] on icon "button" at bounding box center [1075, 65] width 22 height 22
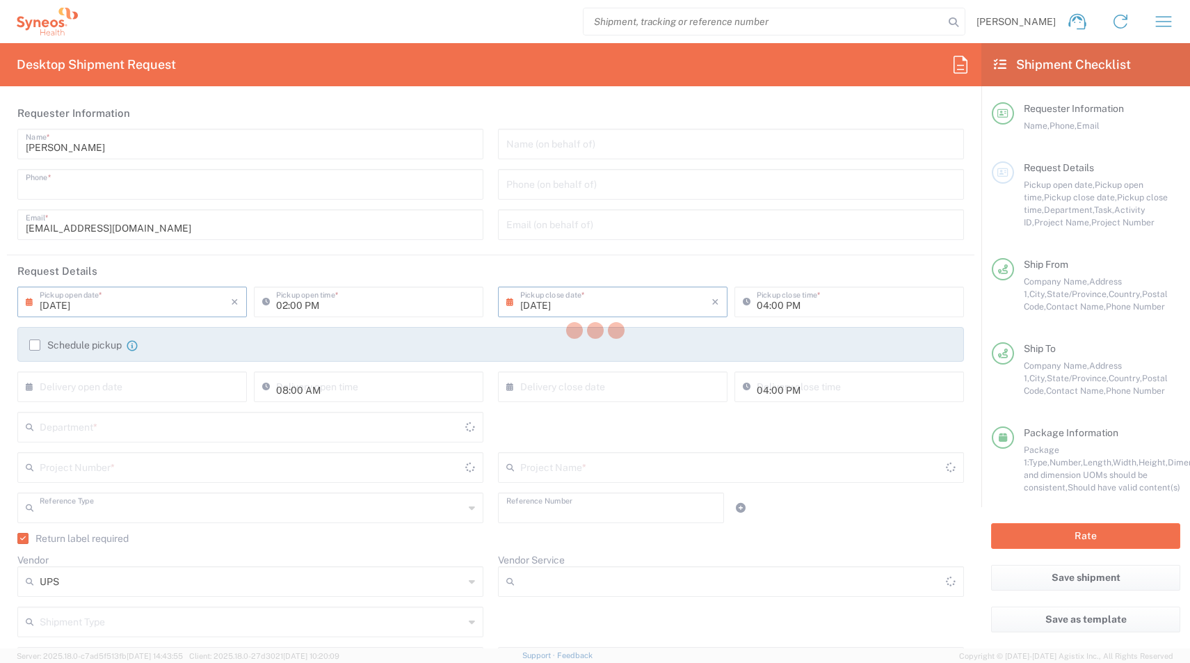
type input "+1 919-379-0262"
type input "04:00 PM"
type input "05:00 PM"
type input "Project"
type input "4510 DEPARTMENTAL EXPENSE"
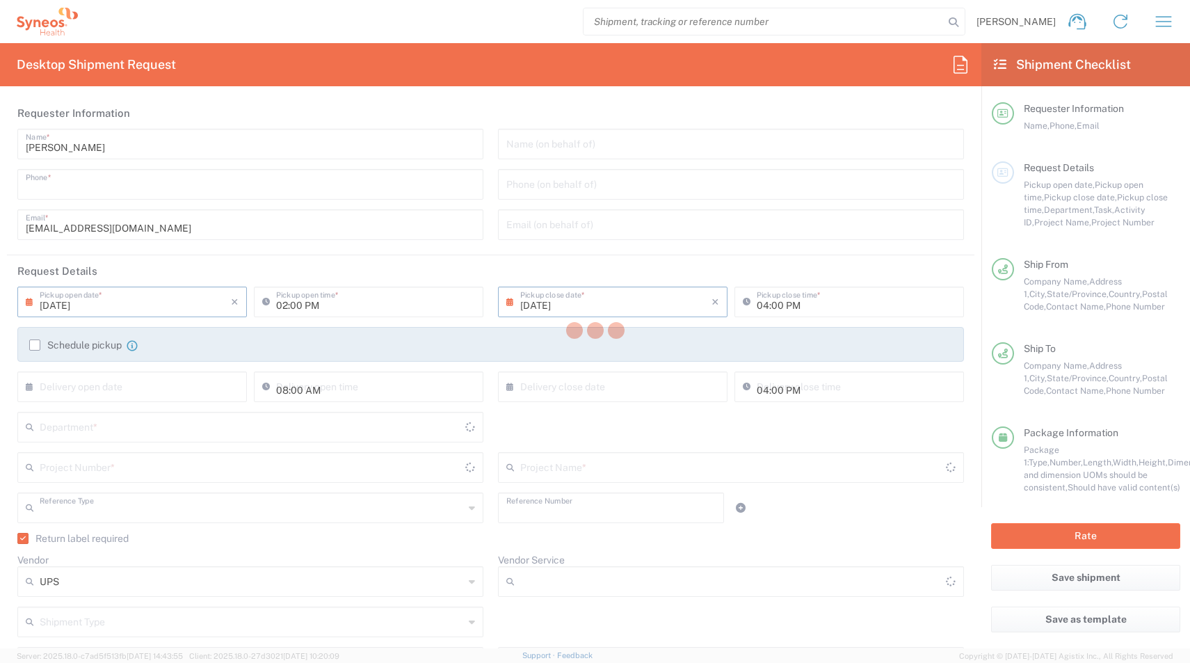
type textarea "atilla.mustafa@syneoshealth.com"
type input "PALIO + IGNITE, LLC- Westerville OH US"
type input "PALIO + IGNITE, LLC"
type input "500 Olde Worthington Road"
type input "Westerville"
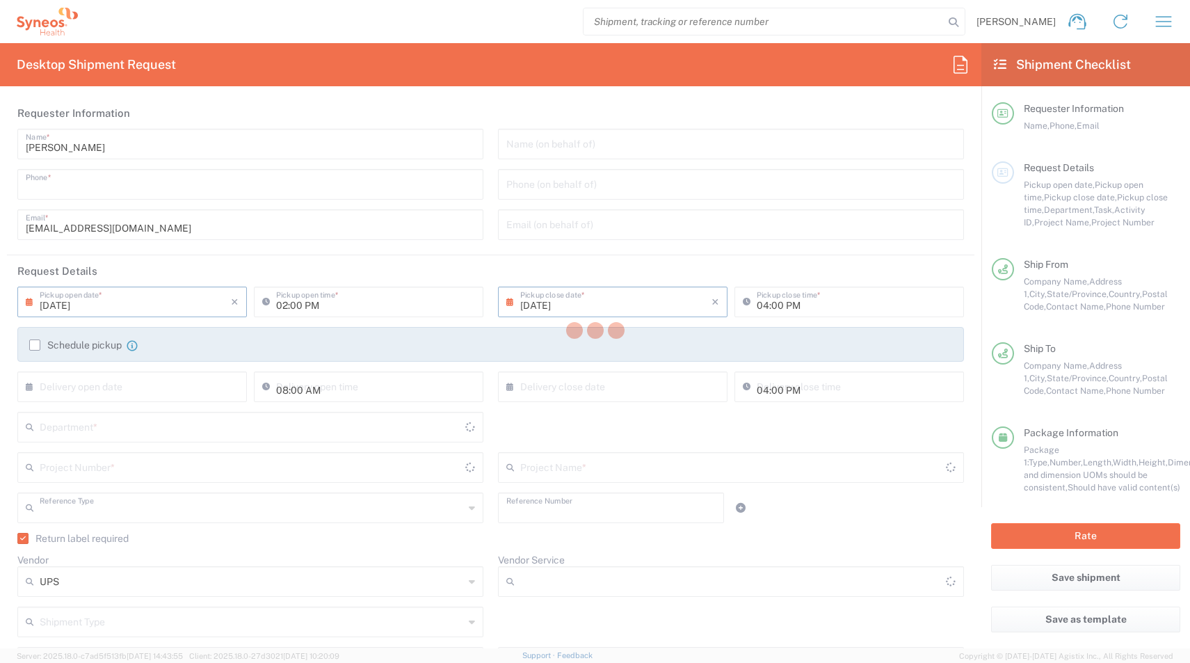
type input "43082"
type input "Atilla Mustafa"
type input "+1 919-379-0262"
type input "atilla.mustafa@syneoshealth.com"
type input "Business (General)"
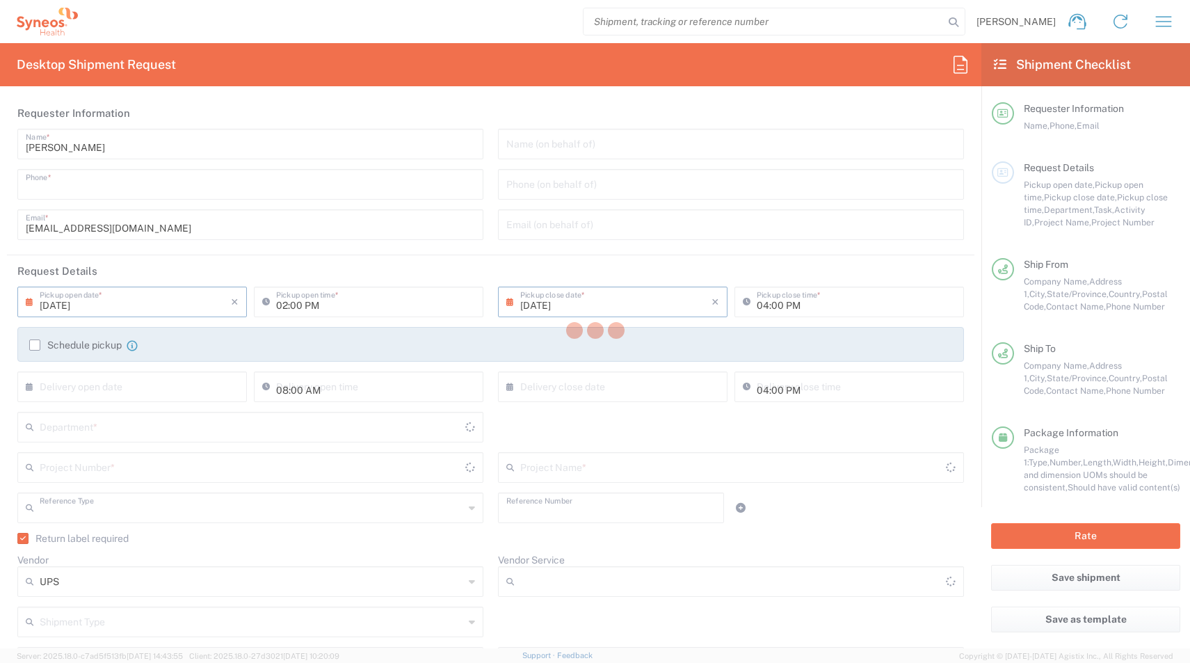
type input "Emily Valdez"
type input "5159 Lacey St N"
type input "Salem"
type input "United States"
type input "97303"
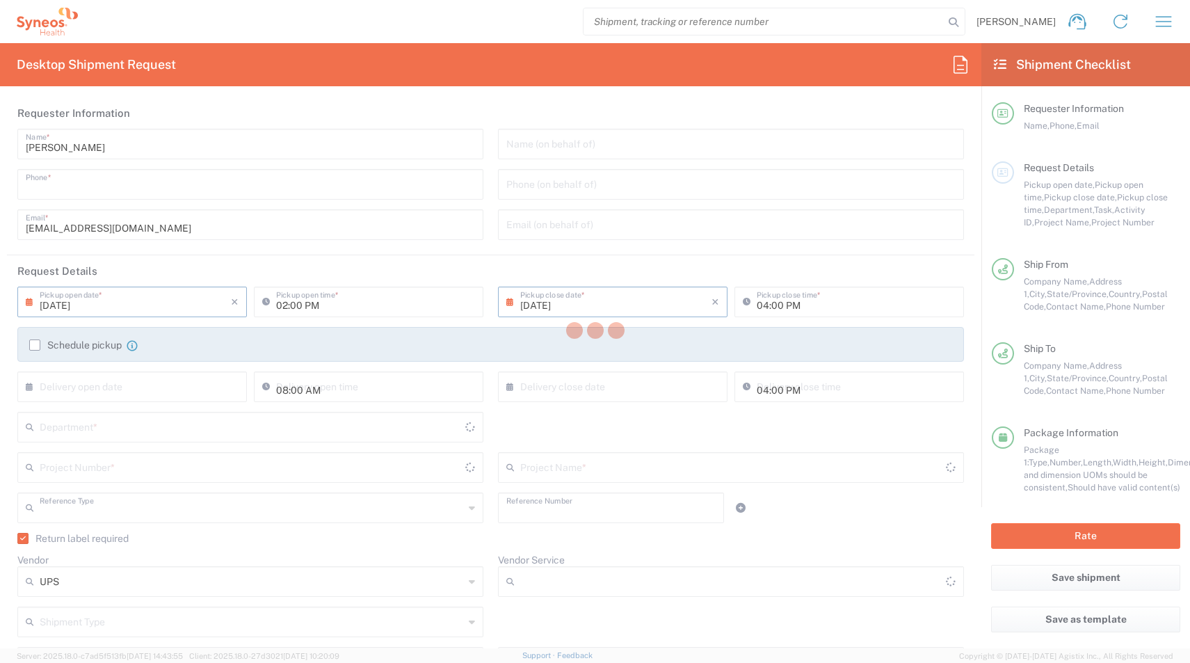
type input "Emily Valdez"
type input "503-569-5653"
type input "emily.valdez@syneoshealth.com"
type input "Residential/Home"
type input "Adult Signature Required"
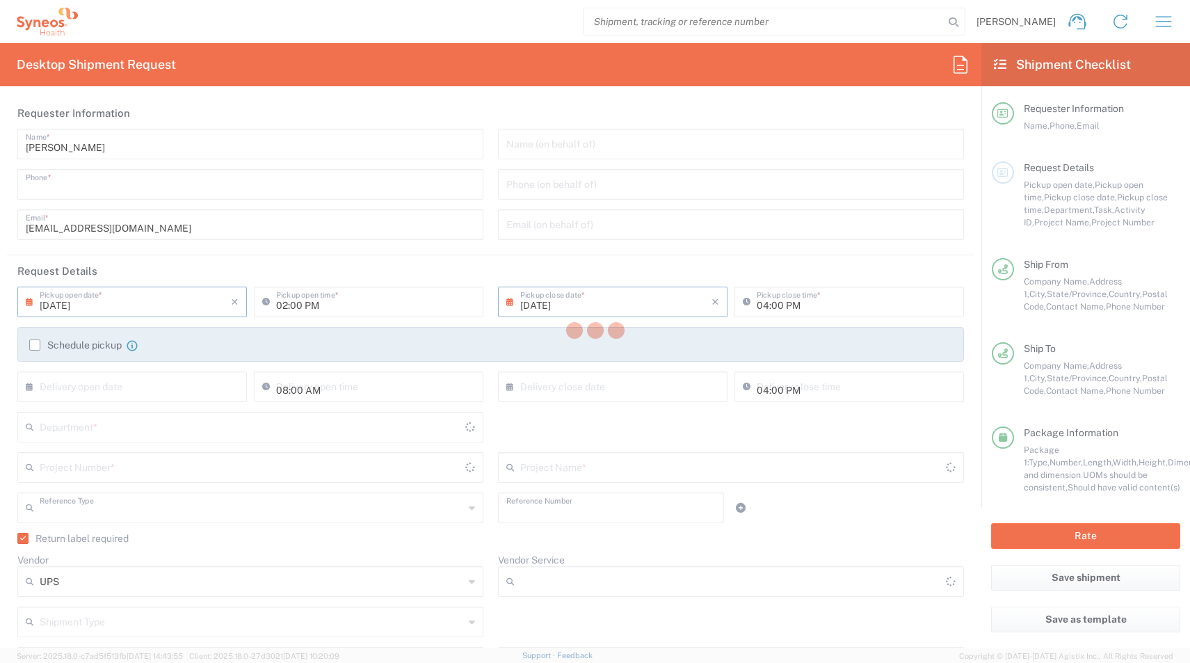
type input "Sender/Shipper"
type input "Yes"
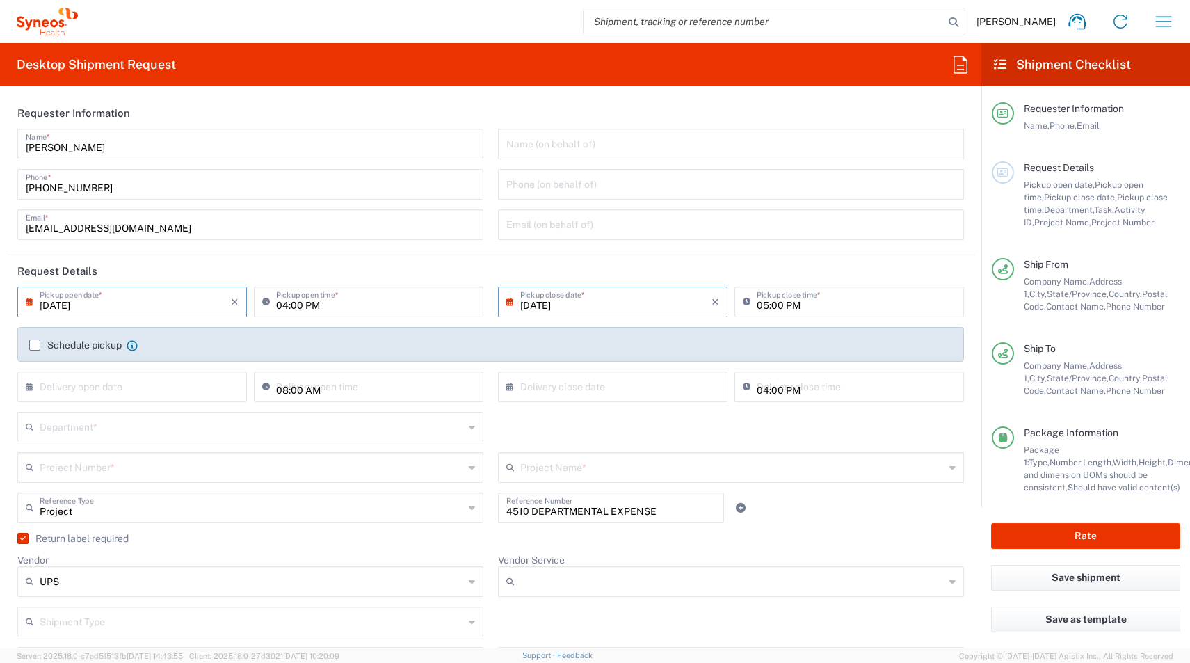
type input "Ohio"
type input "Oregon"
type input "Ground"
type input "Medium Box"
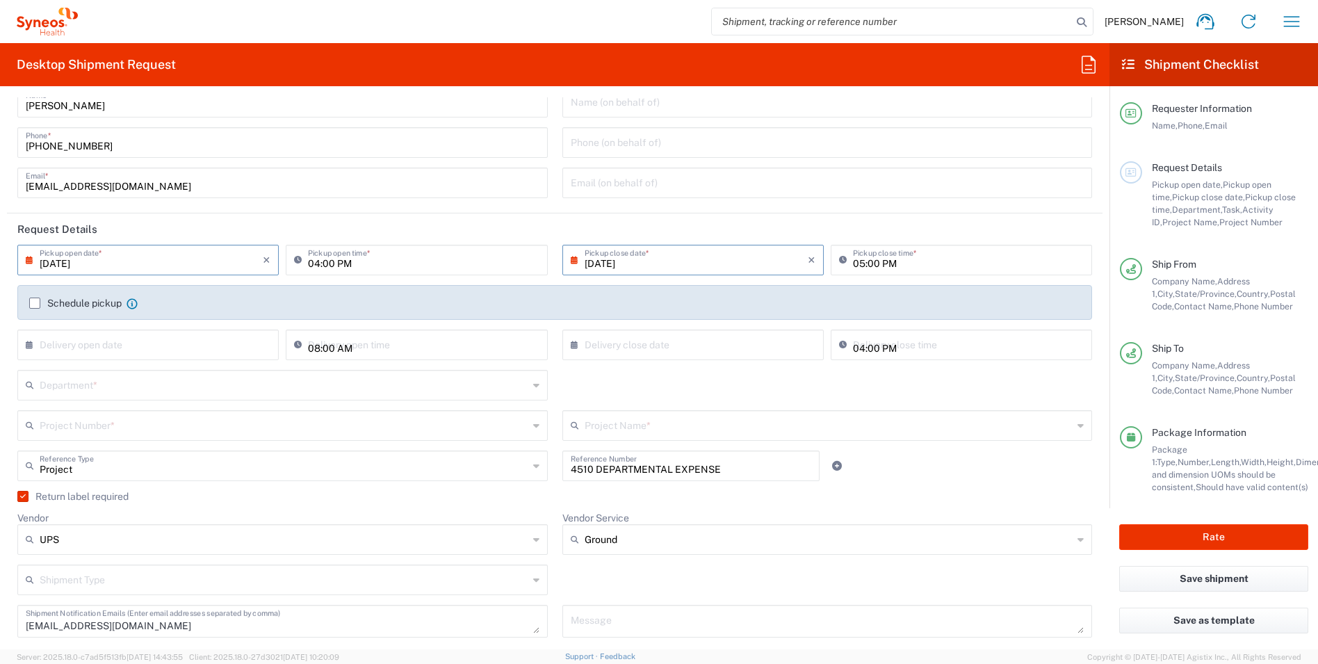
scroll to position [43, 0]
click at [65, 389] on input "text" at bounding box center [284, 383] width 489 height 24
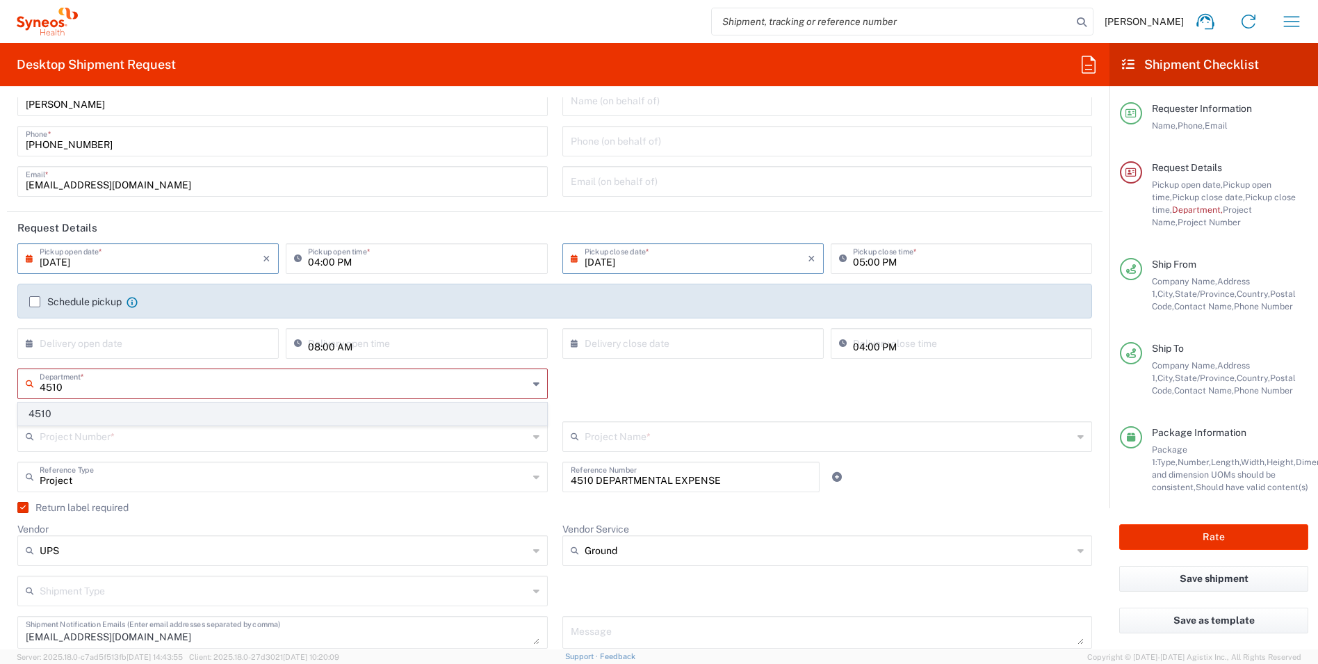
type input "4510"
click at [45, 417] on span "4510" at bounding box center [283, 414] width 528 height 22
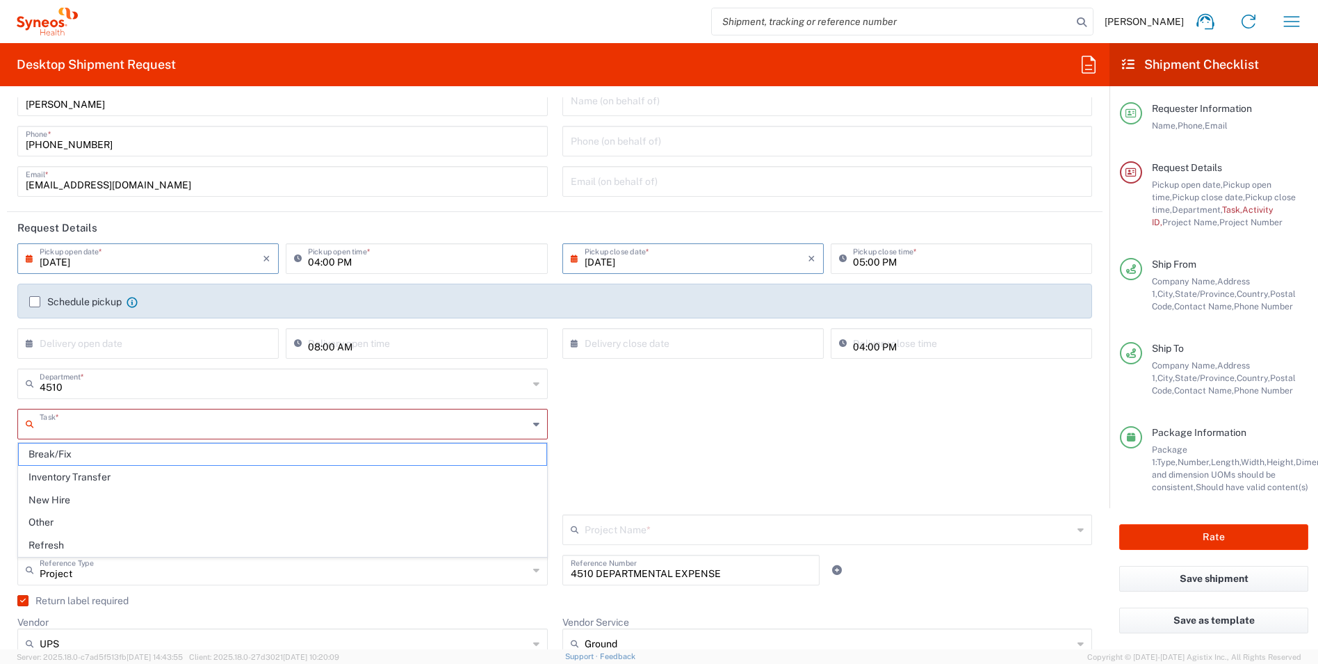
click at [59, 428] on input "text" at bounding box center [284, 423] width 489 height 24
drag, startPoint x: 49, startPoint y: 457, endPoint x: 89, endPoint y: 517, distance: 72.3
click at [50, 457] on span "Break/Fix" at bounding box center [283, 455] width 528 height 22
type input "Break/Fix"
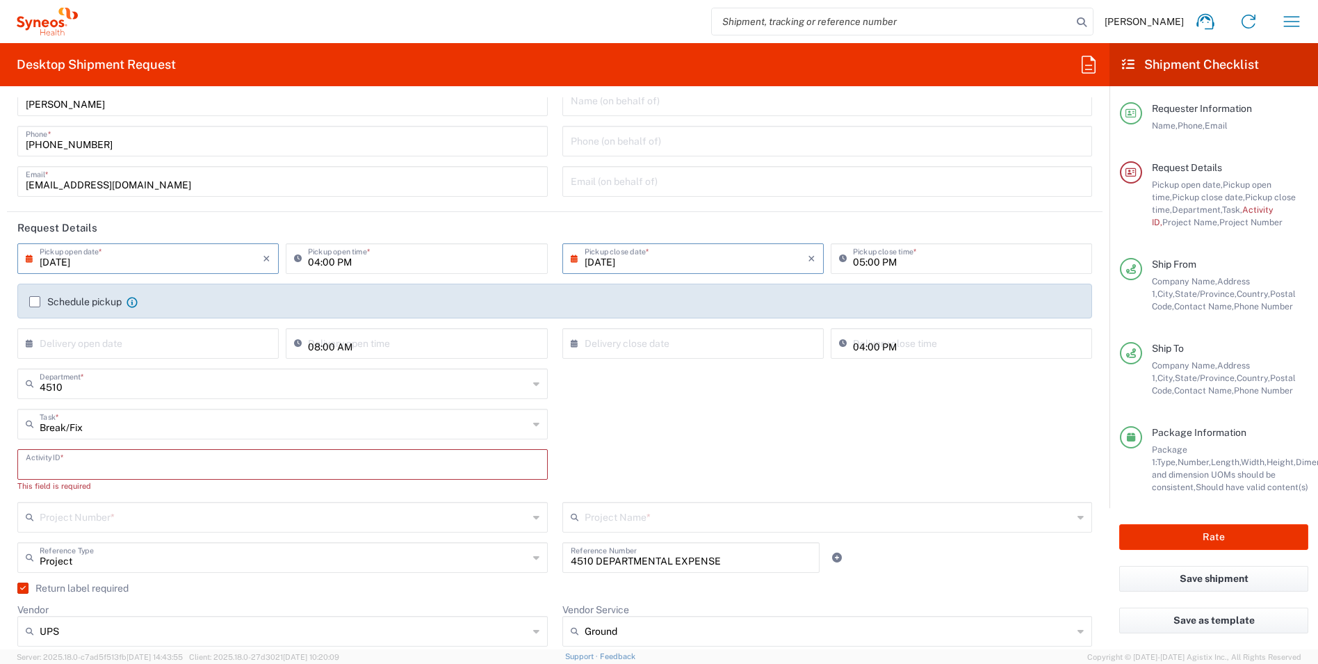
click at [54, 462] on input "text" at bounding box center [283, 463] width 514 height 24
paste input "INC2642758"
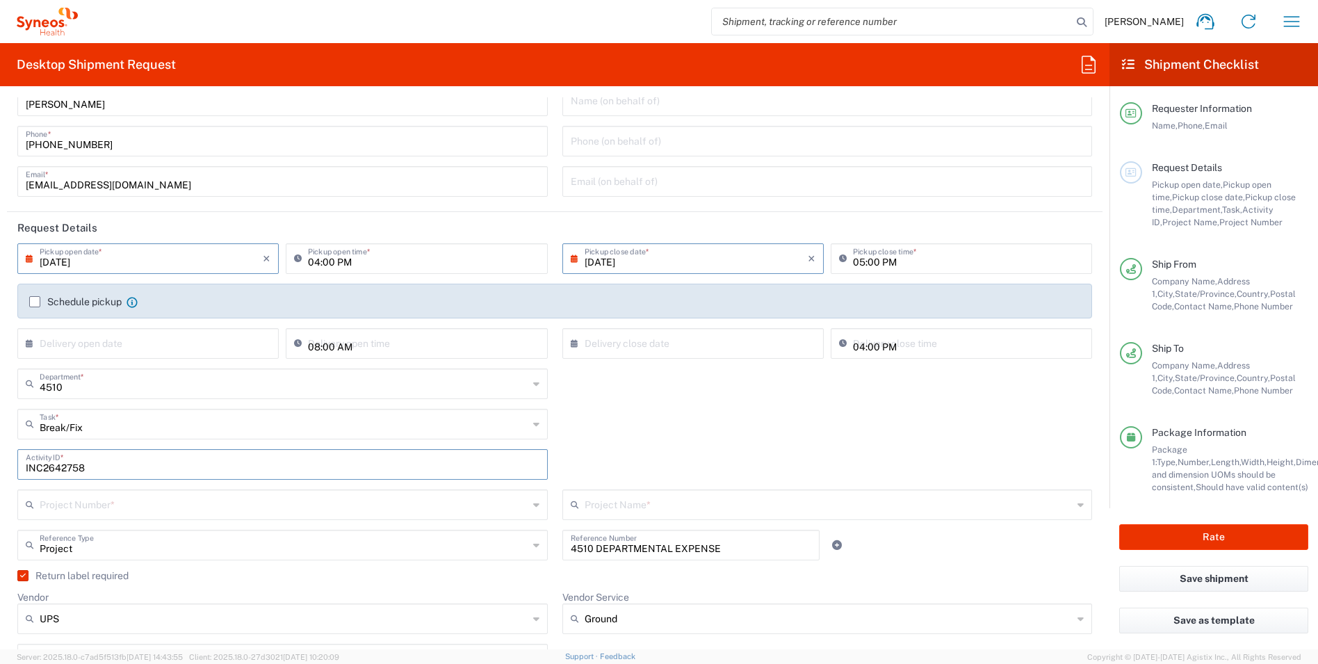
type input "INC2642758"
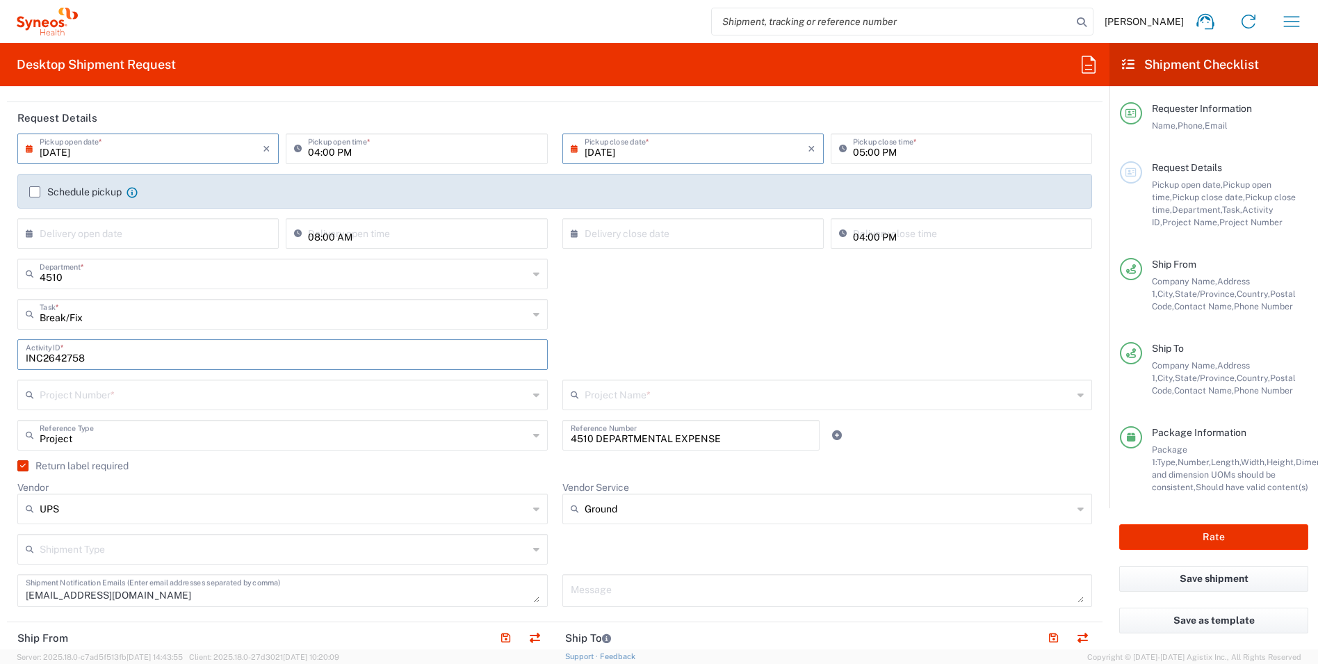
scroll to position [172, 0]
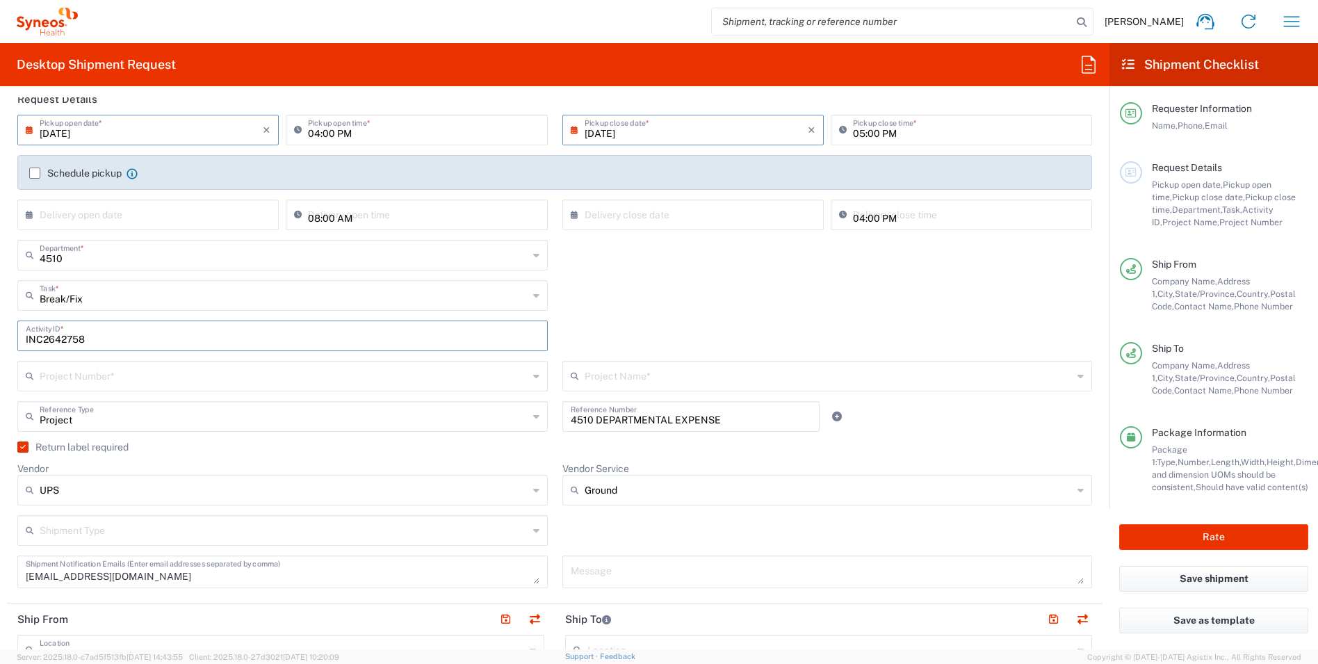
click at [206, 428] on div "Project Reference Type" at bounding box center [282, 416] width 531 height 31
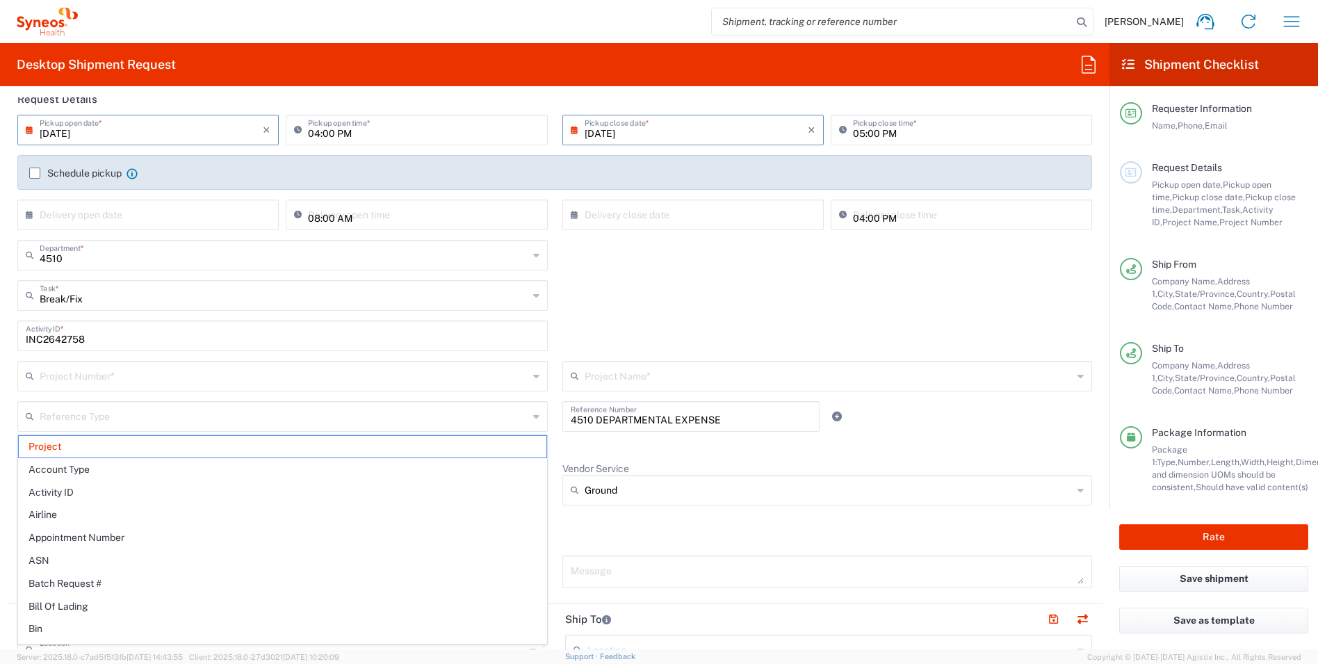
click at [675, 319] on div "Break/Fix Task * Break/Fix Inventory Transfer New Hire Other Refresh" at bounding box center [555, 300] width 1090 height 40
type input "Project"
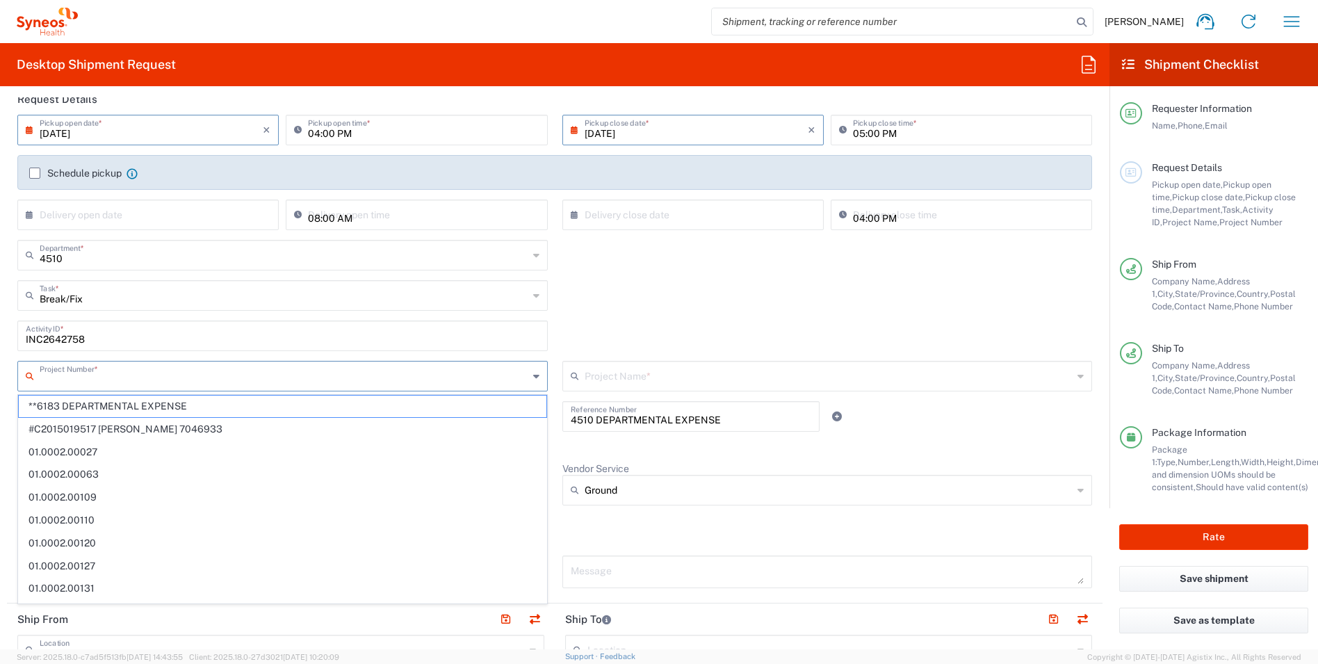
click at [102, 380] on input "text" at bounding box center [284, 375] width 489 height 24
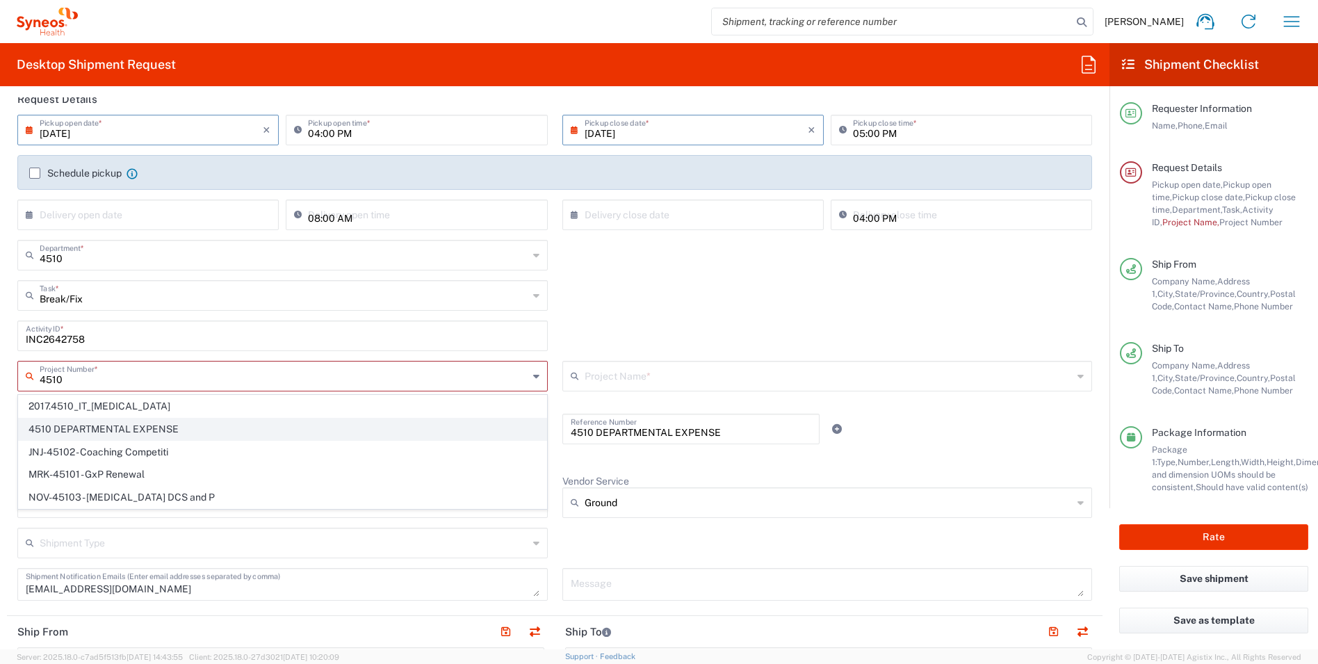
click at [88, 430] on span "4510 DEPARTMENTAL EXPENSE" at bounding box center [283, 430] width 528 height 22
type input "4510 DEPARTMENTAL EXPENSE"
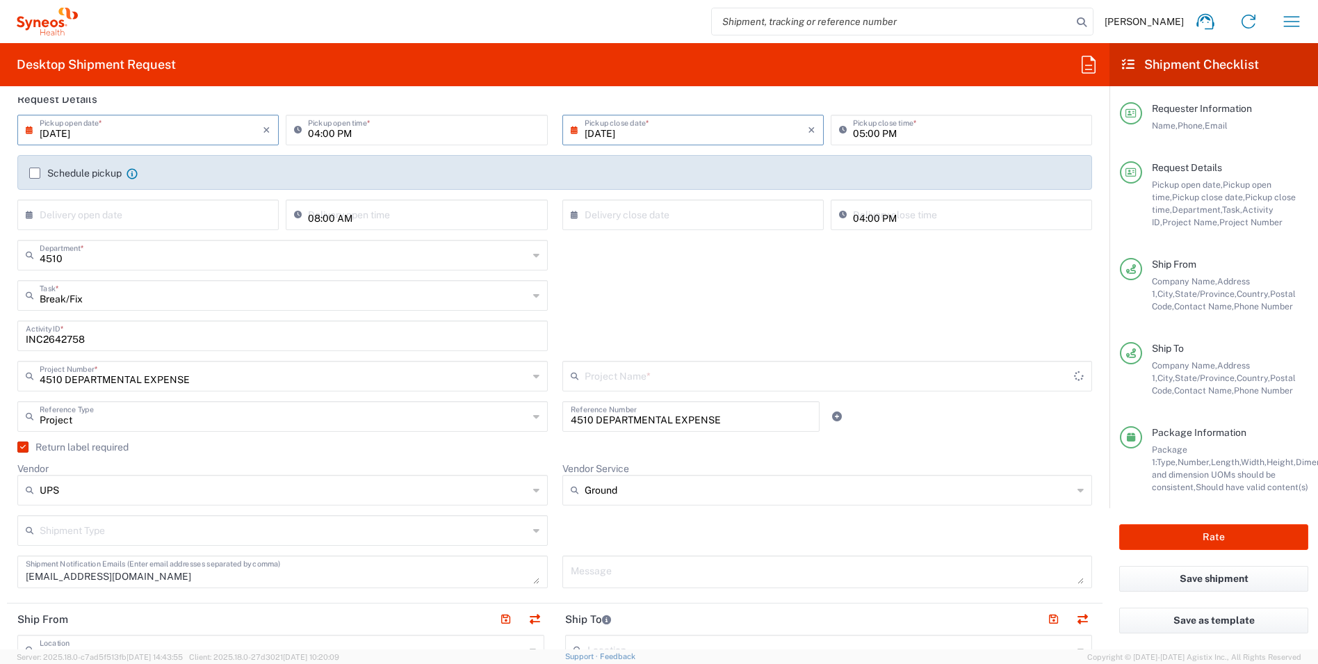
type input "4510 DEPARTMENTAL EXPENSE"
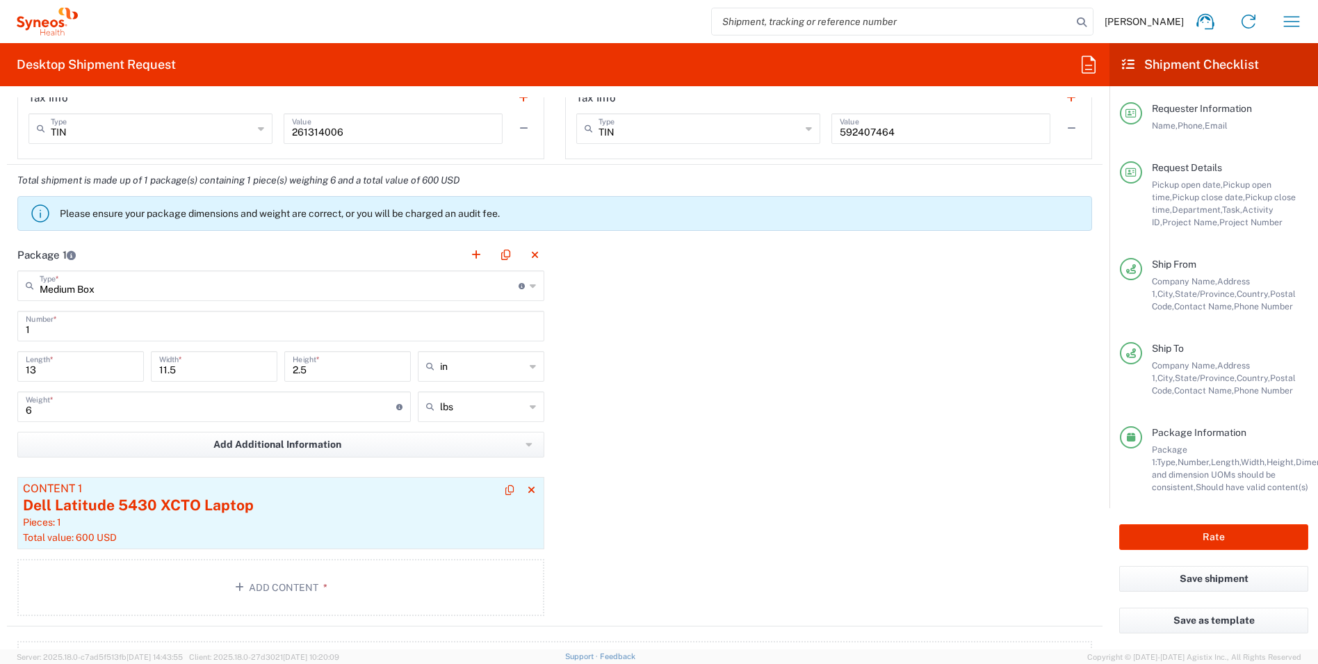
scroll to position [1234, 0]
click at [151, 512] on div "Dell Latitude 5430 XCTO Laptop" at bounding box center [281, 503] width 516 height 21
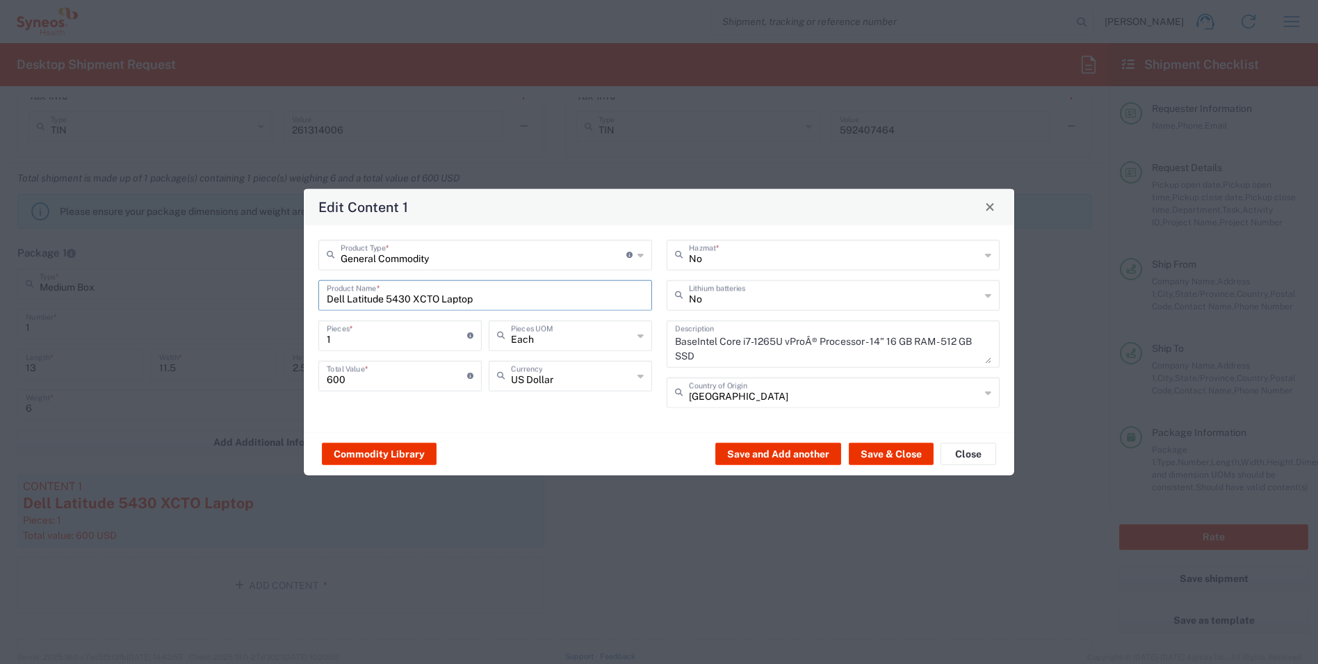
drag, startPoint x: 489, startPoint y: 298, endPoint x: 242, endPoint y: 284, distance: 247.3
click at [243, 284] on div "Edit Content 1 General Commodity Product Type * Document: Paper document genera…" at bounding box center [659, 332] width 1318 height 664
type input "l"
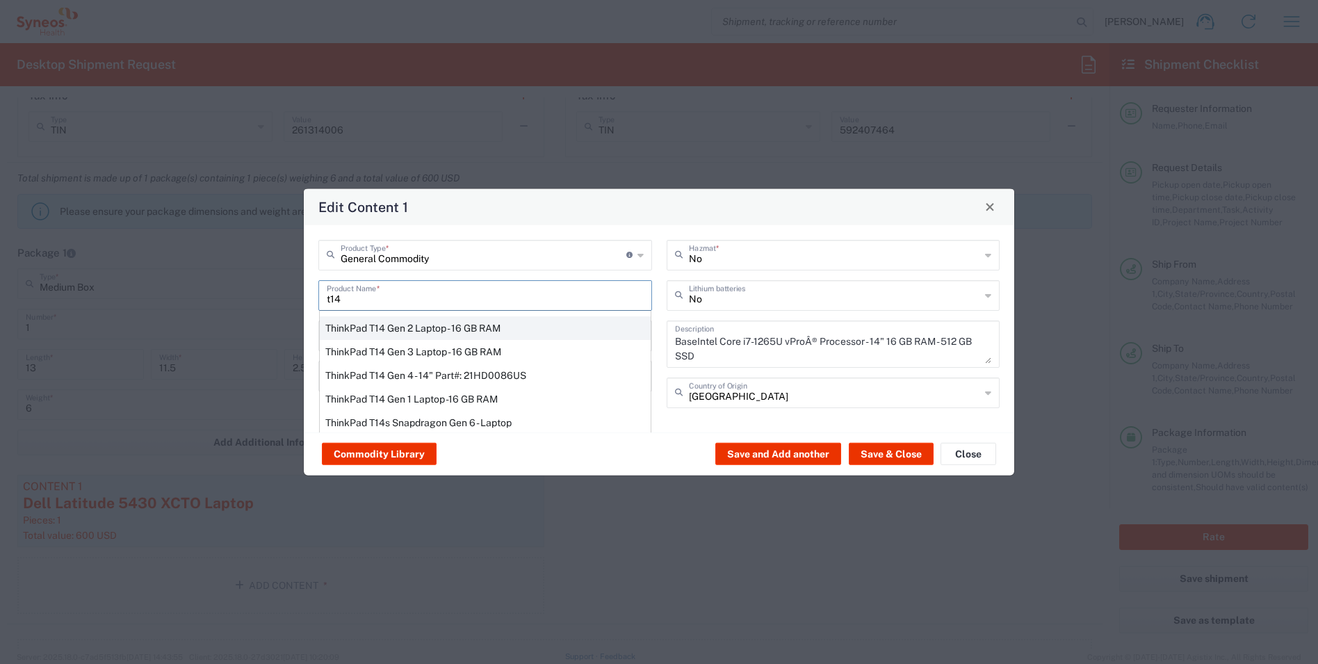
click at [385, 323] on div "ThinkPad T14 Gen 2 Laptop - 16 GB RAM" at bounding box center [485, 328] width 331 height 24
type input "ThinkPad T14 Gen 2 Laptop - 16 GB RAM"
type input "Yes"
type textarea "Intel Core i7-1156G7 vProÂ® Processor - 14"- 16 GB RAM - 512 GB SSD"
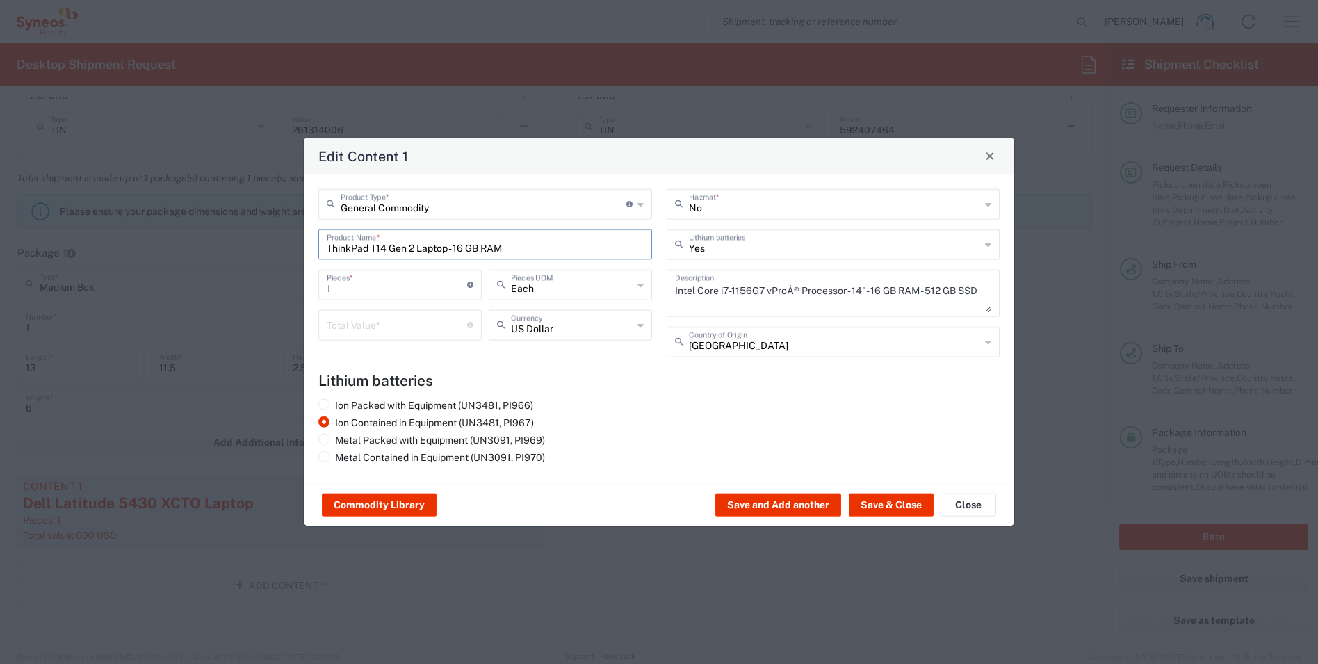
click at [335, 333] on input "number" at bounding box center [397, 324] width 140 height 24
type input "600"
click at [896, 508] on button "Save & Close" at bounding box center [891, 505] width 85 height 22
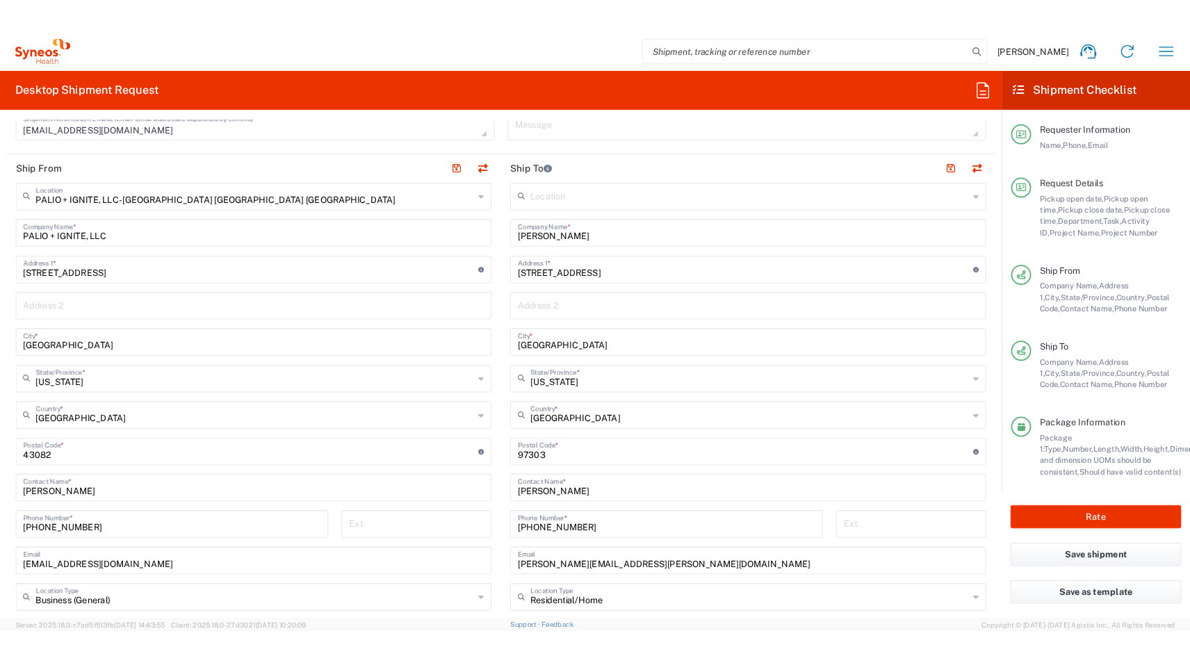
scroll to position [576, 0]
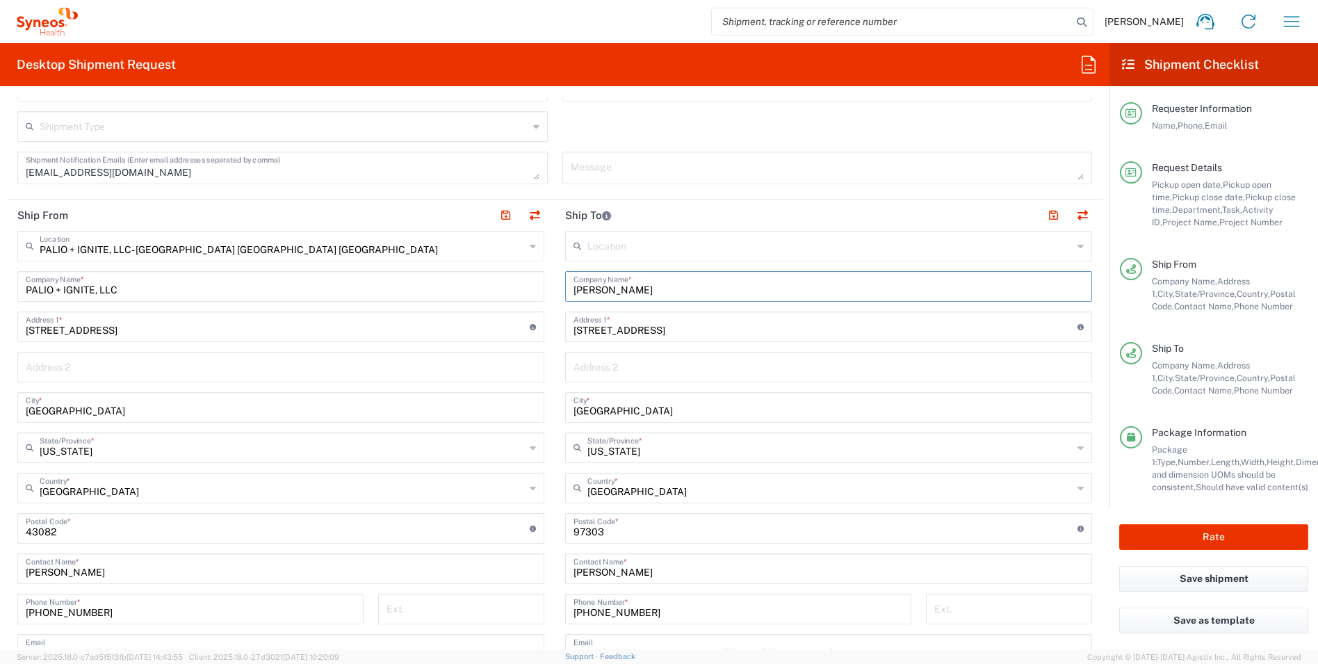
drag, startPoint x: 647, startPoint y: 293, endPoint x: 526, endPoint y: 284, distance: 120.6
click at [525, 284] on div "Ship From PALIO + IGNITE, LLC- Westerville OH US Location PALIO + IGNITE, LLC- …" at bounding box center [555, 510] width 1096 height 621
paste input "INC2642758"
type input "INC2642758"
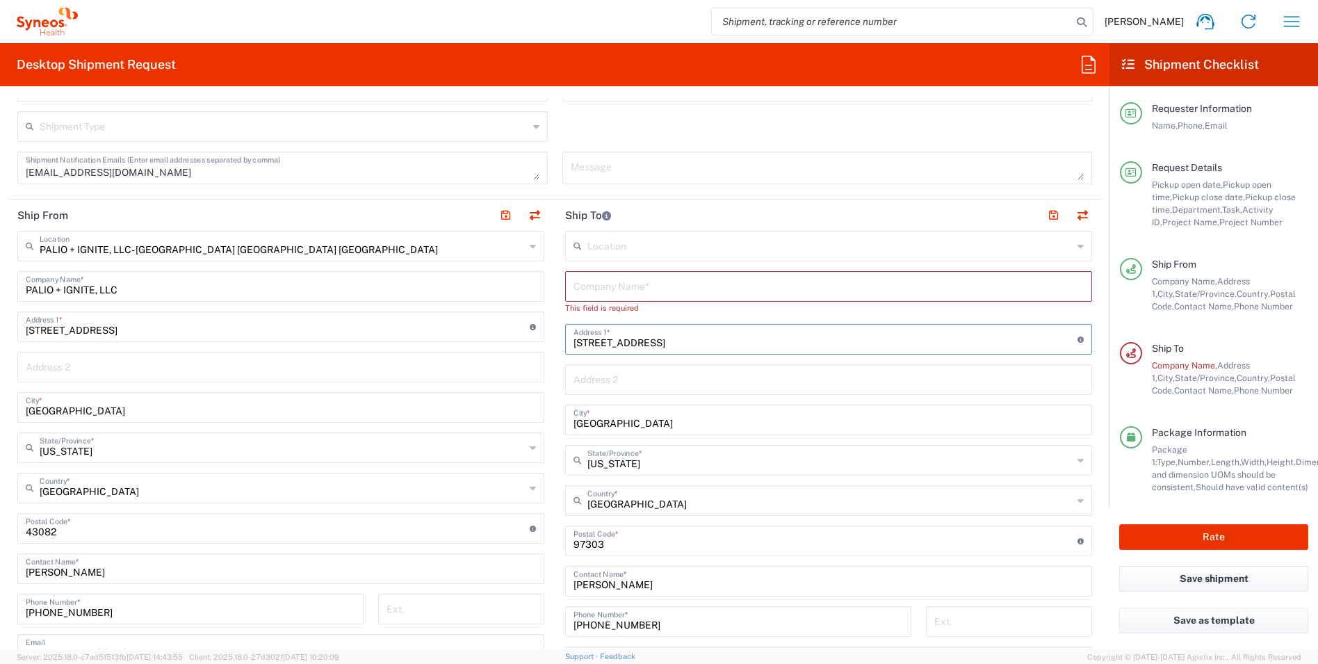
drag, startPoint x: 675, startPoint y: 331, endPoint x: 558, endPoint y: 359, distance: 119.4
click at [449, 319] on div "Ship From PALIO + IGNITE, LLC- Westerville OH US Location PALIO + IGNITE, LLC- …" at bounding box center [555, 516] width 1096 height 633
drag, startPoint x: 670, startPoint y: 345, endPoint x: 523, endPoint y: 341, distance: 147.5
click at [504, 336] on div "Ship From PALIO + IGNITE, LLC- Westerville OH US Location PALIO + IGNITE, LLC- …" at bounding box center [555, 516] width 1096 height 633
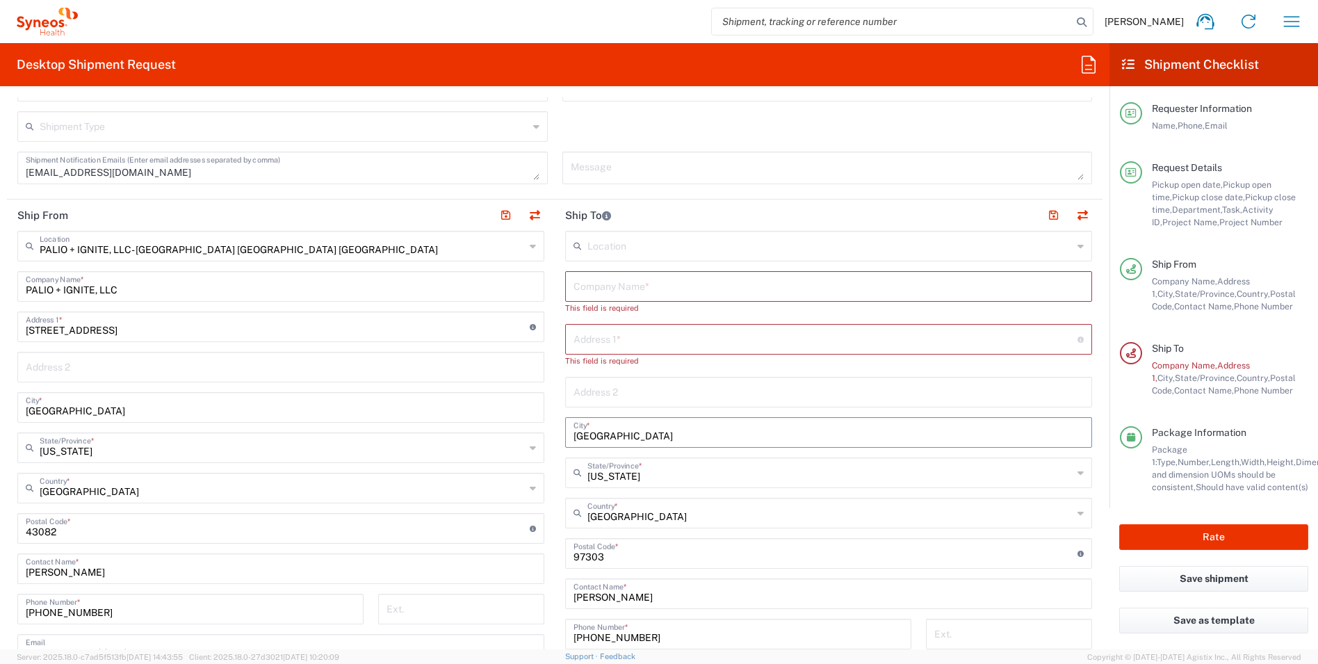
drag, startPoint x: 587, startPoint y: 426, endPoint x: 597, endPoint y: 453, distance: 28.8
click at [497, 420] on div "Ship From PALIO + IGNITE, LLC- Westerville OH US Location PALIO + IGNITE, LLC- …" at bounding box center [555, 523] width 1096 height 646
drag, startPoint x: 605, startPoint y: 437, endPoint x: 598, endPoint y: 473, distance: 36.1
click at [499, 432] on div "Ship From PALIO + IGNITE, LLC- Westerville OH US Location PALIO + IGNITE, LLC- …" at bounding box center [555, 523] width 1096 height 646
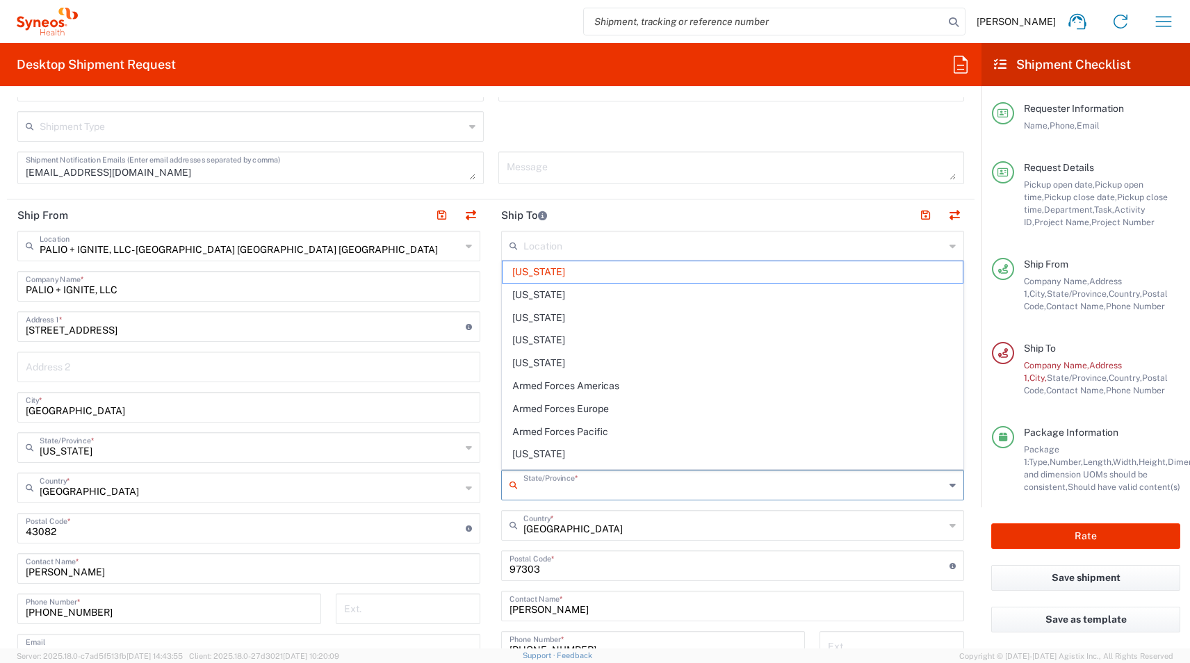
drag, startPoint x: 554, startPoint y: 489, endPoint x: 474, endPoint y: 489, distance: 80.0
click at [474, 489] on div "Ship From PALIO + IGNITE, LLC- Westerville OH US Location PALIO + IGNITE, LLC- …" at bounding box center [491, 529] width 968 height 659
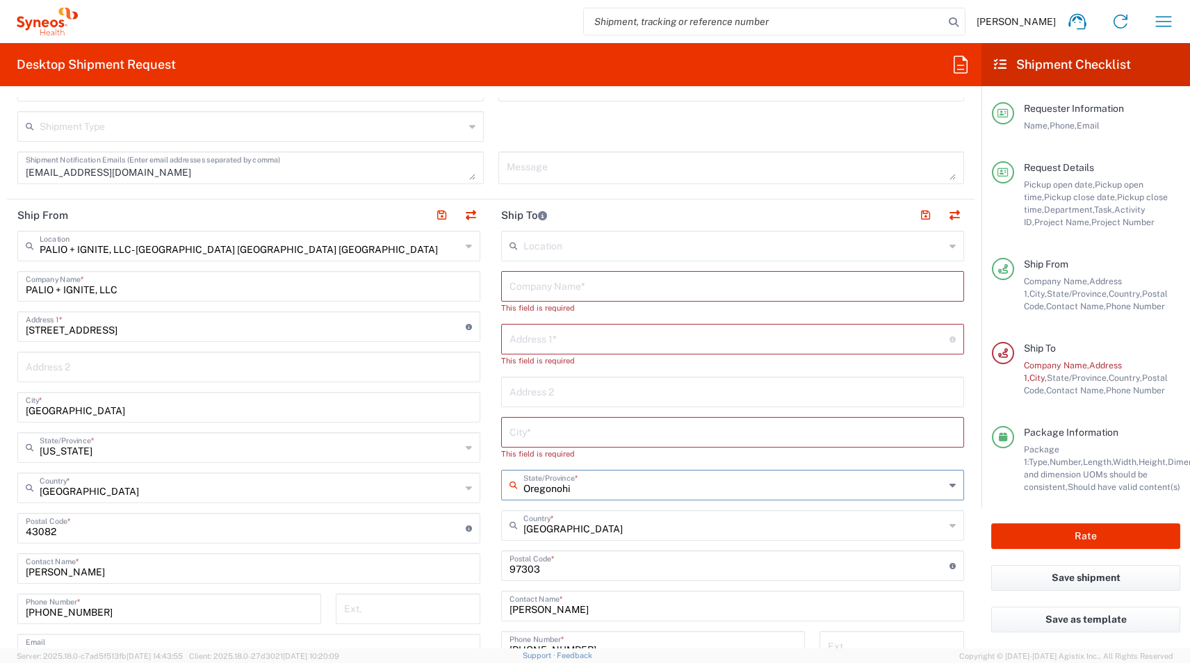
type input "Oregonohio"
click at [521, 454] on span "Ohio" at bounding box center [733, 458] width 460 height 22
type input "Ohio"
drag, startPoint x: 533, startPoint y: 570, endPoint x: 448, endPoint y: 567, distance: 85.6
click at [438, 563] on div "Ship From PALIO + IGNITE, LLC- Westerville OH US Location PALIO + IGNITE, LLC- …" at bounding box center [491, 529] width 968 height 659
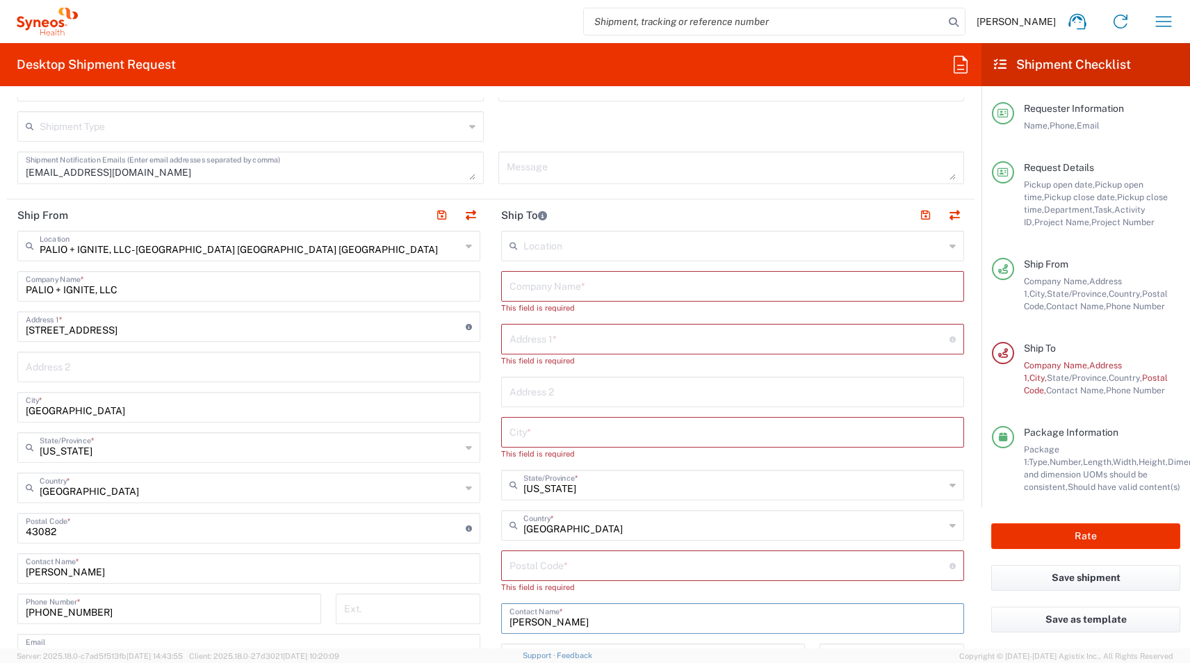
drag, startPoint x: 468, startPoint y: 611, endPoint x: 506, endPoint y: 613, distance: 37.6
click at [440, 611] on div "Ship From PALIO + IGNITE, LLC- Westerville OH US Location PALIO + IGNITE, LLC- …" at bounding box center [491, 535] width 968 height 671
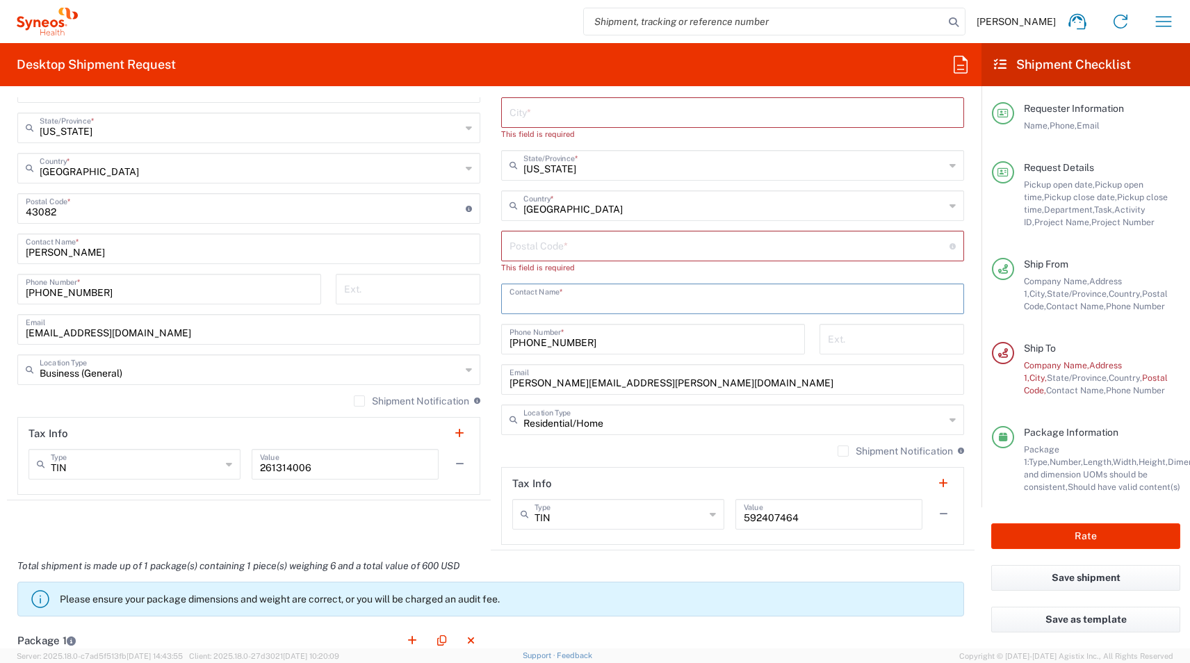
scroll to position [925, 0]
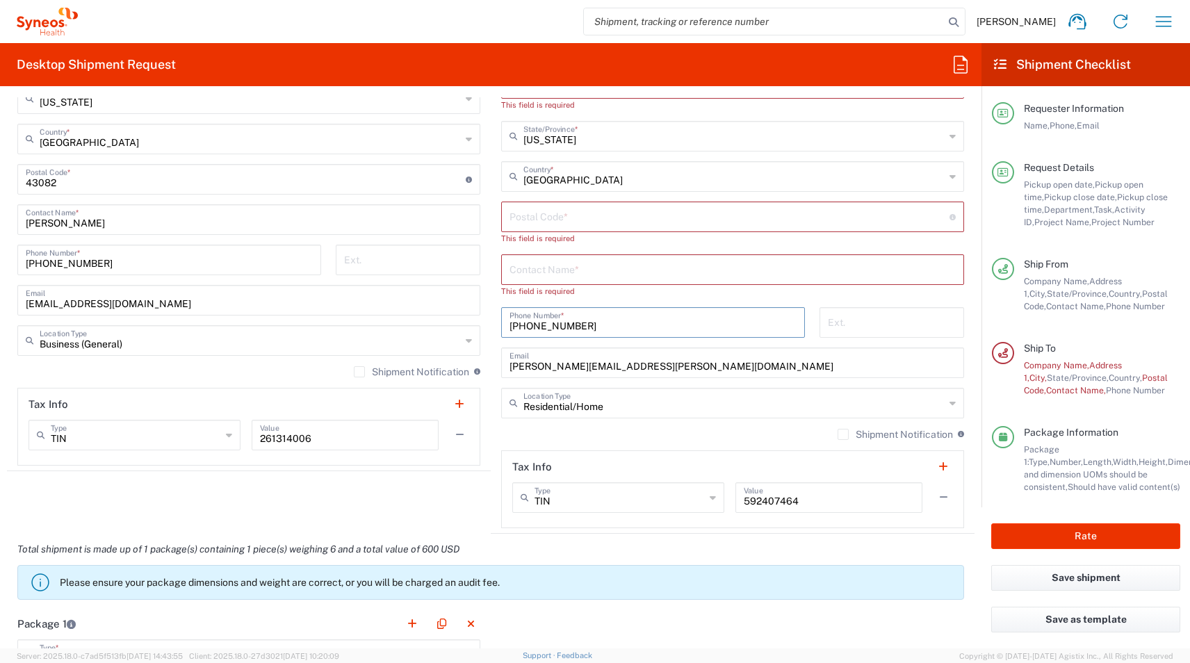
drag, startPoint x: 594, startPoint y: 315, endPoint x: 457, endPoint y: 315, distance: 137.0
click at [457, 315] on div "Ship From PALIO + IGNITE, LLC- Westerville OH US Location PALIO + IGNITE, LLC- …" at bounding box center [491, 192] width 968 height 684
drag, startPoint x: 606, startPoint y: 328, endPoint x: 597, endPoint y: 338, distance: 13.3
click at [446, 324] on div "Ship From PALIO + IGNITE, LLC- Westerville OH US Location PALIO + IGNITE, LLC- …" at bounding box center [491, 192] width 968 height 684
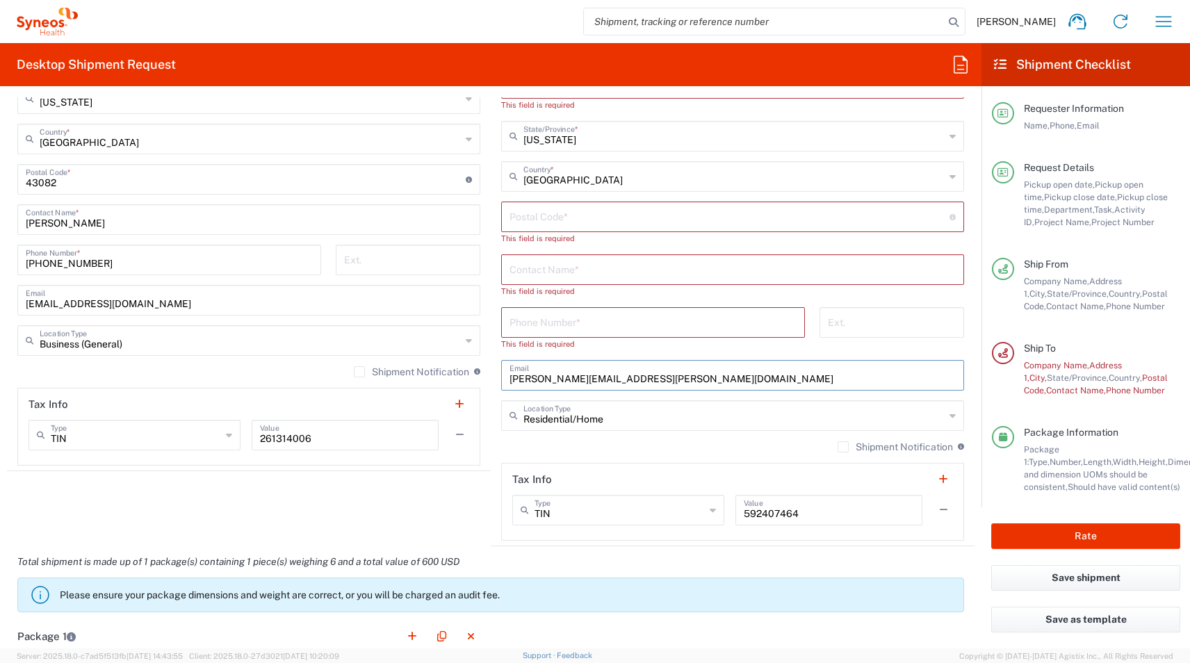
drag, startPoint x: 644, startPoint y: 367, endPoint x: 599, endPoint y: 371, distance: 44.7
click at [441, 384] on div "Ship From PALIO + IGNITE, LLC- Westerville OH US Location PALIO + IGNITE, LLC- …" at bounding box center [491, 198] width 968 height 696
drag, startPoint x: 661, startPoint y: 379, endPoint x: 408, endPoint y: 385, distance: 253.2
click at [408, 385] on div "Ship From PALIO + IGNITE, LLC- Westerville OH US Location PALIO + IGNITE, LLC- …" at bounding box center [491, 198] width 968 height 696
click at [513, 381] on input "text" at bounding box center [733, 374] width 446 height 24
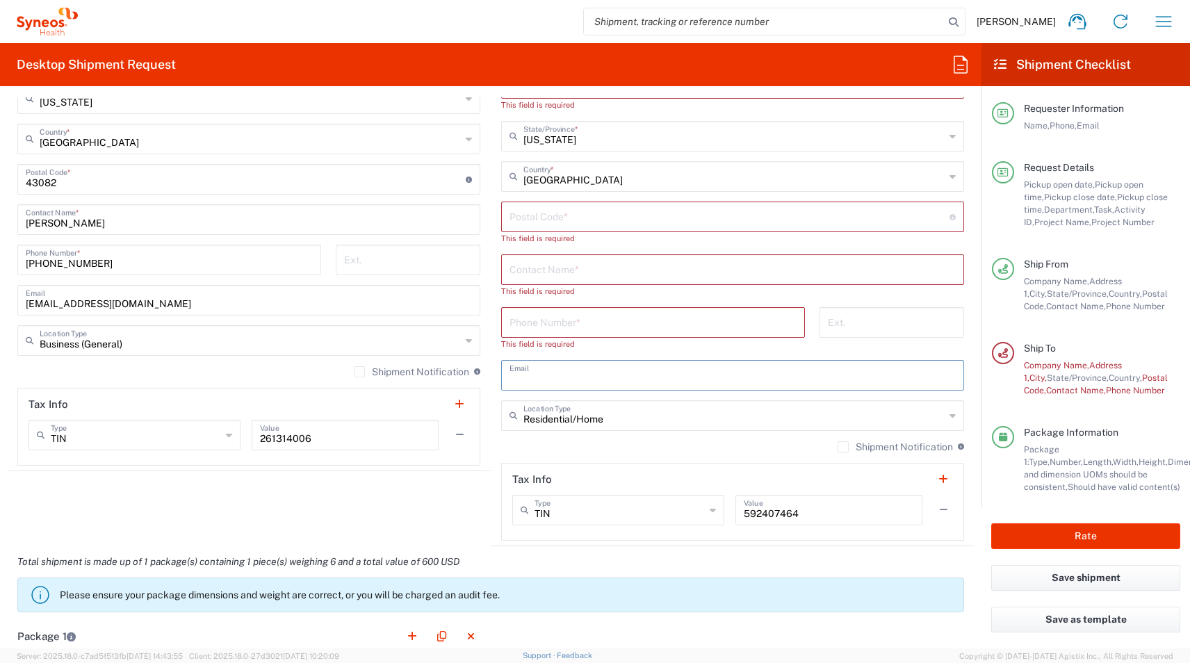
paste input "carolyn.brown@syneoshealth.com"
type input "carolyn.brown@syneoshealth.com"
click at [535, 312] on input "tel" at bounding box center [653, 321] width 287 height 24
paste input "831-595-1011"
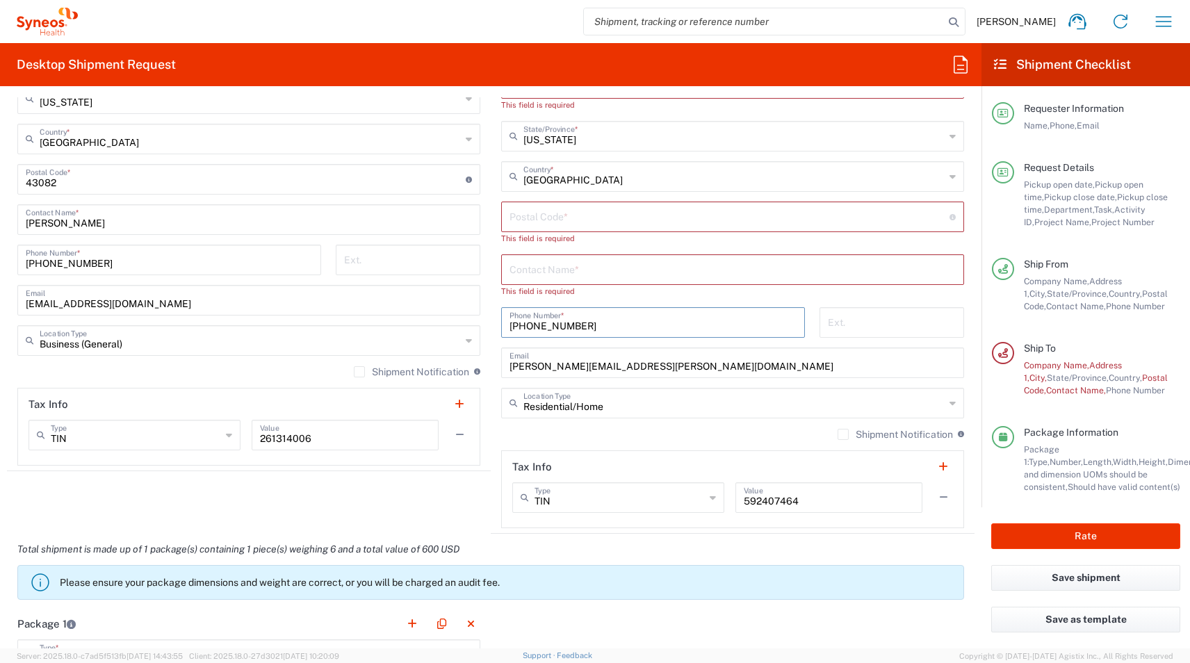
type input "831-595-1011"
click at [524, 223] on input "undefined" at bounding box center [730, 216] width 440 height 24
paste input "43204"
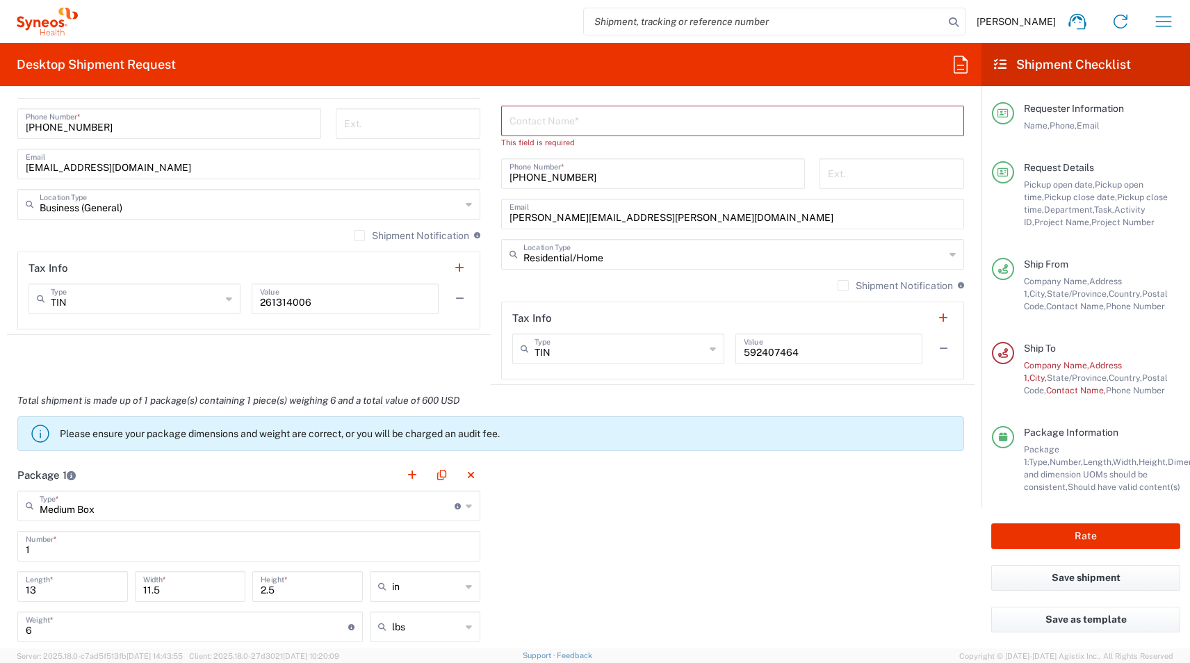
scroll to position [833, 0]
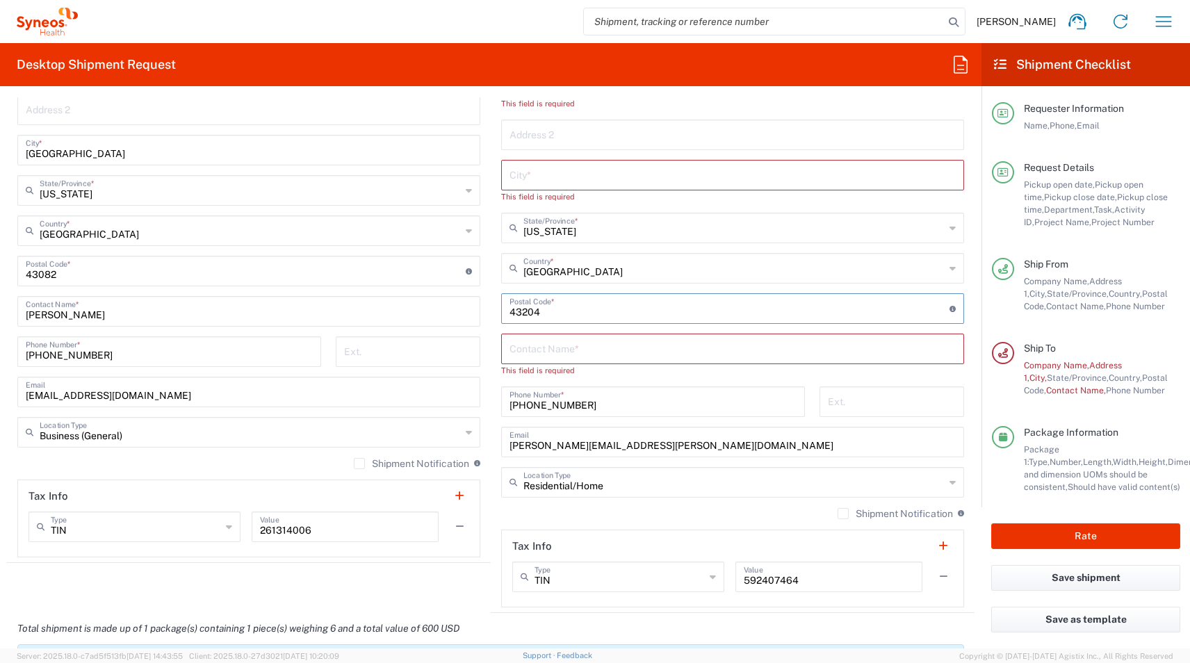
type input "43204"
click at [528, 178] on input "text" at bounding box center [733, 174] width 446 height 24
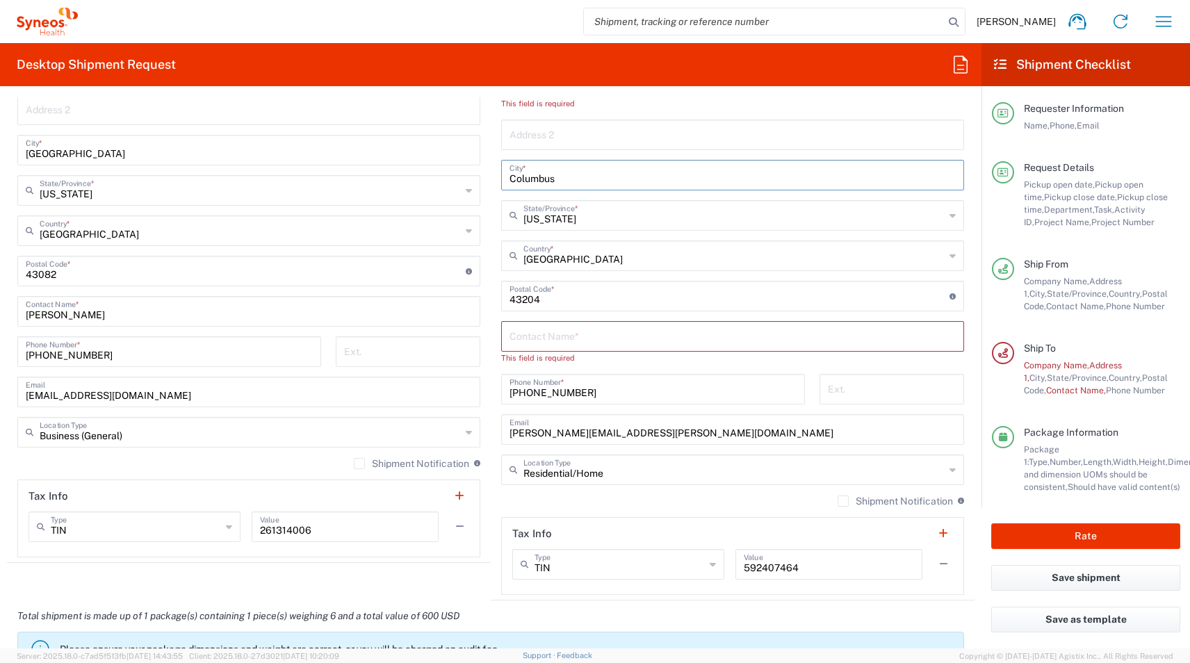
type input "Columbus"
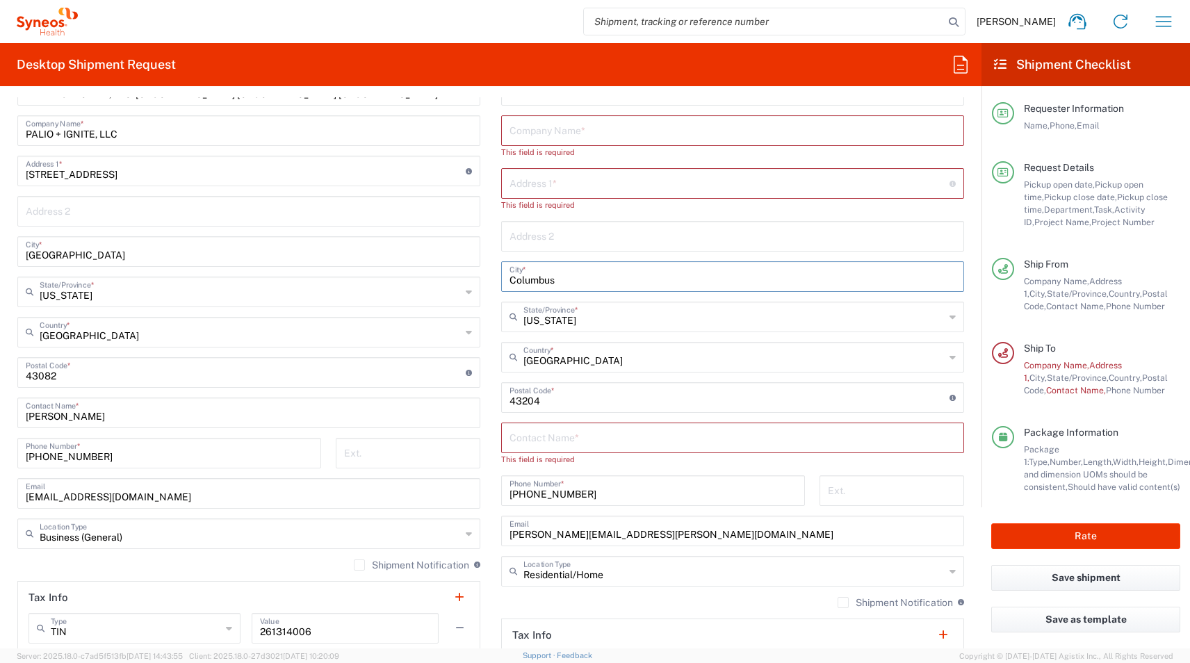
click at [529, 184] on input "text" at bounding box center [730, 182] width 440 height 24
paste input "1383 Royston Drive"
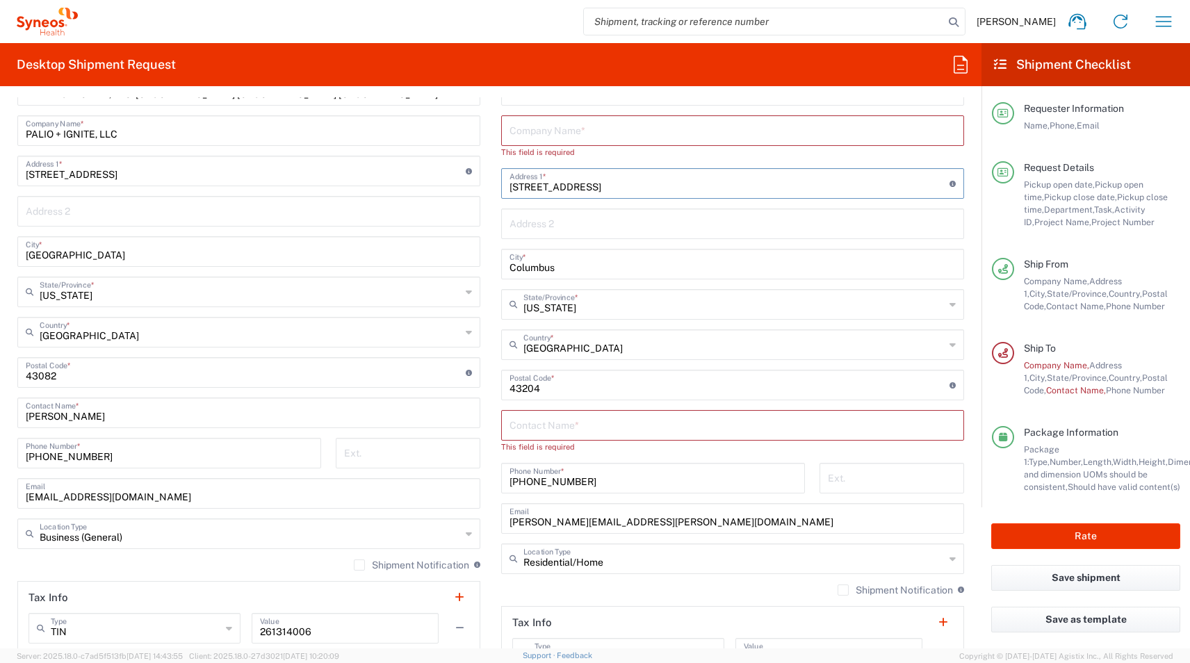
type input "1383 Royston Drive"
click at [583, 427] on input "text" at bounding box center [733, 424] width 446 height 24
click at [583, 427] on input "text" at bounding box center [733, 425] width 446 height 24
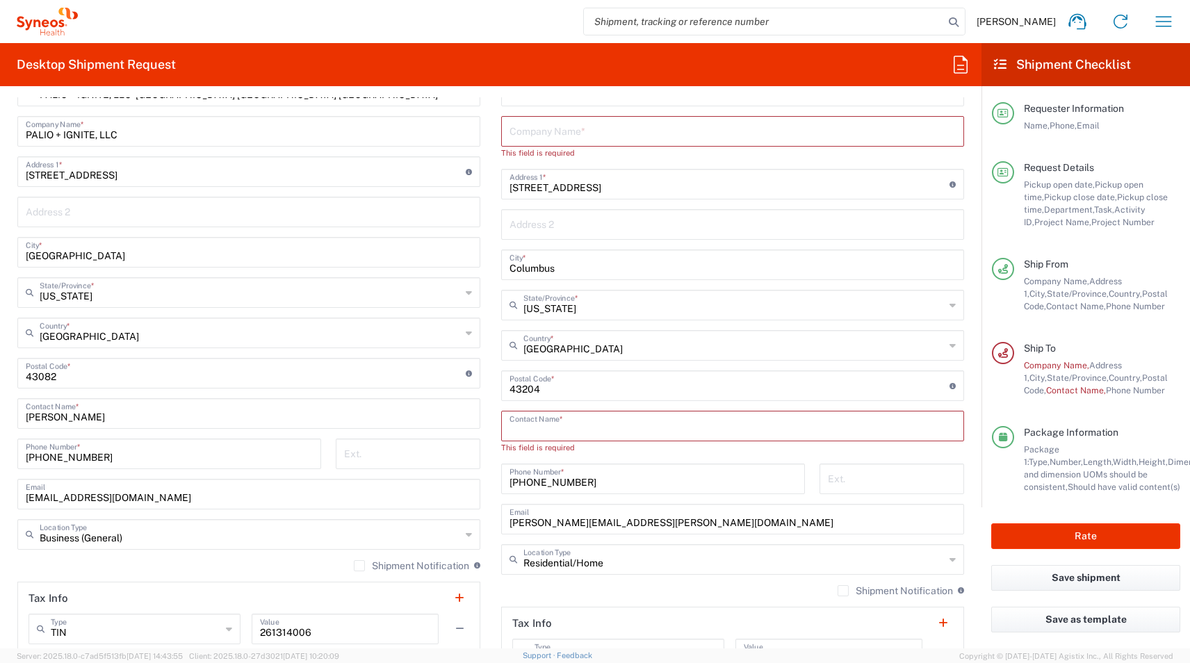
paste input "Brown, Carolyn"
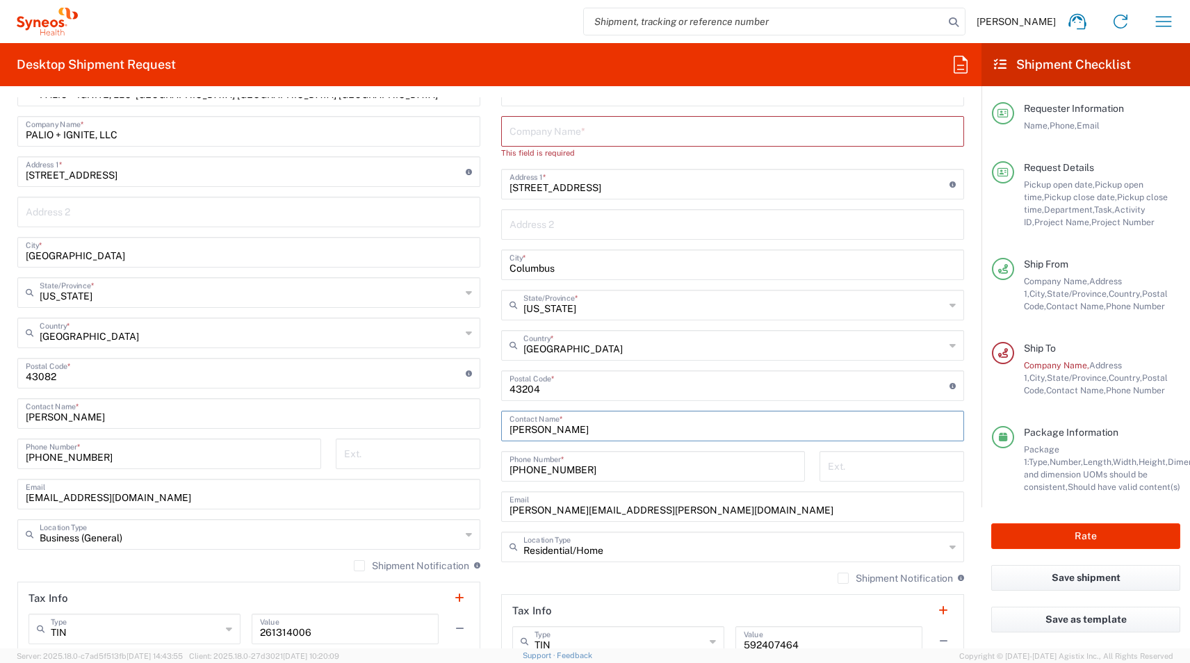
scroll to position [636, 0]
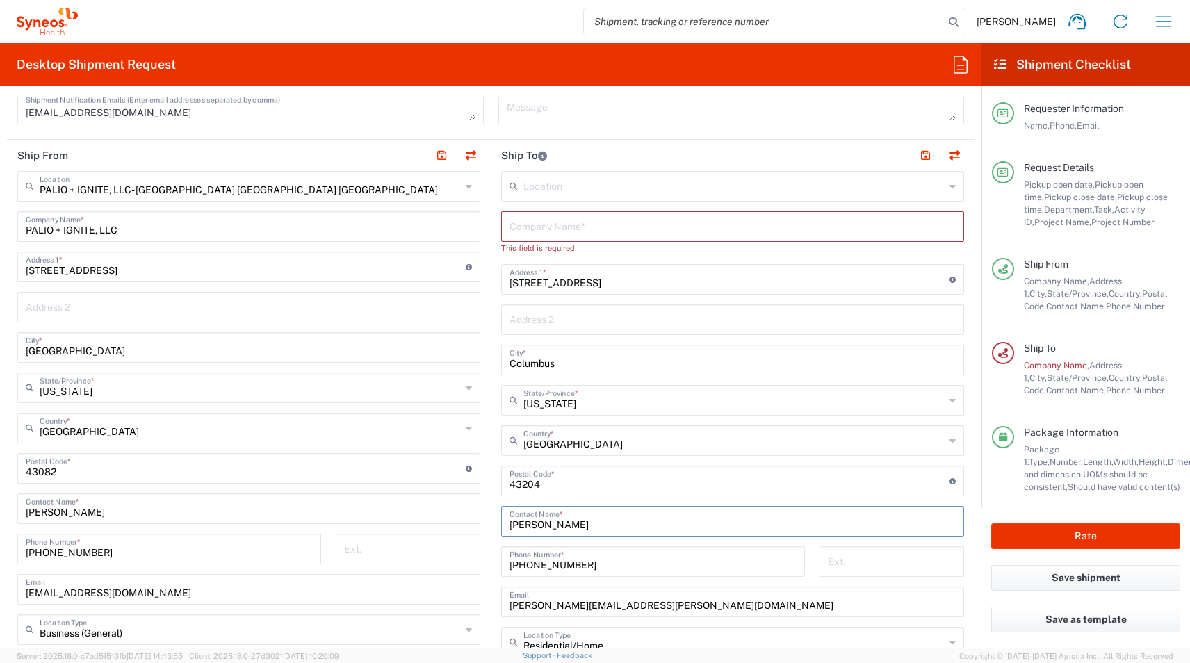
type input "Brown, Carolyn"
click at [517, 228] on input "text" at bounding box center [733, 225] width 446 height 24
paste input "Brown, Carolyn"
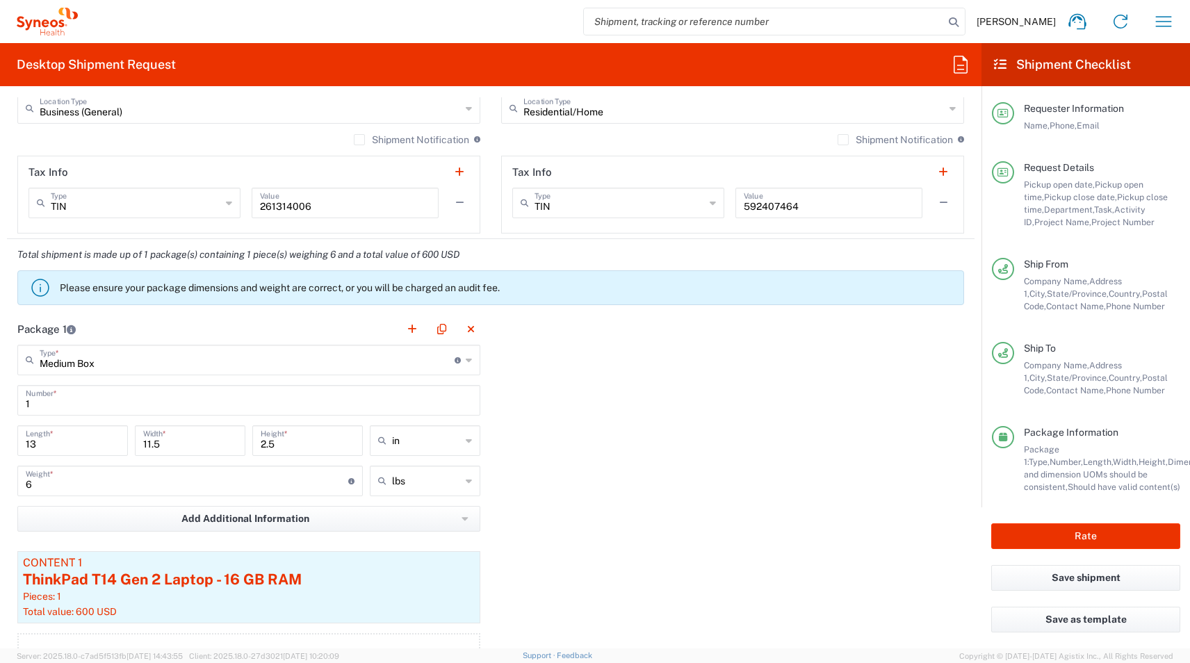
scroll to position [1164, 0]
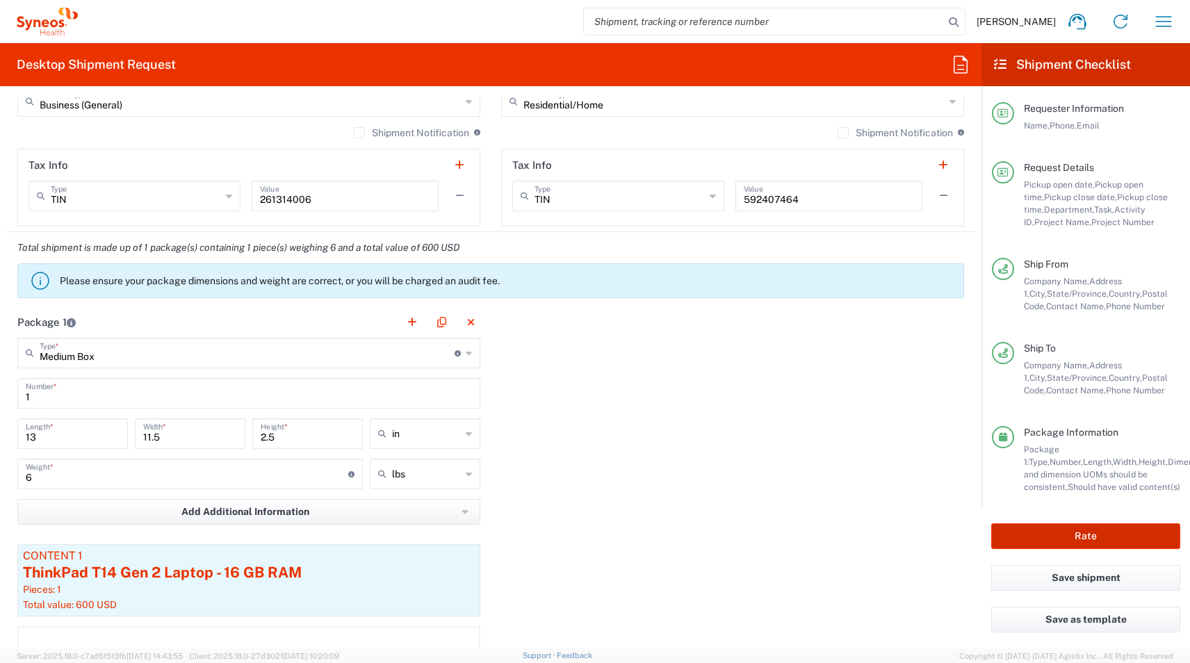
type input "Brown, Carolyn"
click at [1028, 540] on button "Rate" at bounding box center [1086, 537] width 189 height 26
type input "4510 DEPARTMENTAL EXPENSE"
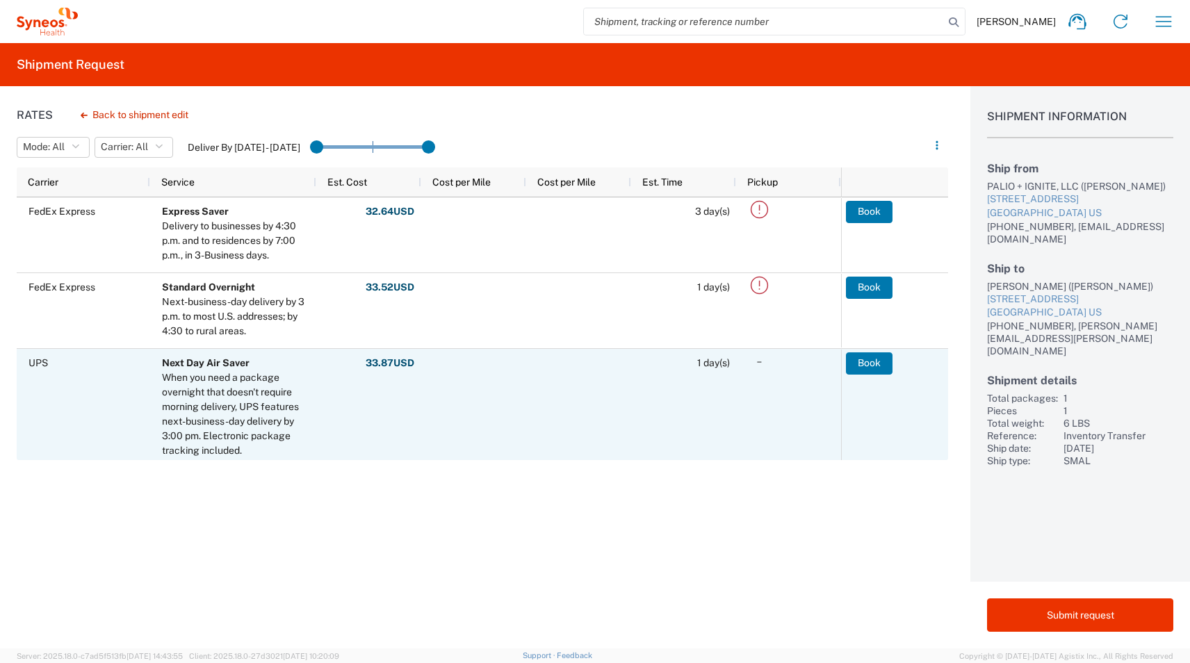
scroll to position [91, 0]
click at [859, 366] on button "Book" at bounding box center [870, 363] width 47 height 22
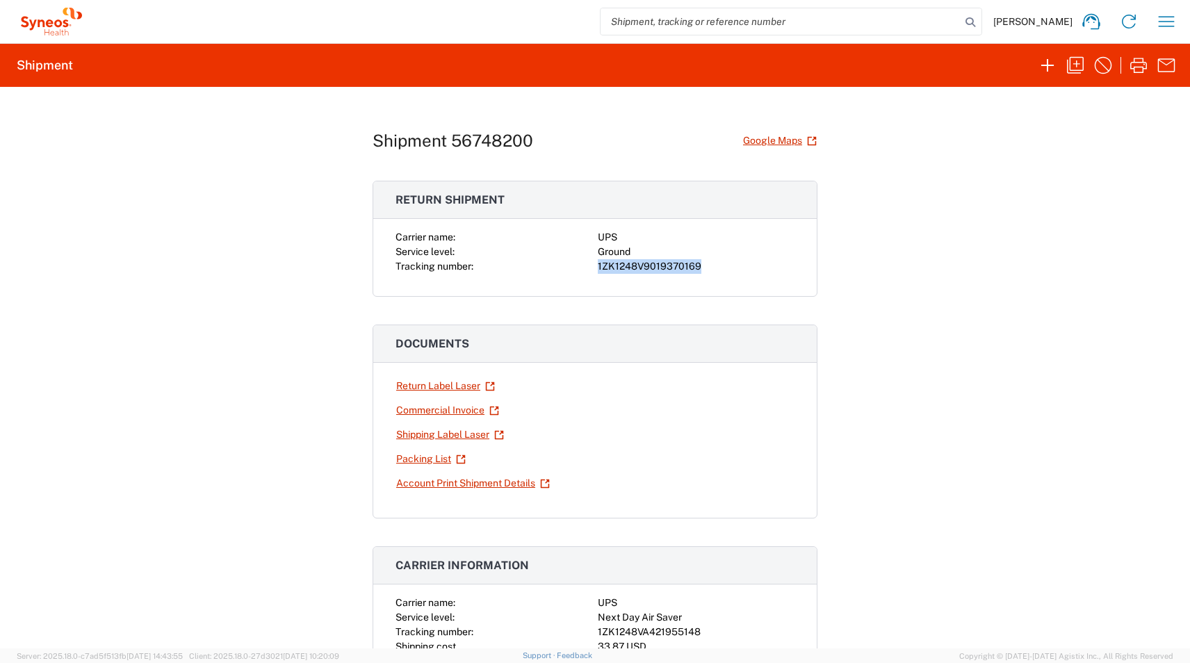
drag, startPoint x: 665, startPoint y: 268, endPoint x: 595, endPoint y: 269, distance: 70.9
click at [595, 269] on div "Carrier name: UPS Service level: Ground Tracking number: 1ZK1248V9019370169" at bounding box center [595, 252] width 399 height 44
copy div "1ZK1248V9019370169"
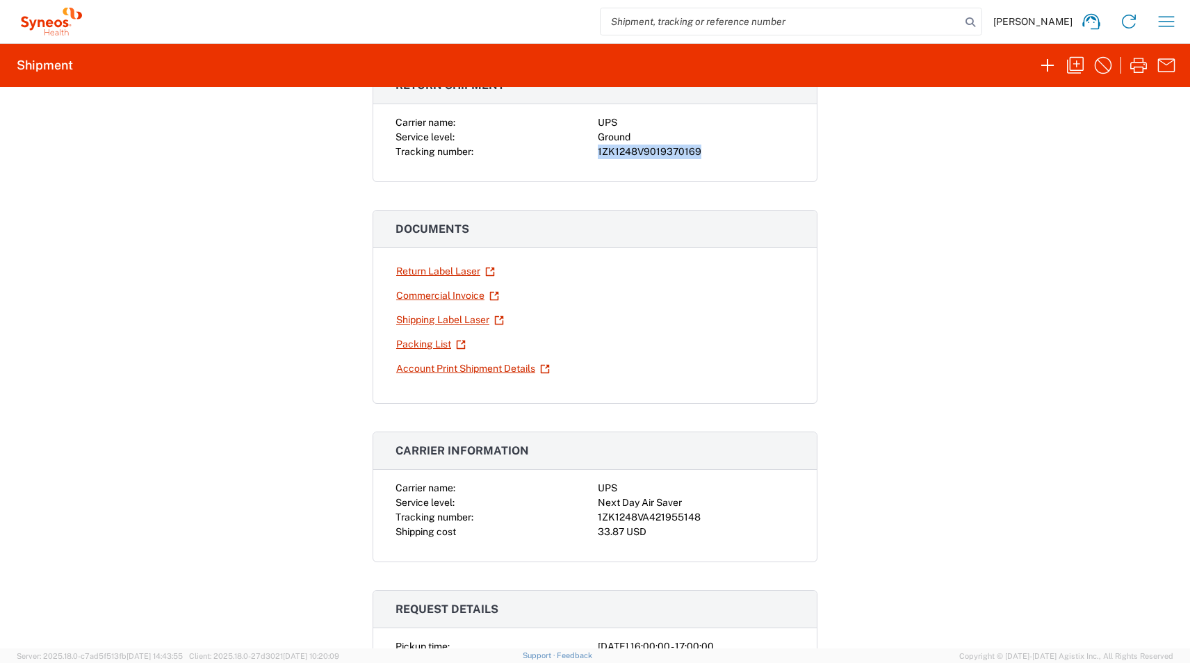
scroll to position [116, 0]
click at [727, 546] on div "Carrier name: UPS Service level: Next Day Air Saver Tracking number: 1ZK1248VA4…" at bounding box center [595, 520] width 444 height 81
drag, startPoint x: 707, startPoint y: 515, endPoint x: 595, endPoint y: 514, distance: 112.0
click at [595, 514] on div "Carrier name: UPS Service level: Next Day Air Saver Tracking number: 1ZK1248VA4…" at bounding box center [595, 509] width 399 height 58
copy div "1ZK1248VA421955148"
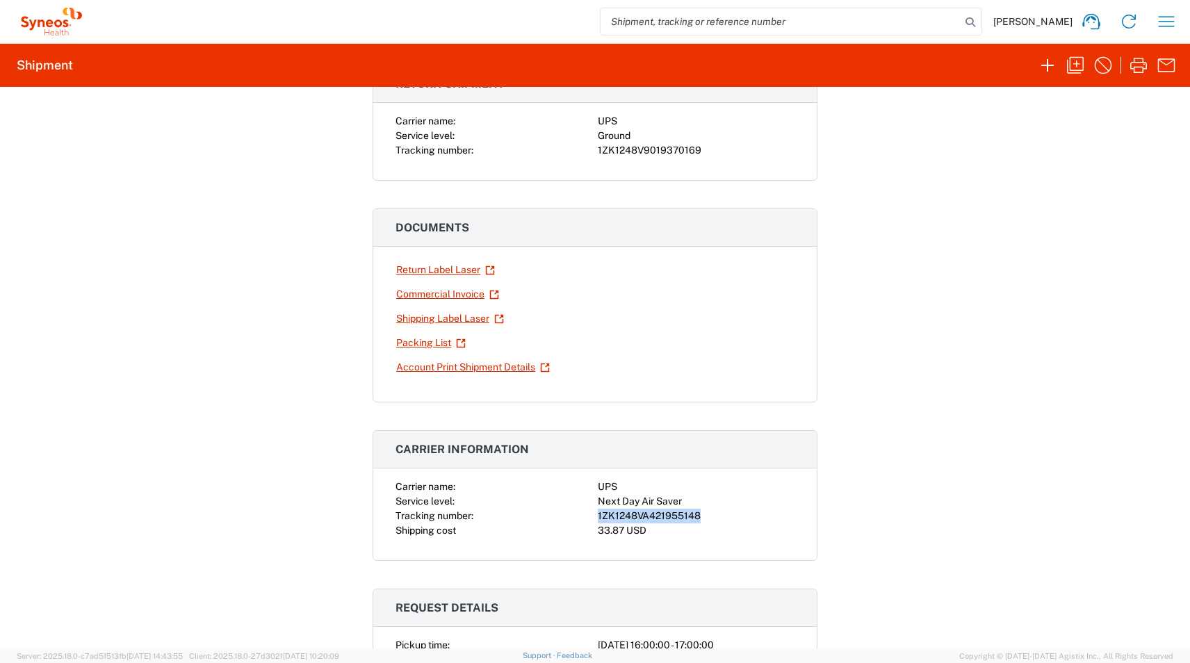
click at [413, 319] on link "Shipping Label Laser" at bounding box center [450, 319] width 109 height 24
click at [413, 266] on link "Return Label Laser" at bounding box center [446, 270] width 100 height 24
